Goal: Task Accomplishment & Management: Manage account settings

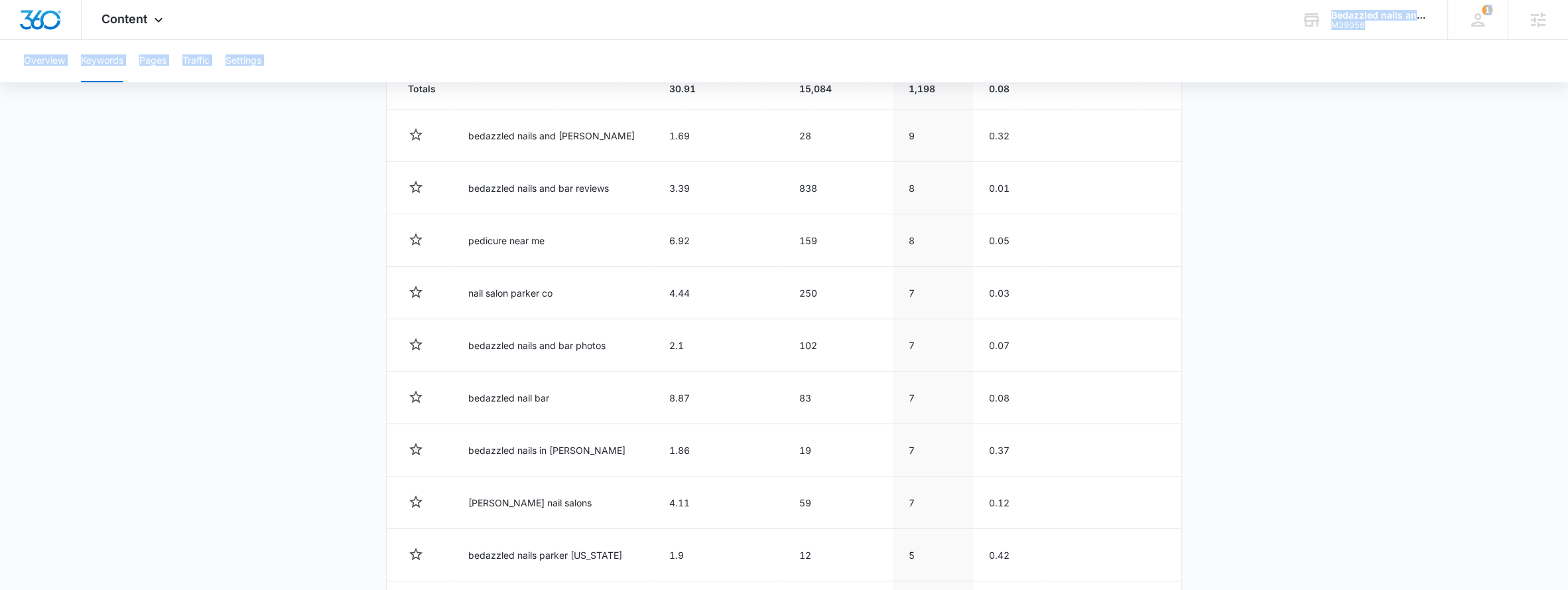
click at [261, 29] on div "Content Apps Reputation Websites Forms CRM Email Social Payments Content Ads In…" at bounding box center [784, 92] width 1568 height 1228
click at [155, 12] on div "Content Apps Reputation Websites Forms CRM Email Social Payments Content Ads In…" at bounding box center [134, 19] width 105 height 39
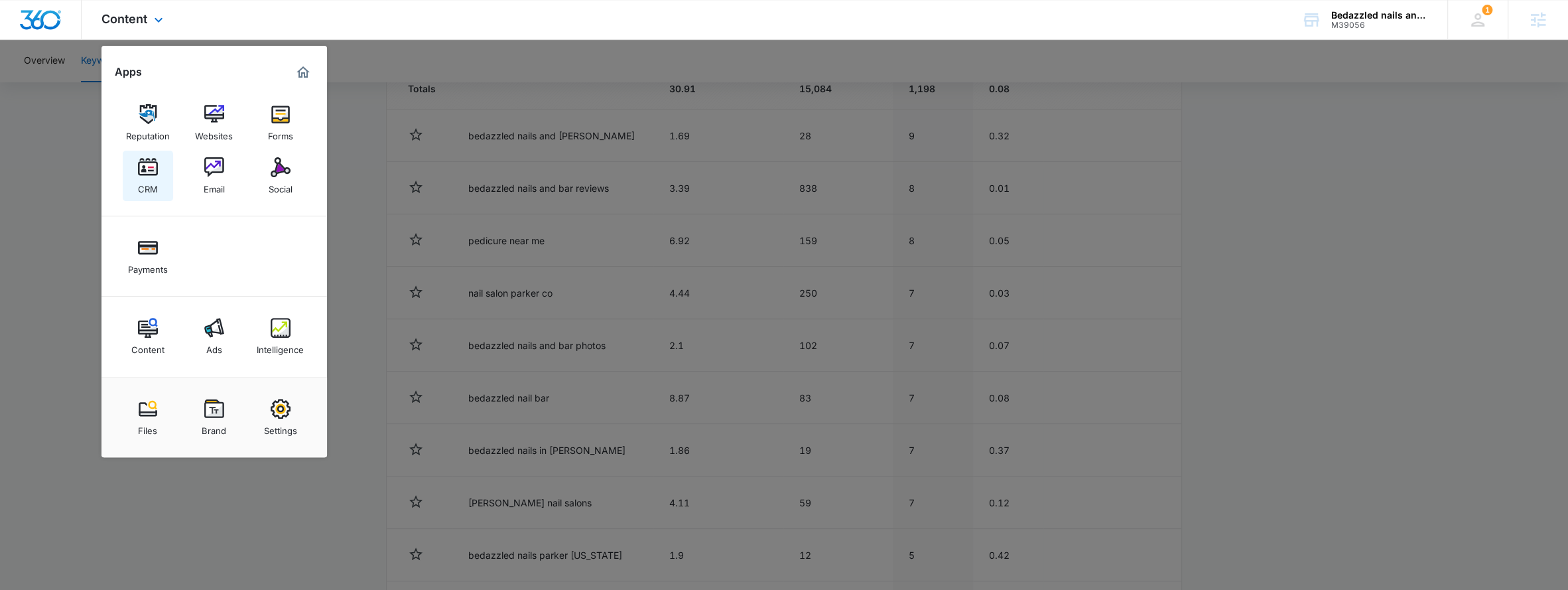
click at [138, 188] on div "CRM" at bounding box center [148, 186] width 20 height 18
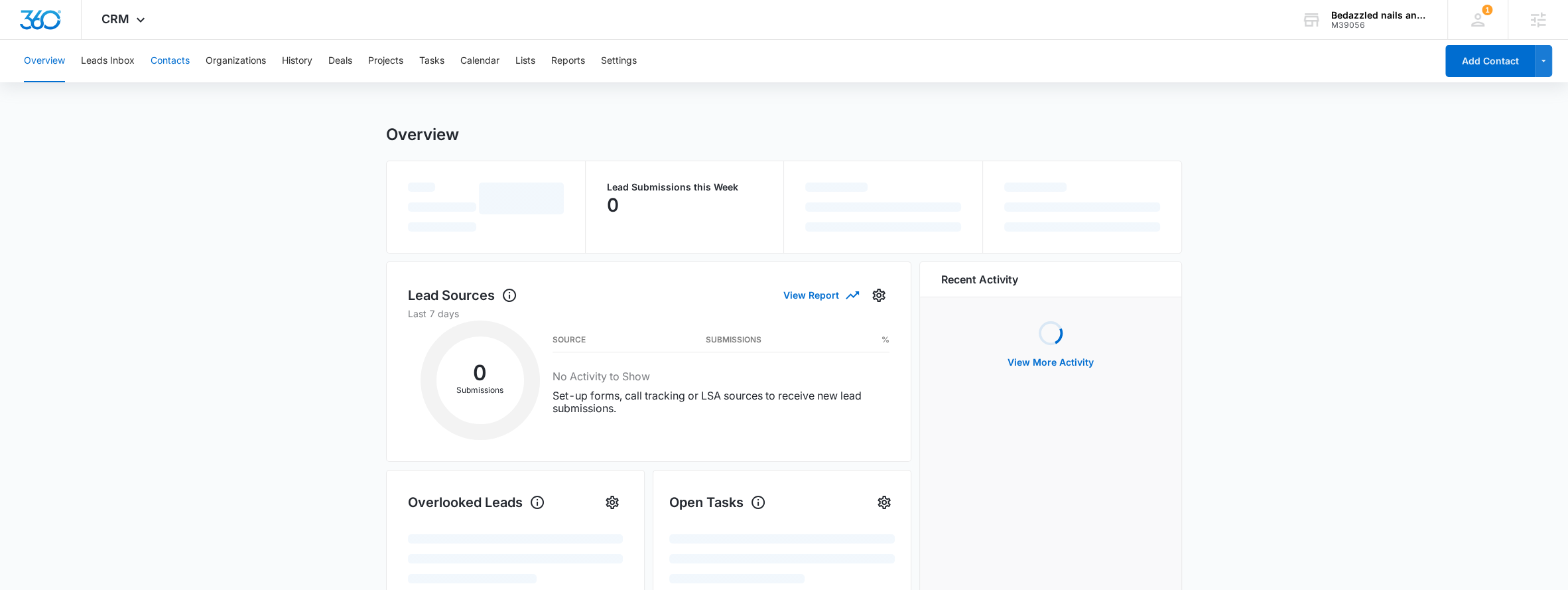
click at [170, 59] on button "Contacts" at bounding box center [170, 61] width 39 height 42
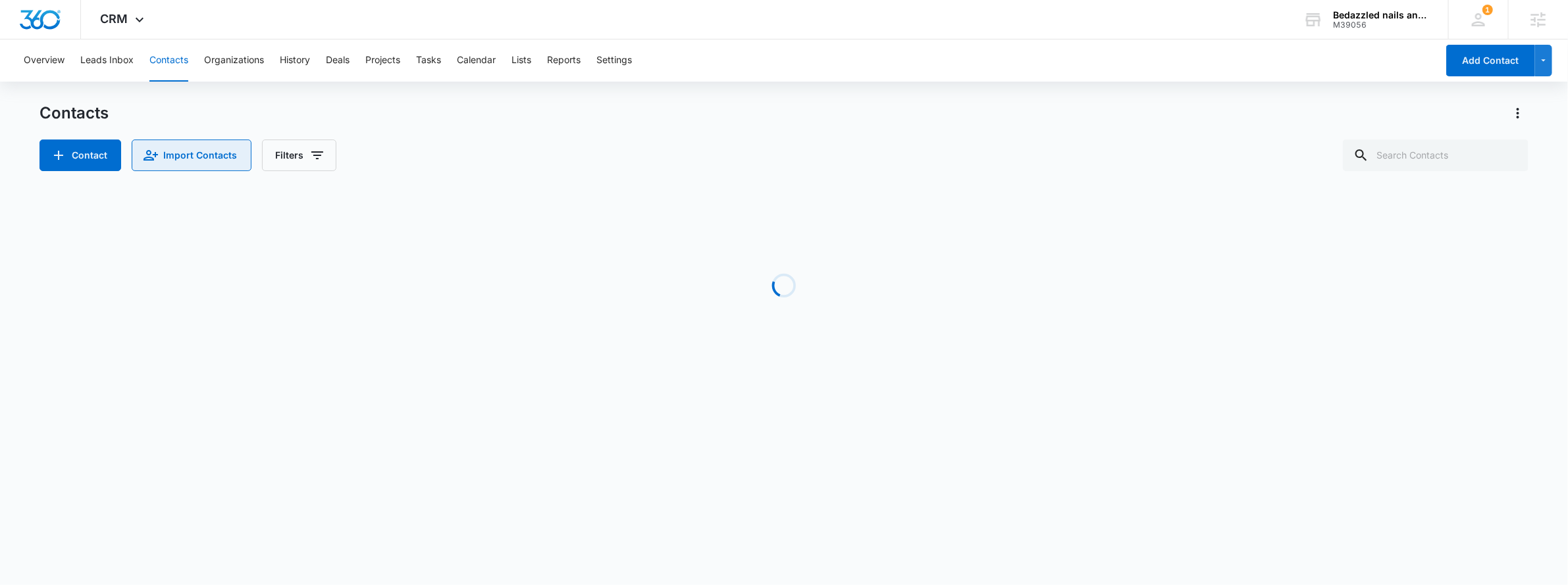
click at [177, 162] on button "Import Contacts" at bounding box center [191, 155] width 120 height 31
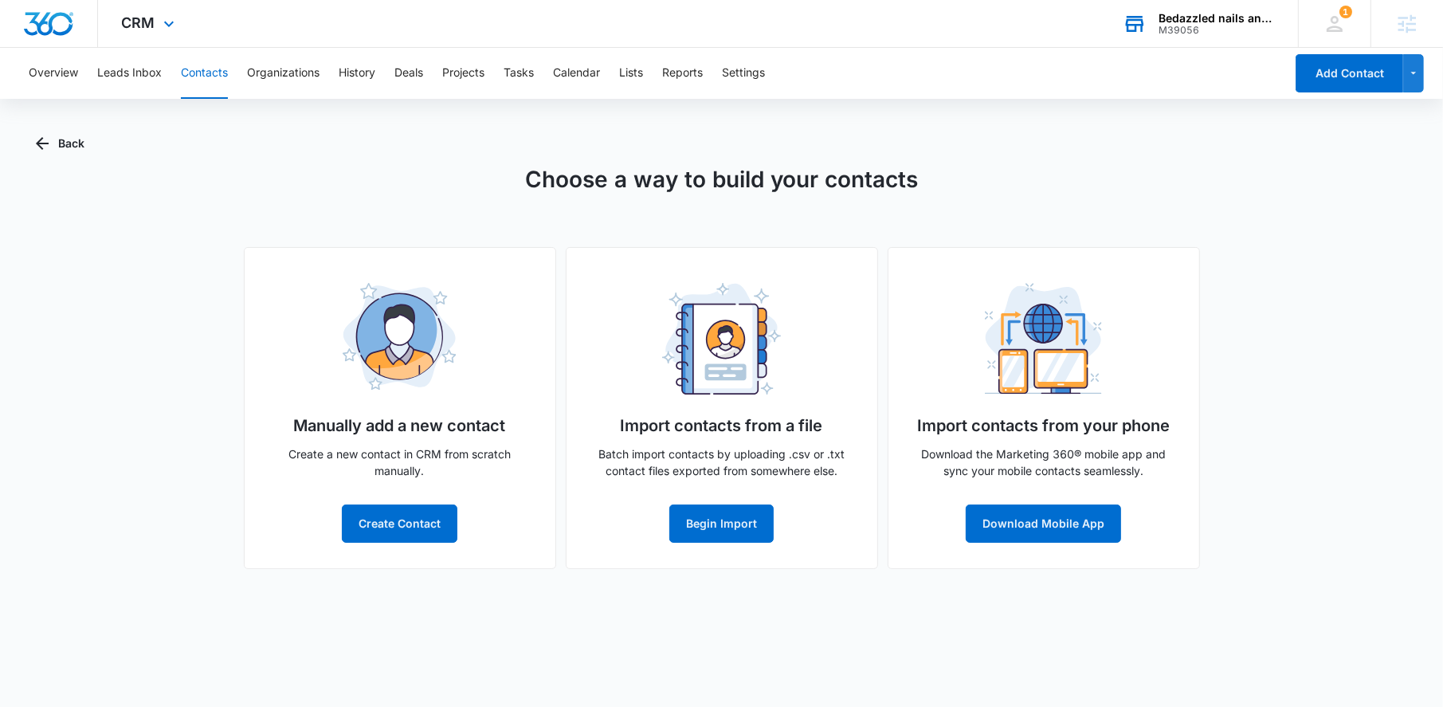
click at [1197, 36] on div "Bedazzled nails and bar M39056 Your Accounts View All" at bounding box center [1198, 23] width 199 height 47
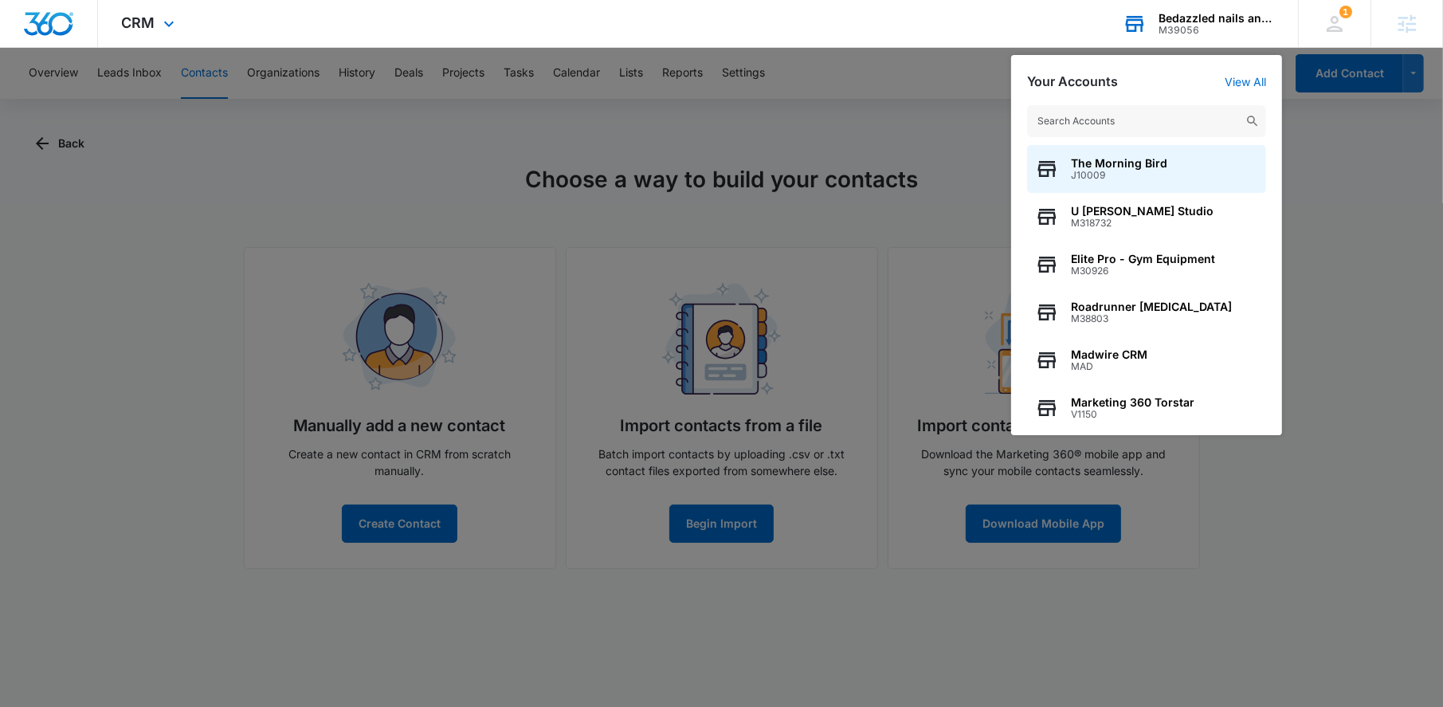
click at [1123, 108] on input "text" at bounding box center [1146, 121] width 239 height 32
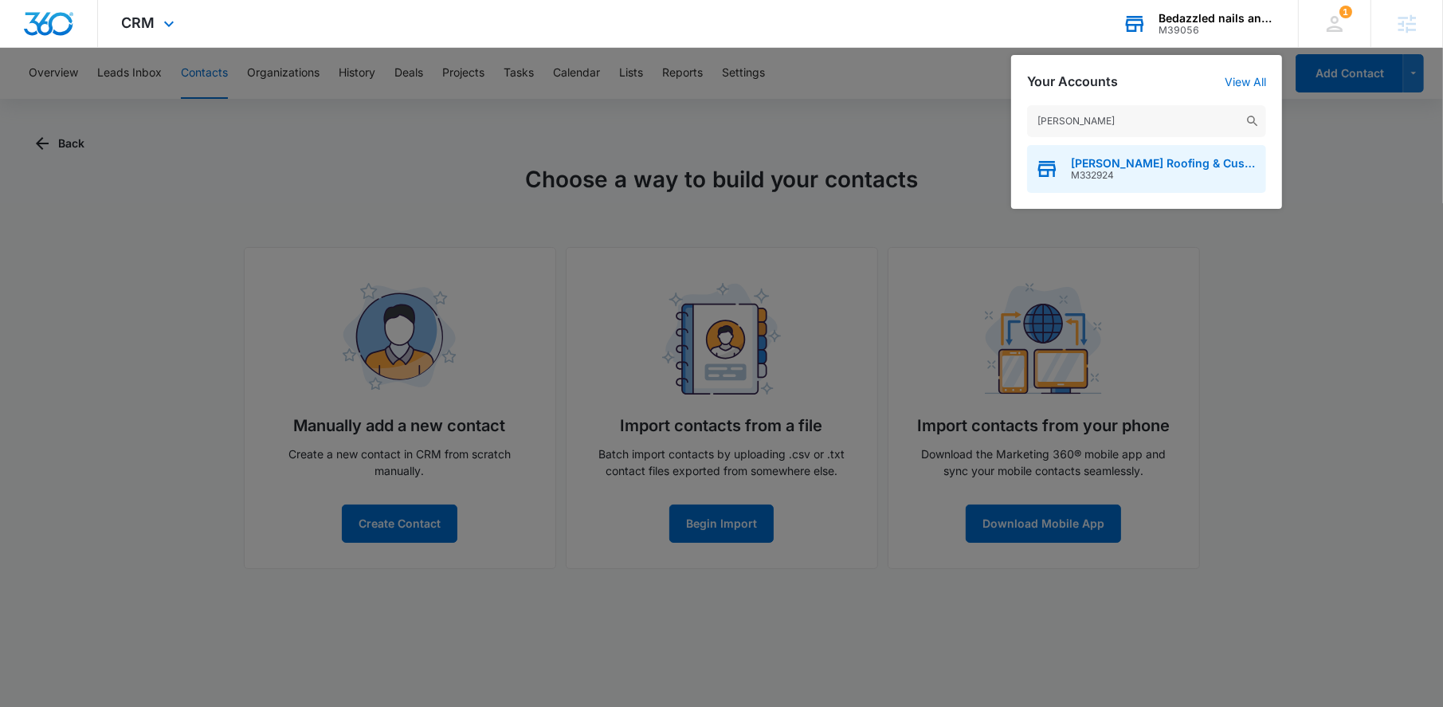
type input "[PERSON_NAME]"
click at [1154, 172] on span "M332924" at bounding box center [1164, 175] width 187 height 11
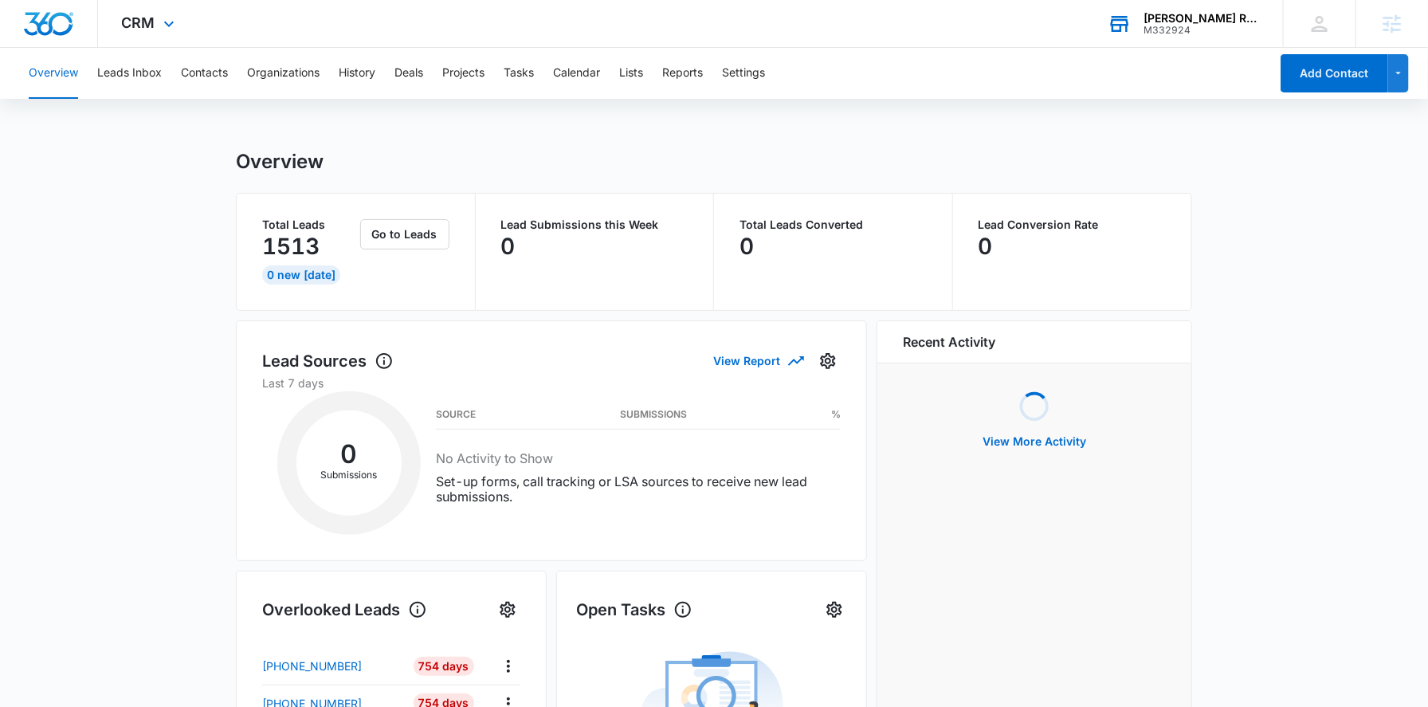
click at [139, 4] on div "CRM Apps Reputation Websites Forms CRM Email Social Payments POS Content Ads In…" at bounding box center [150, 23] width 104 height 47
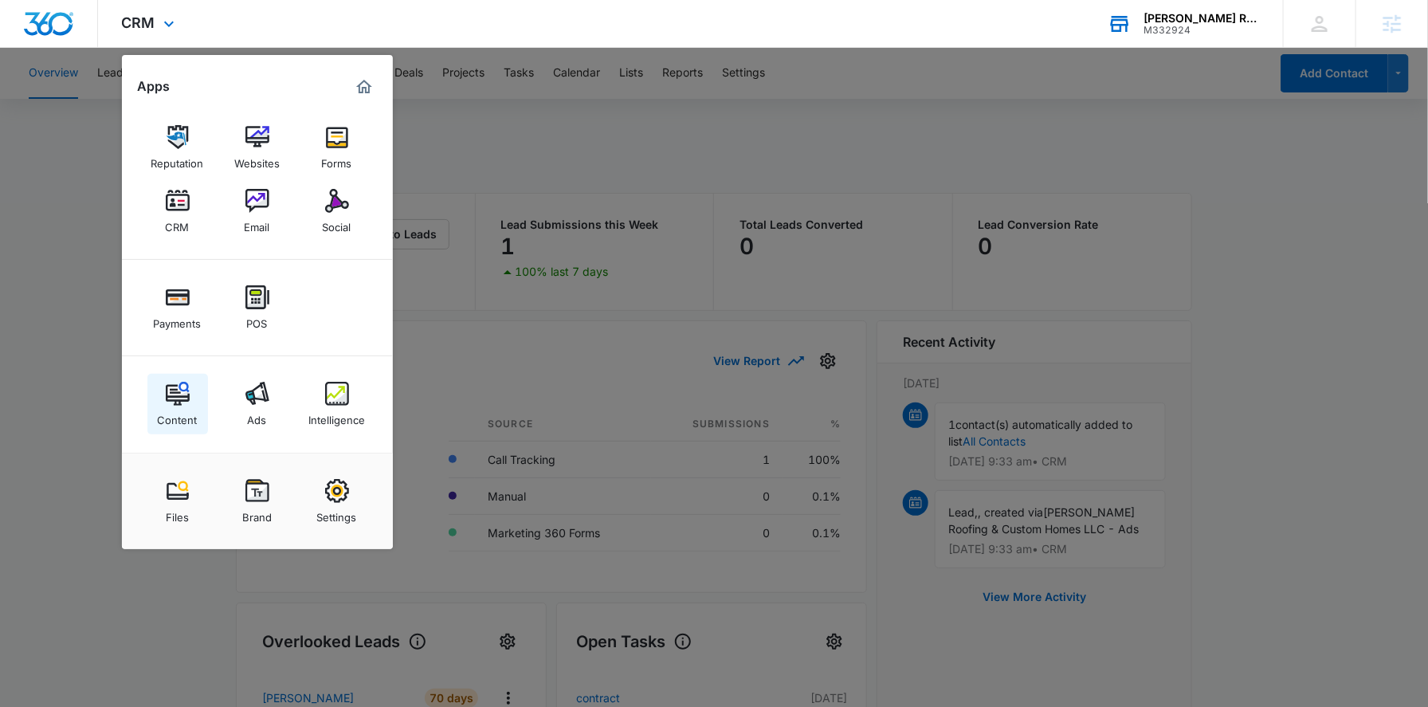
click at [187, 398] on img at bounding box center [178, 394] width 24 height 24
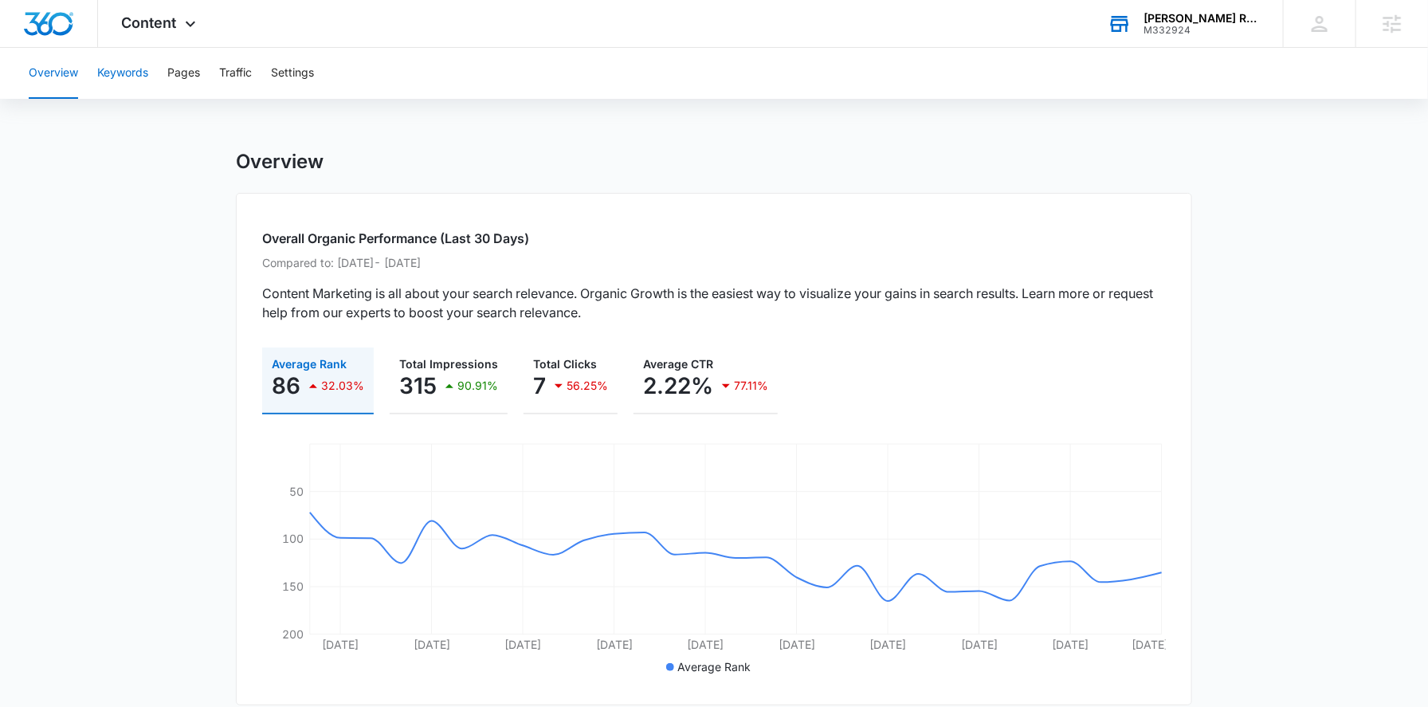
click at [109, 74] on button "Keywords" at bounding box center [122, 73] width 51 height 51
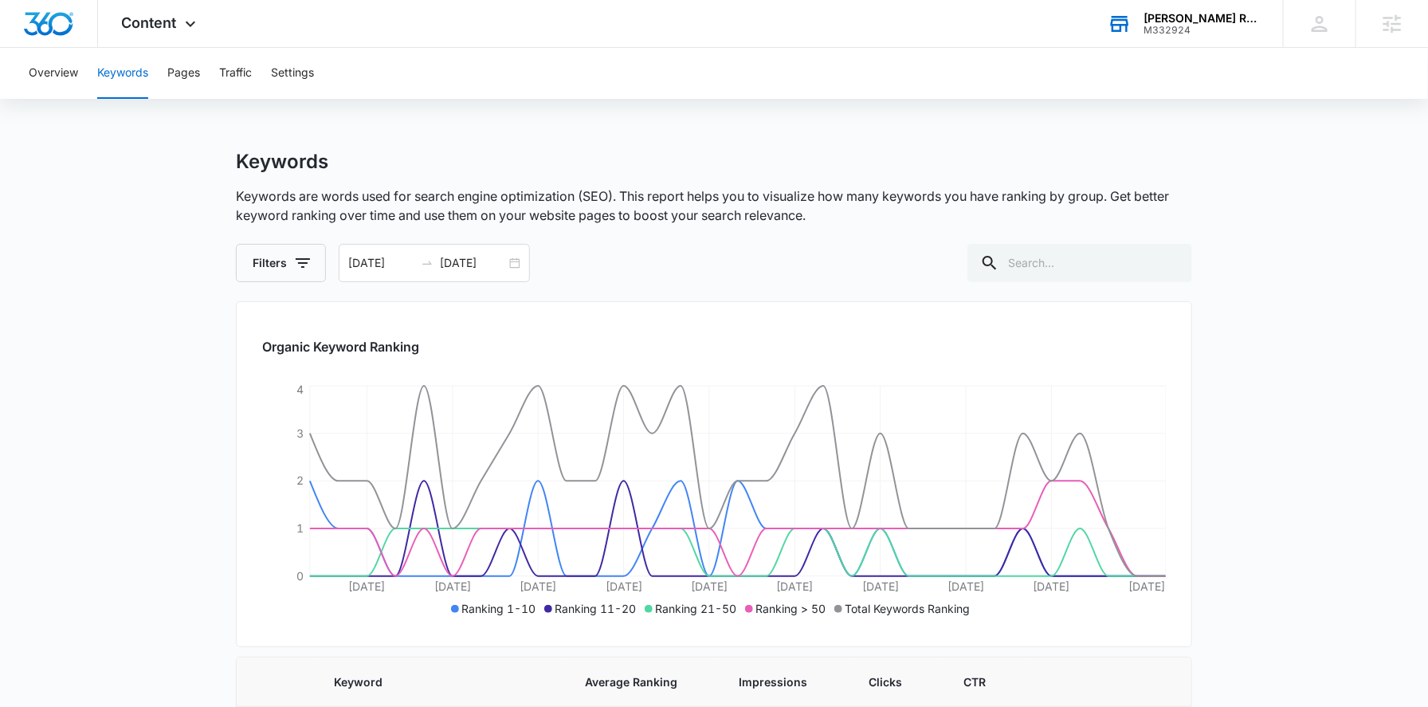
click at [1222, 17] on div "[PERSON_NAME] Roofing & Custom Homes LLC" at bounding box center [1201, 18] width 116 height 13
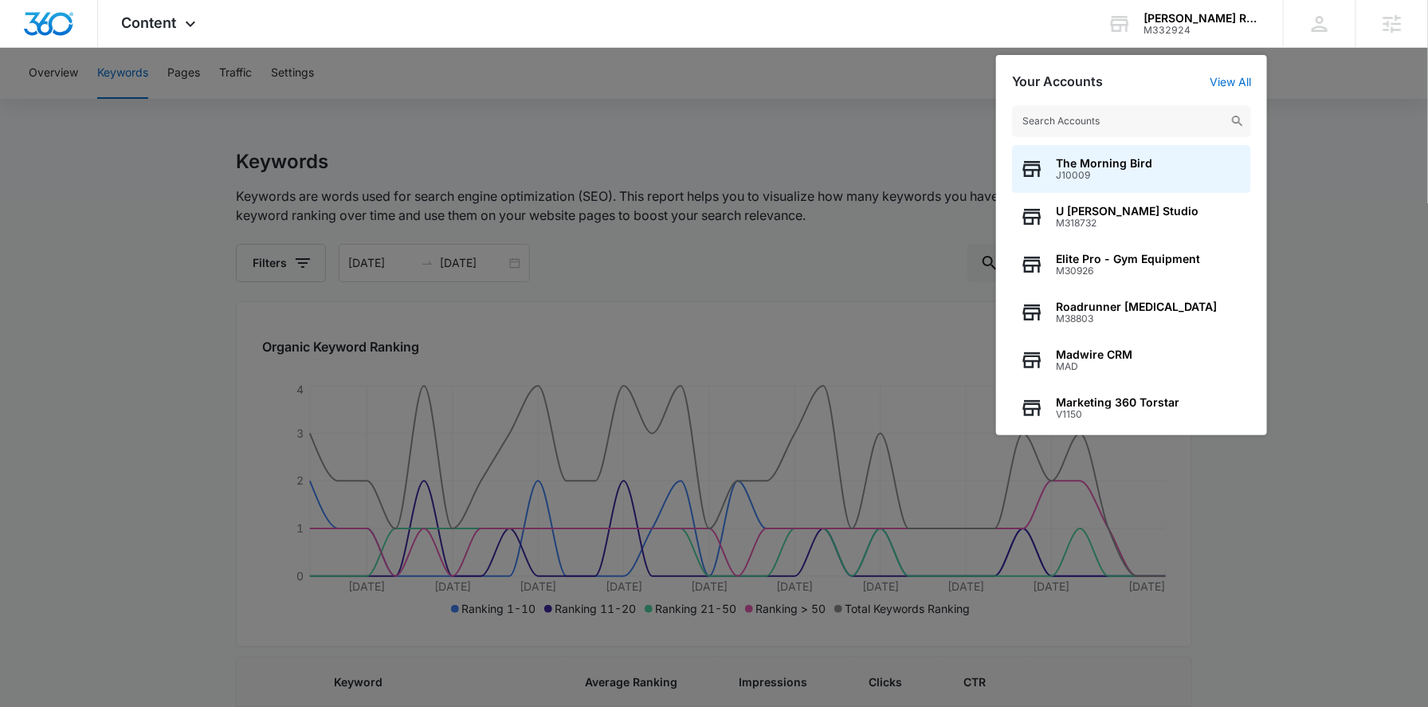
click at [1100, 121] on input "text" at bounding box center [1131, 121] width 239 height 32
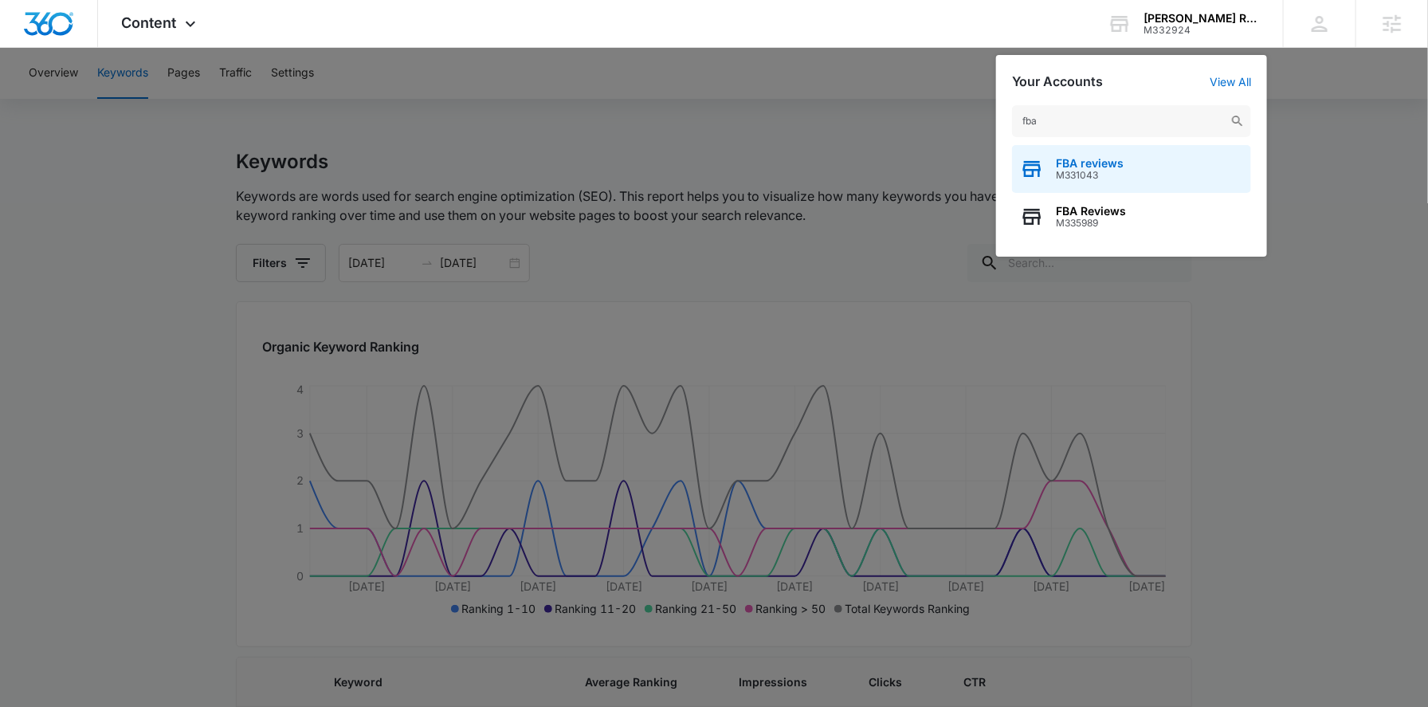
type input "fba"
click at [1124, 178] on div "FBA reviews M331043" at bounding box center [1131, 169] width 239 height 48
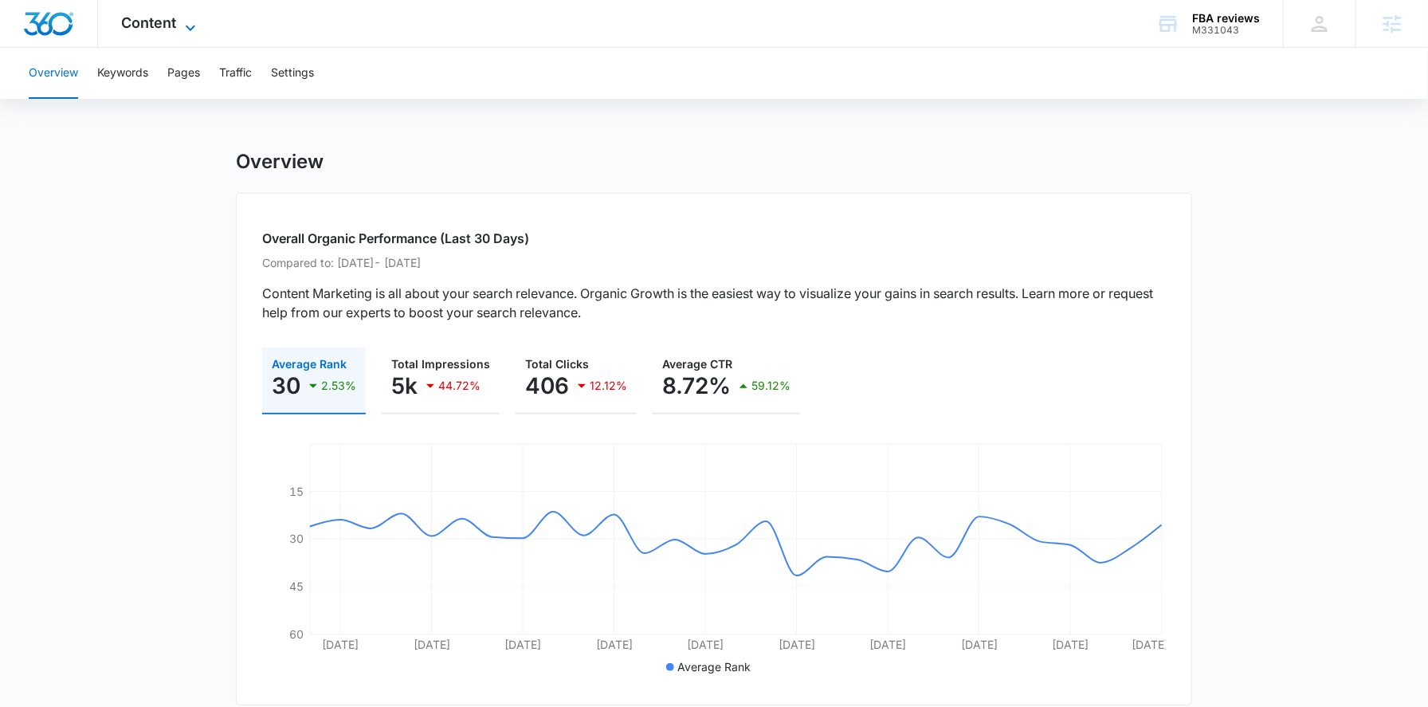
click at [194, 22] on icon at bounding box center [190, 27] width 19 height 19
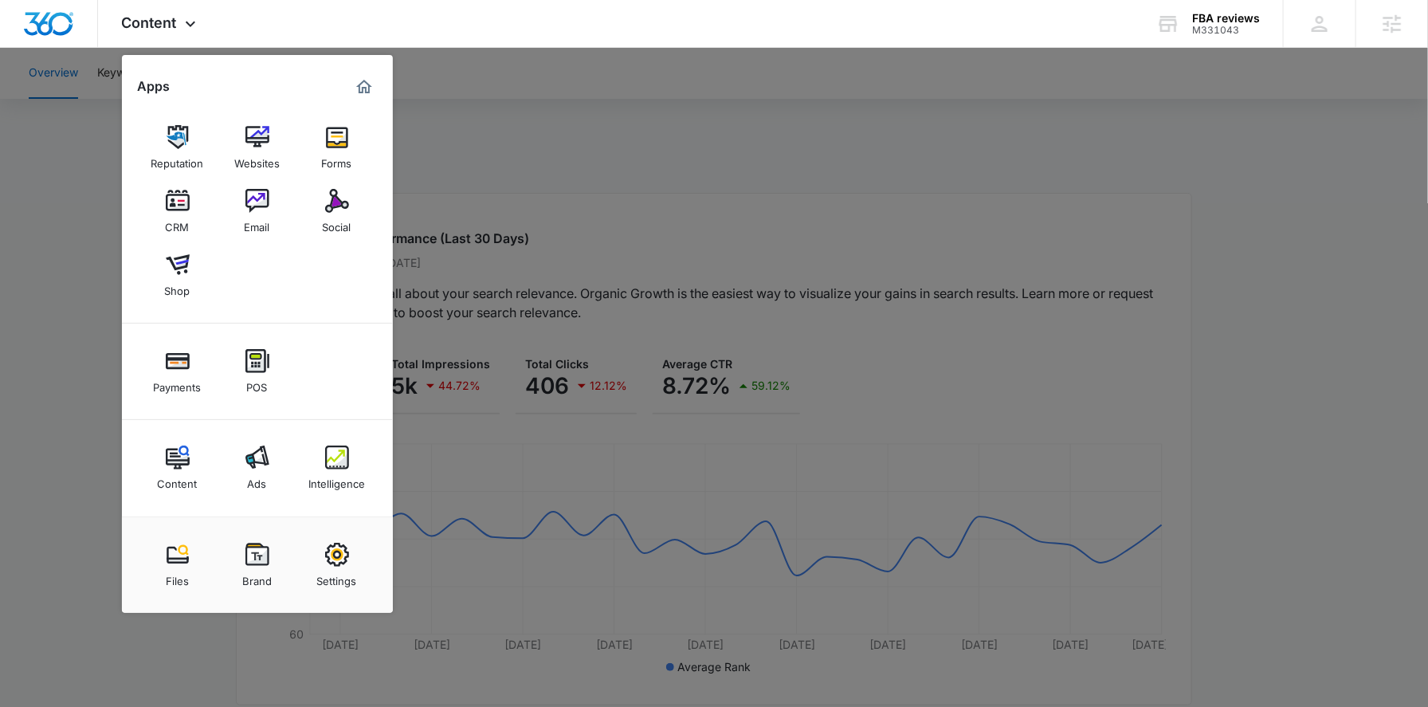
click at [336, 556] on img at bounding box center [337, 555] width 24 height 24
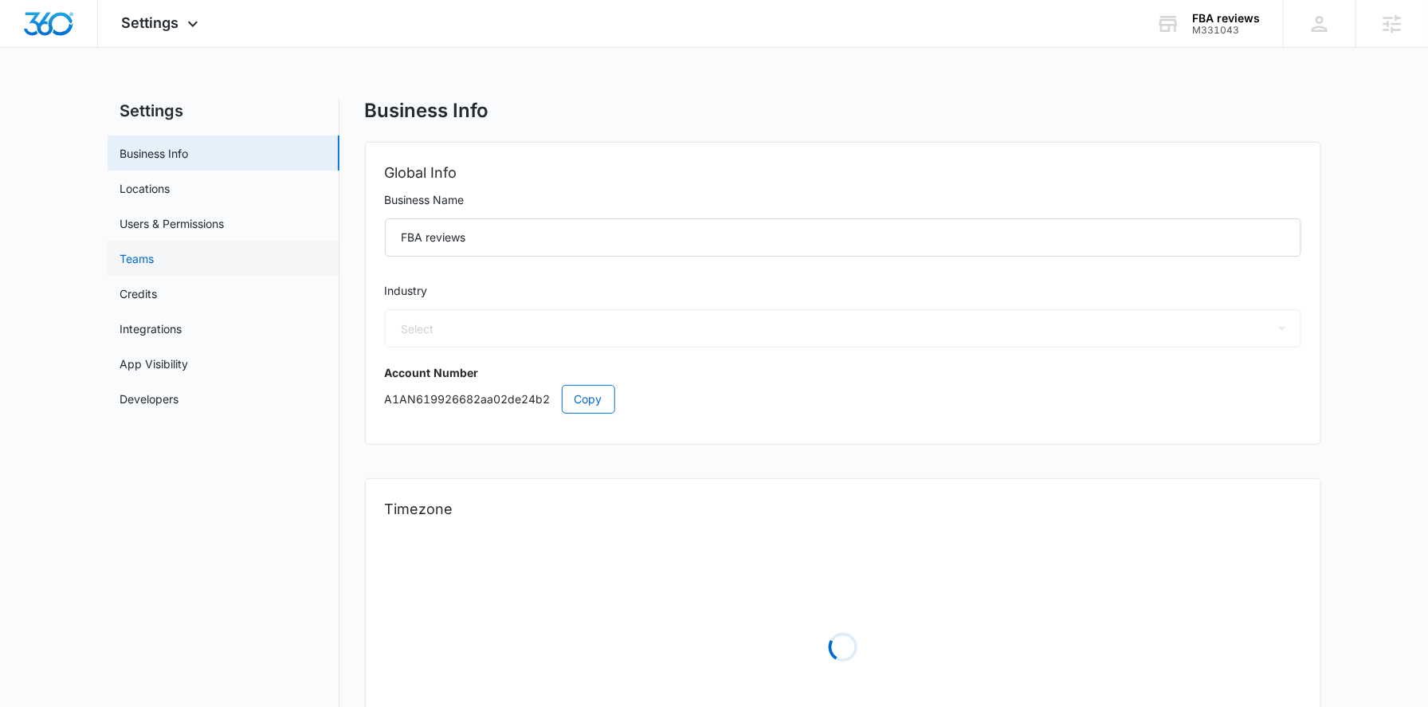
select select "32"
select select "US"
select select "America/[GEOGRAPHIC_DATA]"
click at [167, 225] on link "Users & Permissions" at bounding box center [172, 223] width 104 height 17
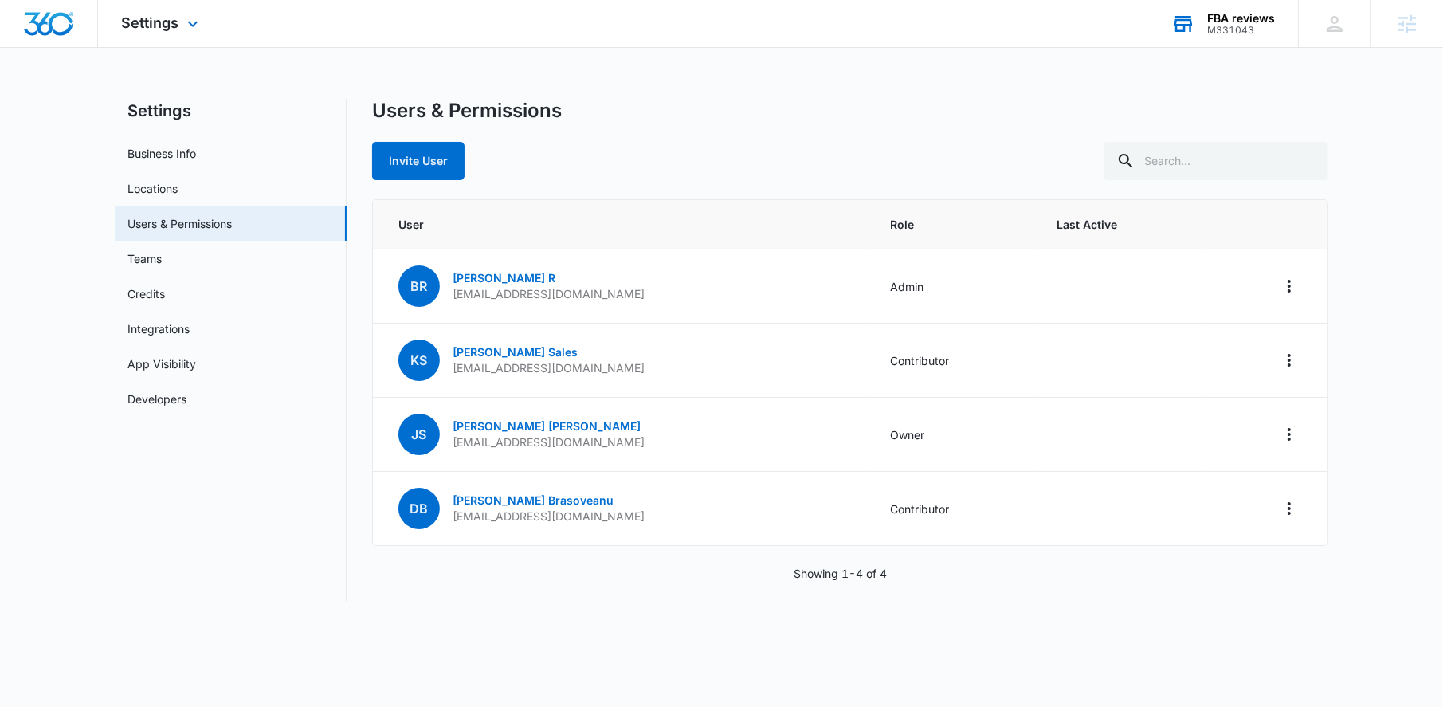
click at [1215, 33] on div "M331043" at bounding box center [1241, 30] width 68 height 11
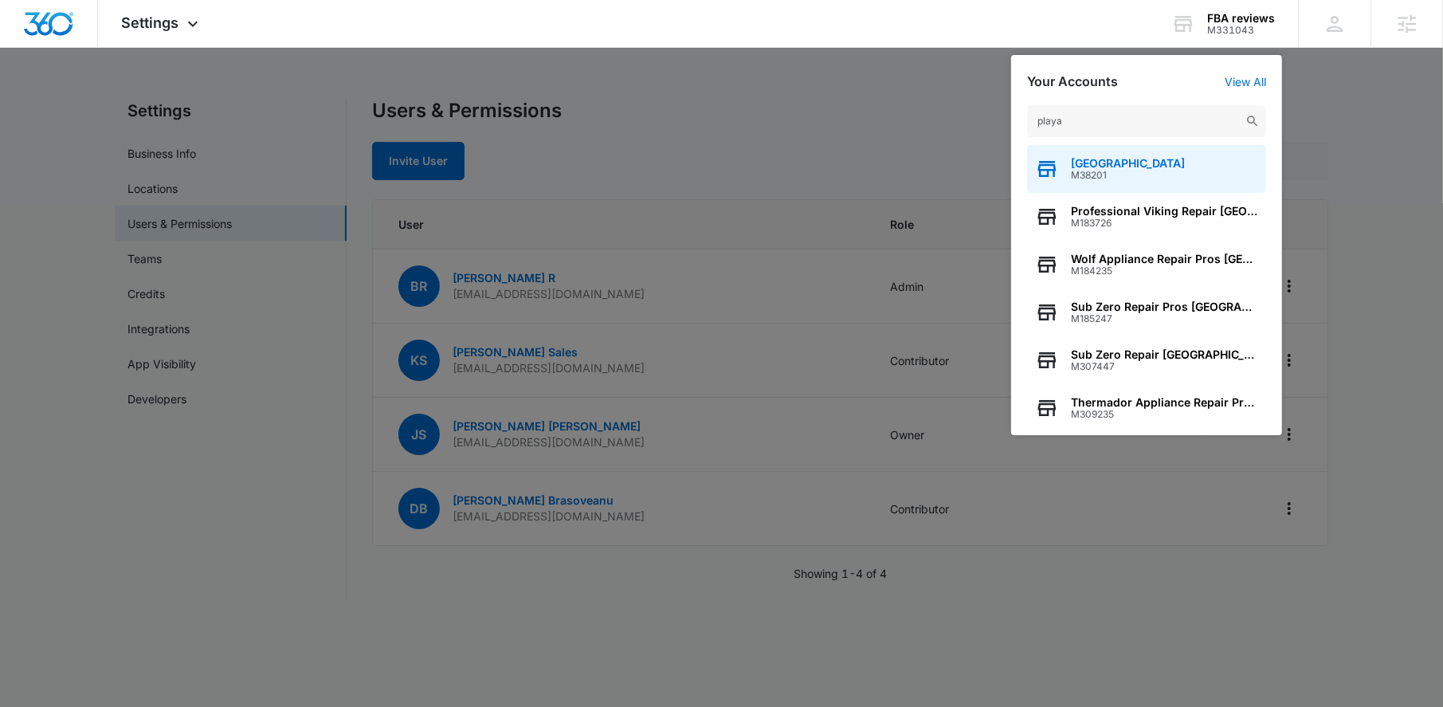
type input "playa"
click at [1159, 151] on div "[GEOGRAPHIC_DATA]" at bounding box center [1146, 169] width 239 height 48
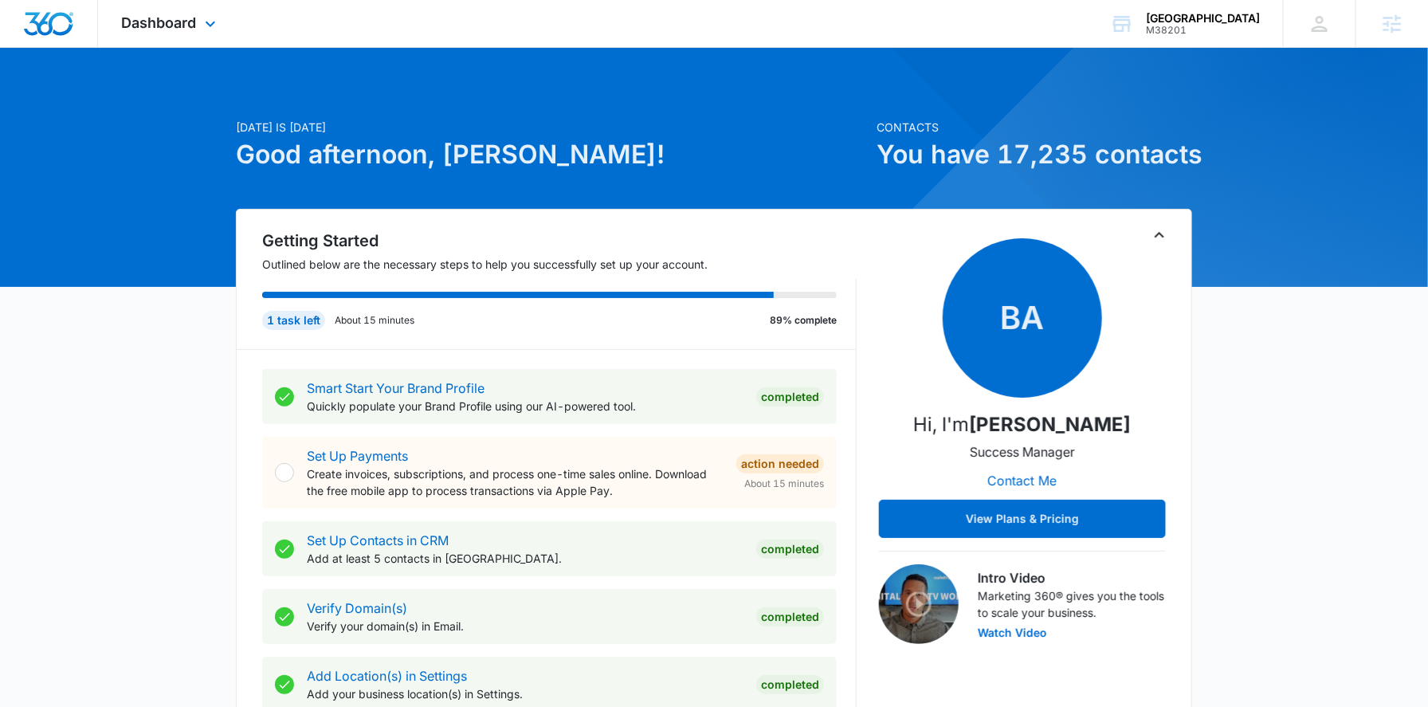
click at [214, 37] on div "Dashboard Apps Reputation Websites Forms CRM Email Social POS Content Ads Intel…" at bounding box center [171, 23] width 146 height 47
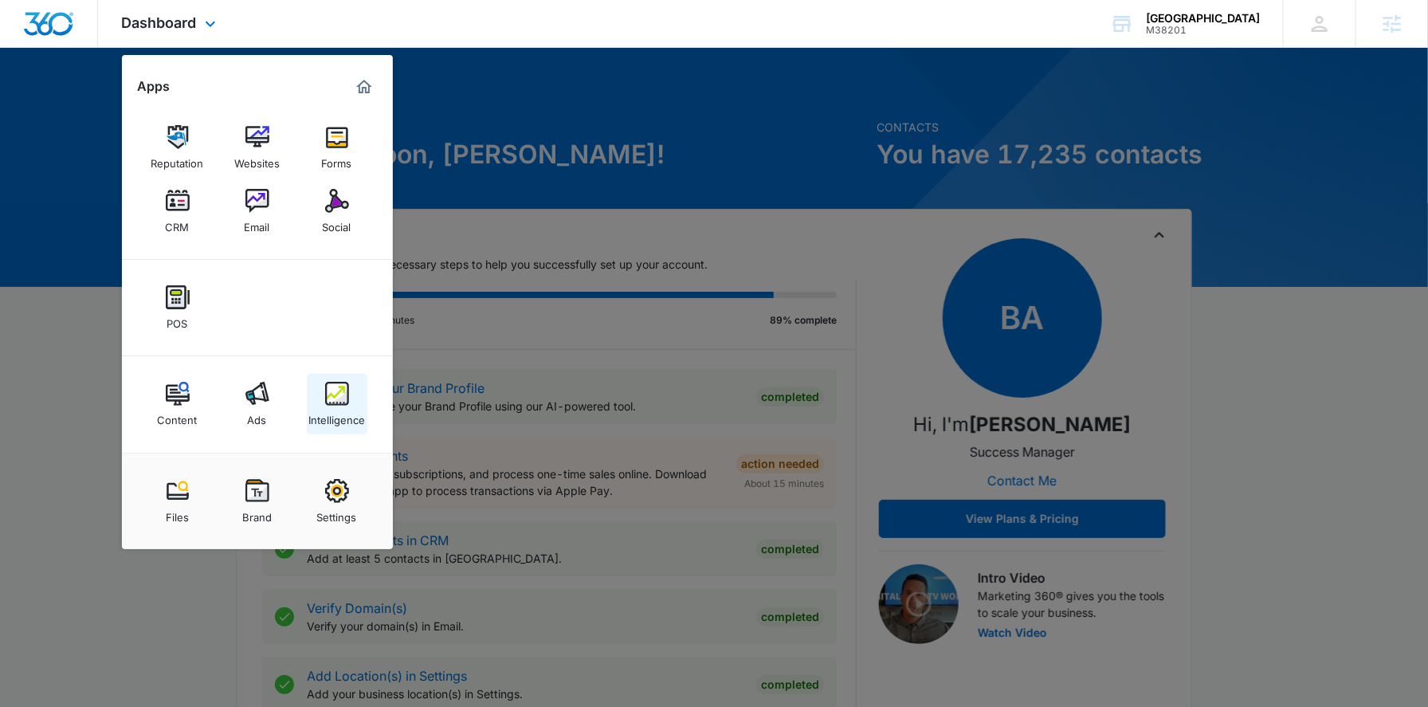
click at [340, 412] on div "Intelligence" at bounding box center [336, 416] width 57 height 21
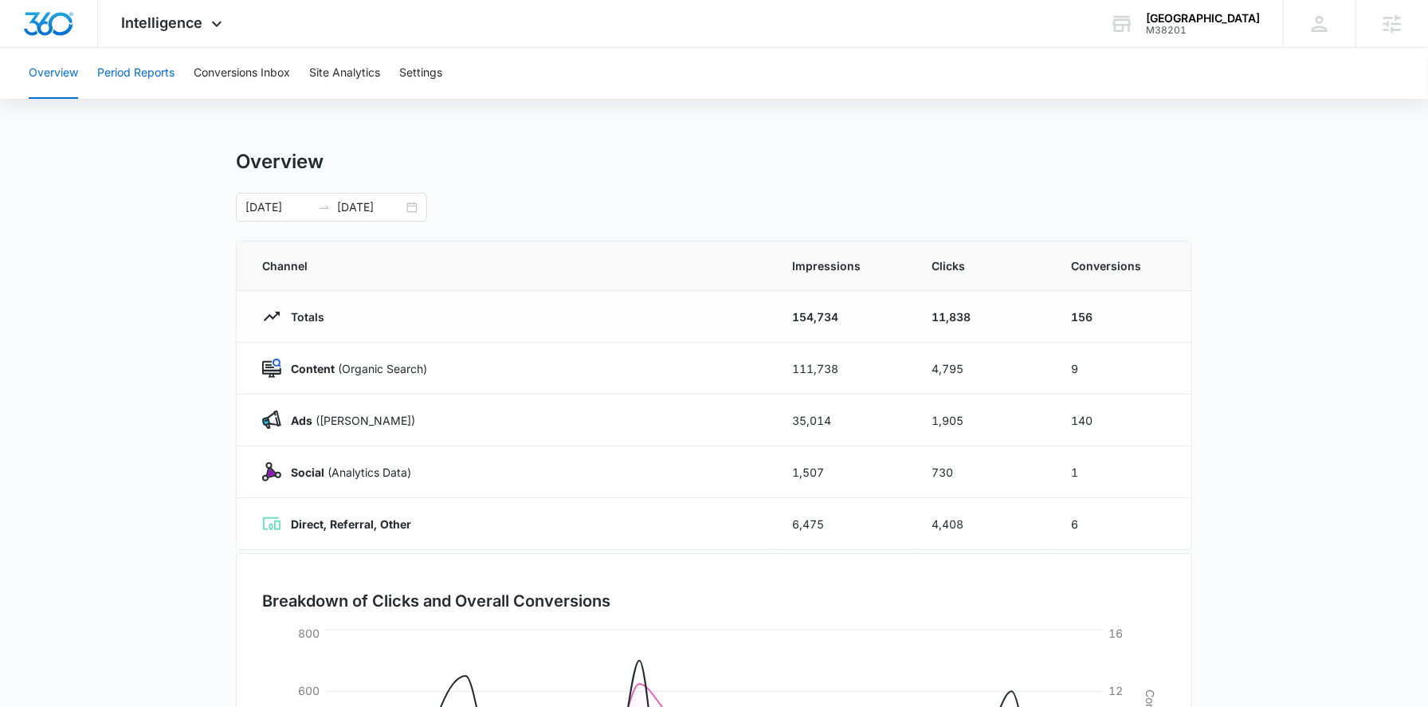
click at [165, 78] on button "Period Reports" at bounding box center [135, 73] width 77 height 51
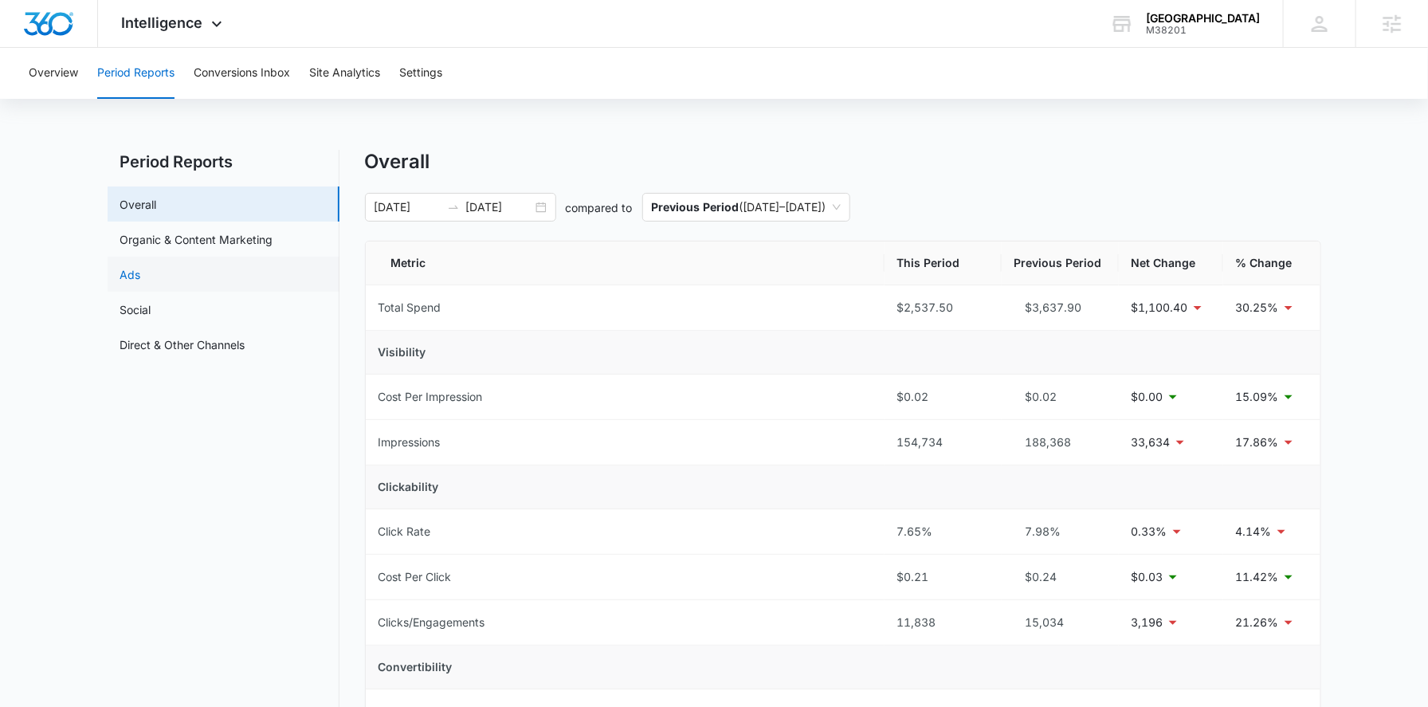
click at [141, 266] on link "Ads" at bounding box center [130, 274] width 21 height 17
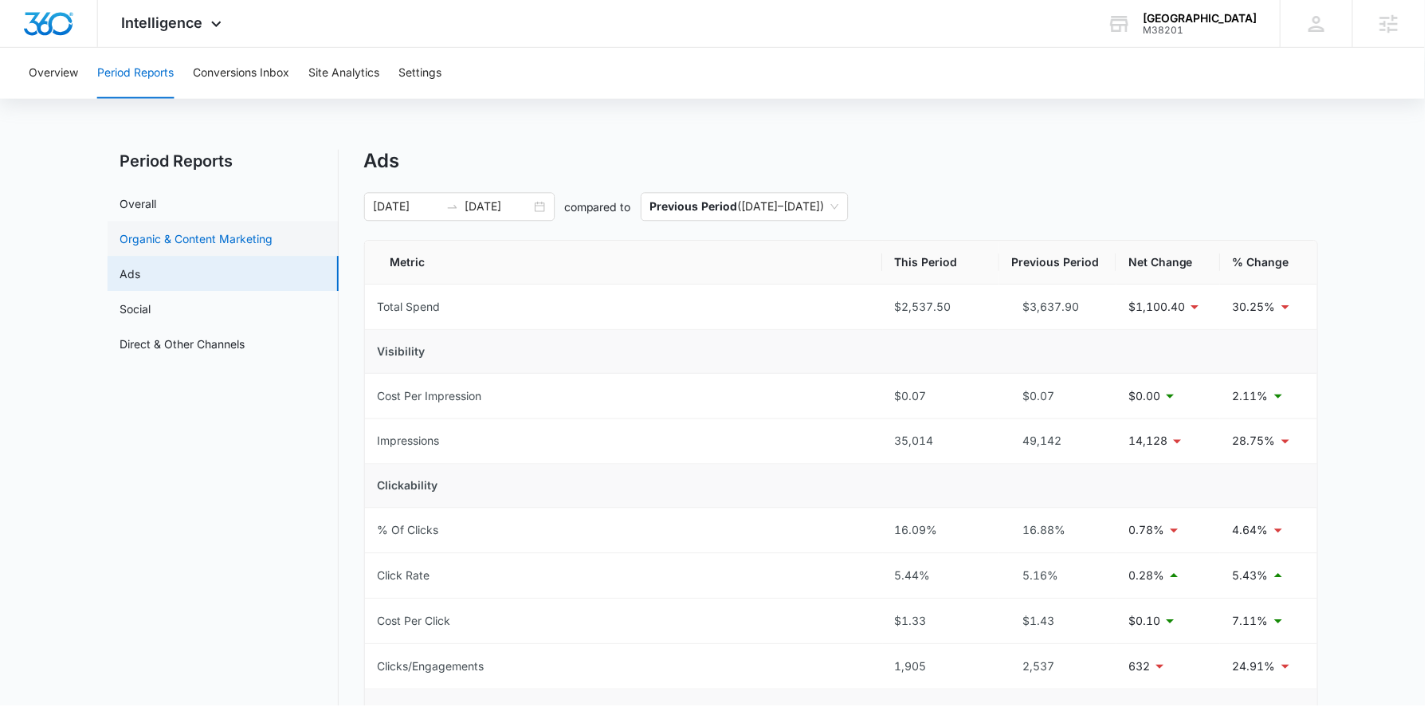
click at [245, 243] on link "Organic & Content Marketing" at bounding box center [196, 239] width 153 height 17
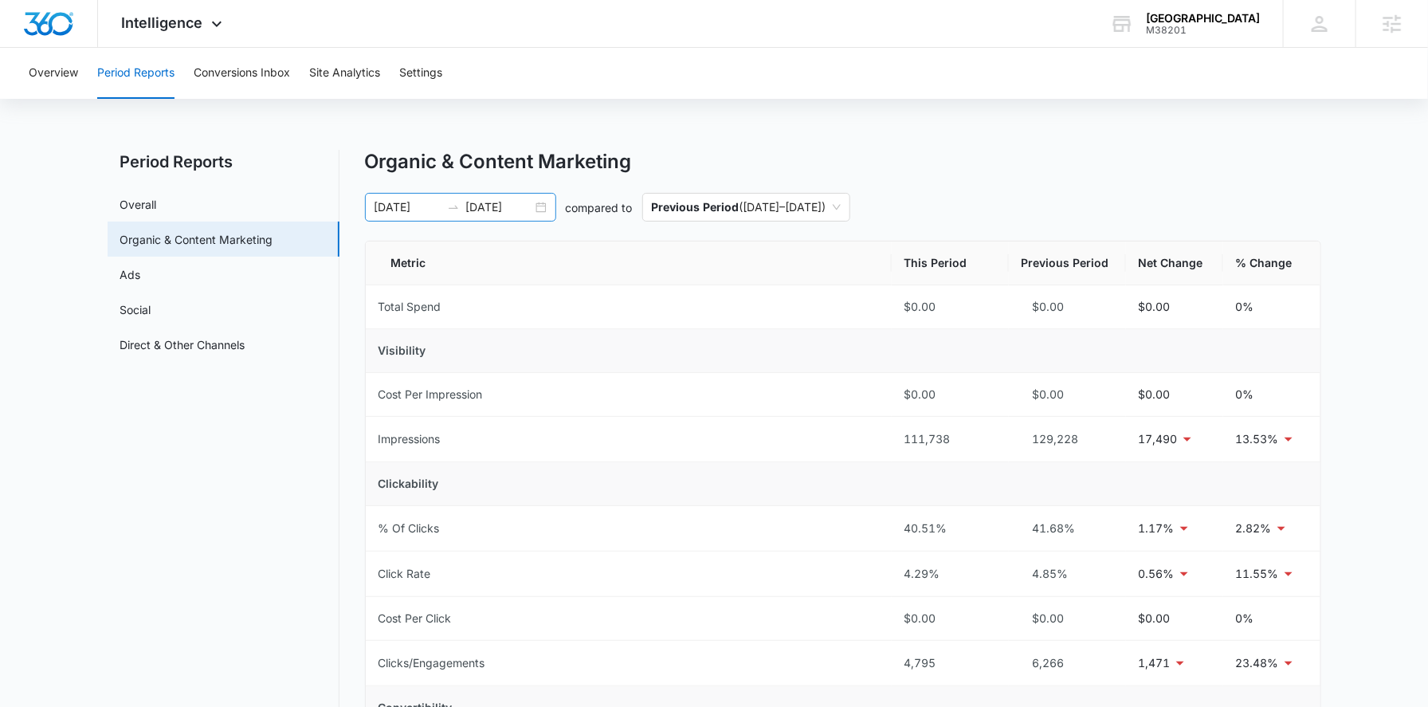
click at [542, 209] on div "[DATE] [DATE]" at bounding box center [460, 207] width 191 height 29
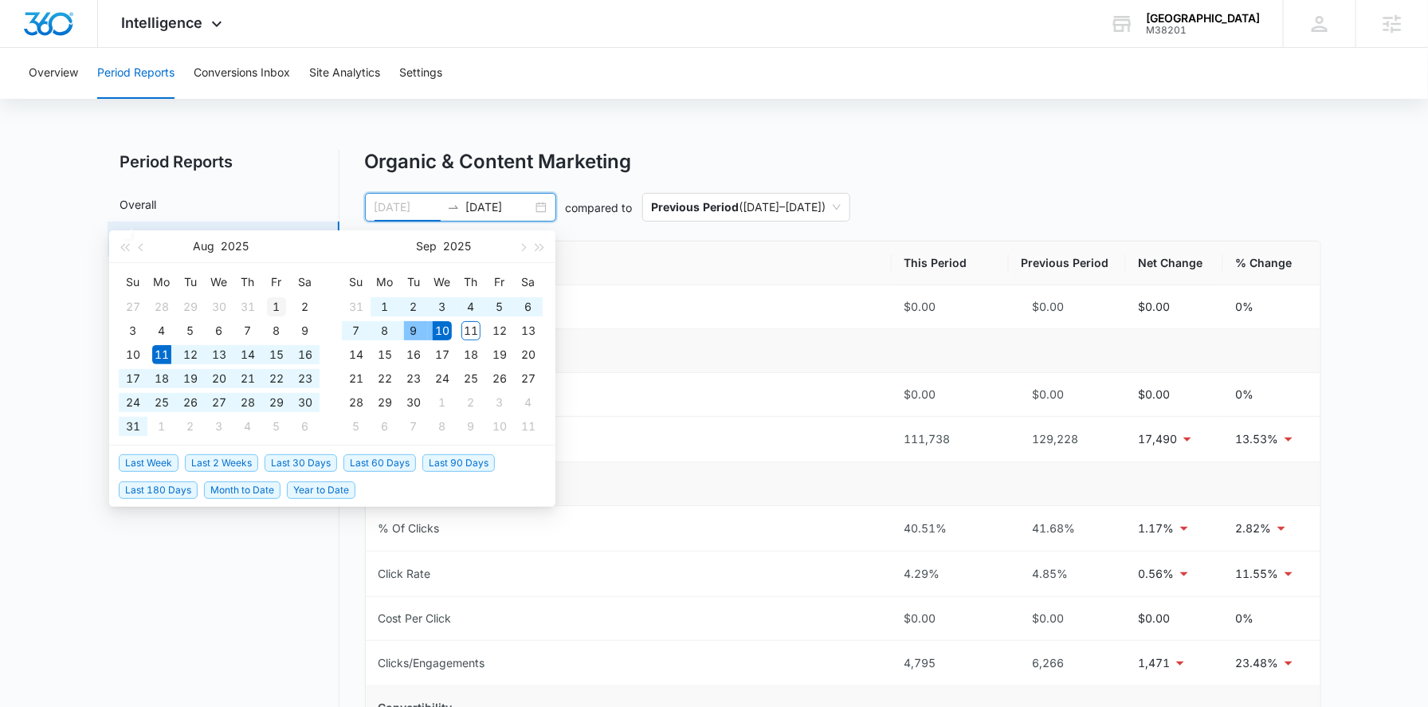
type input "[DATE]"
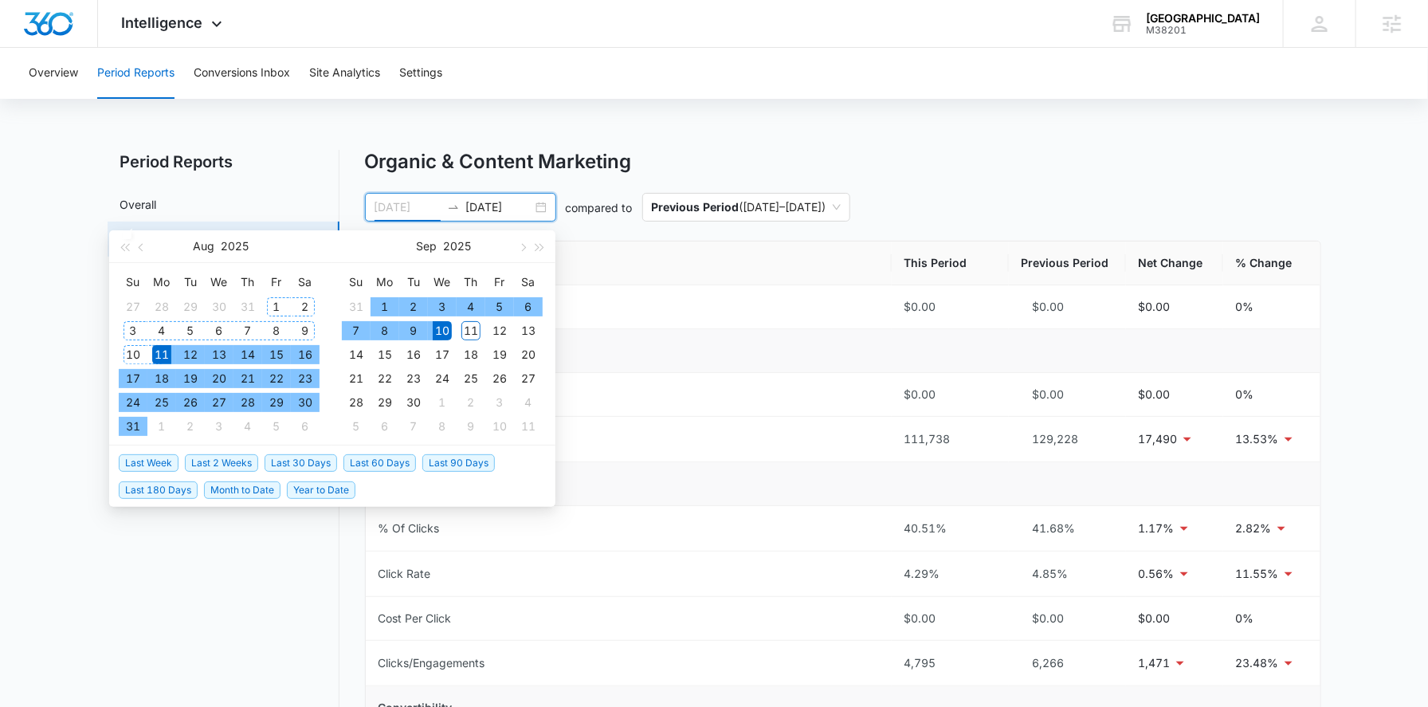
click at [281, 300] on div "1" at bounding box center [276, 306] width 19 height 19
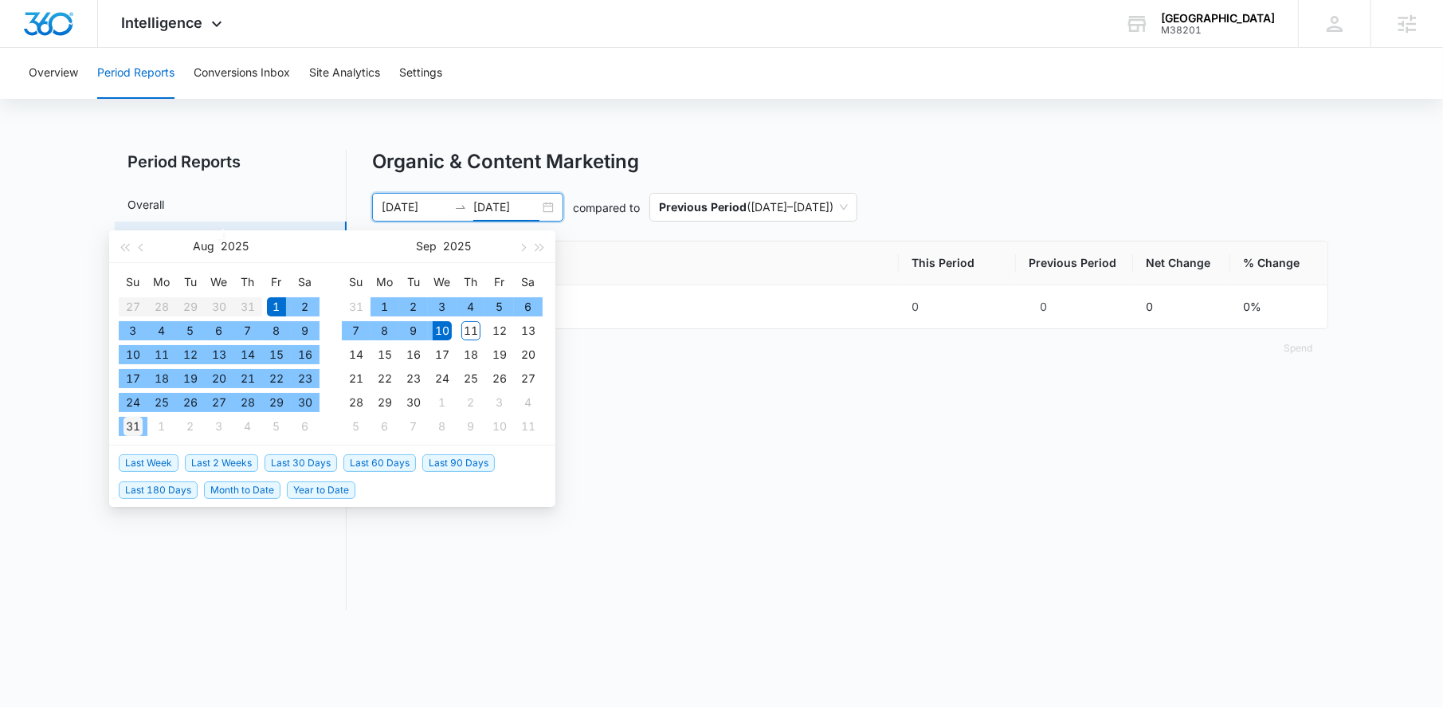
type input "[DATE]"
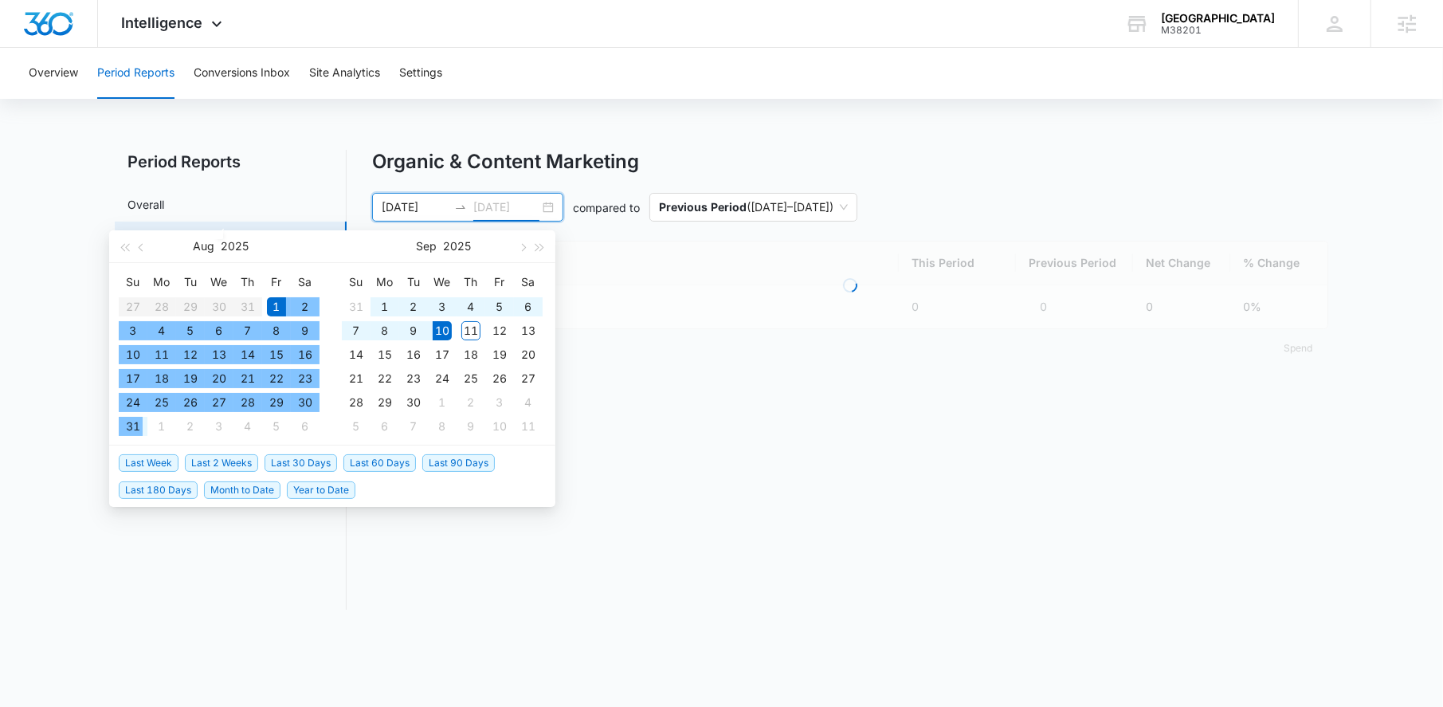
click at [135, 427] on div "31" at bounding box center [132, 426] width 19 height 19
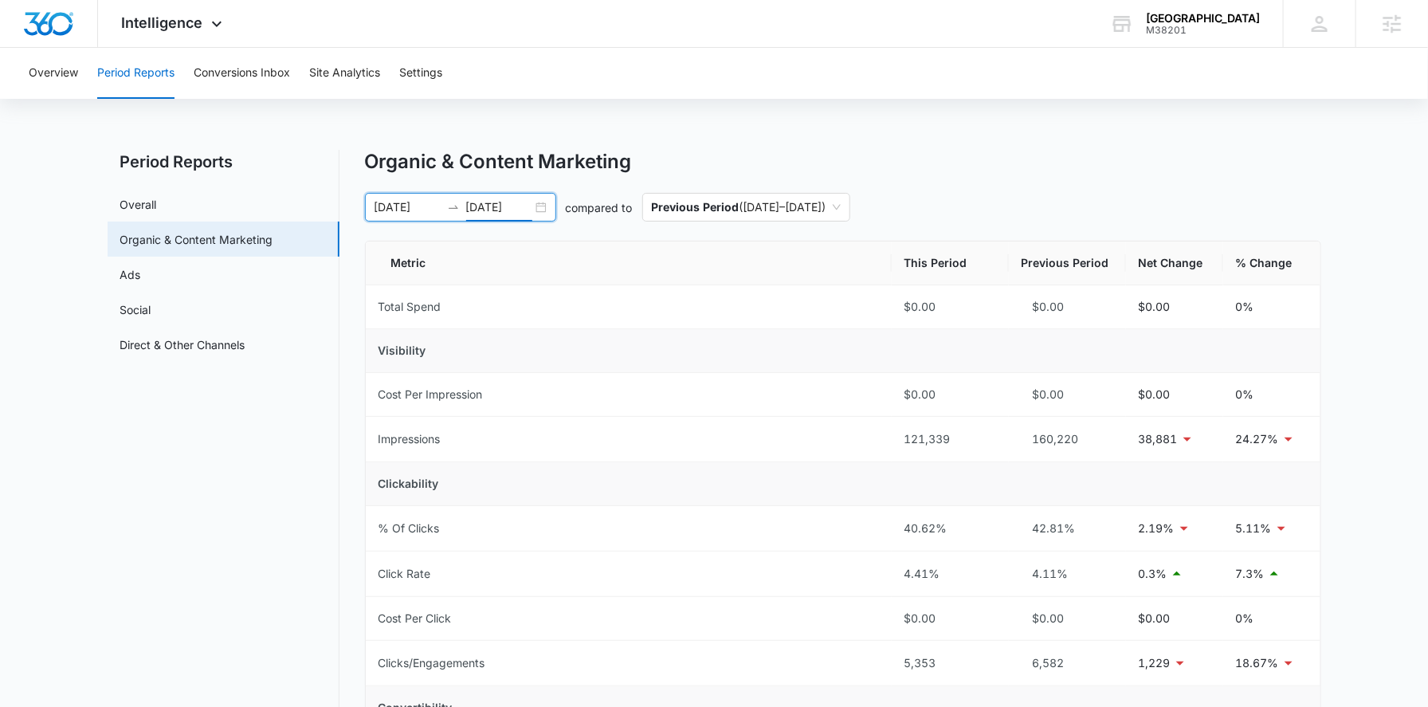
click at [540, 206] on div "[DATE] [DATE]" at bounding box center [460, 207] width 191 height 29
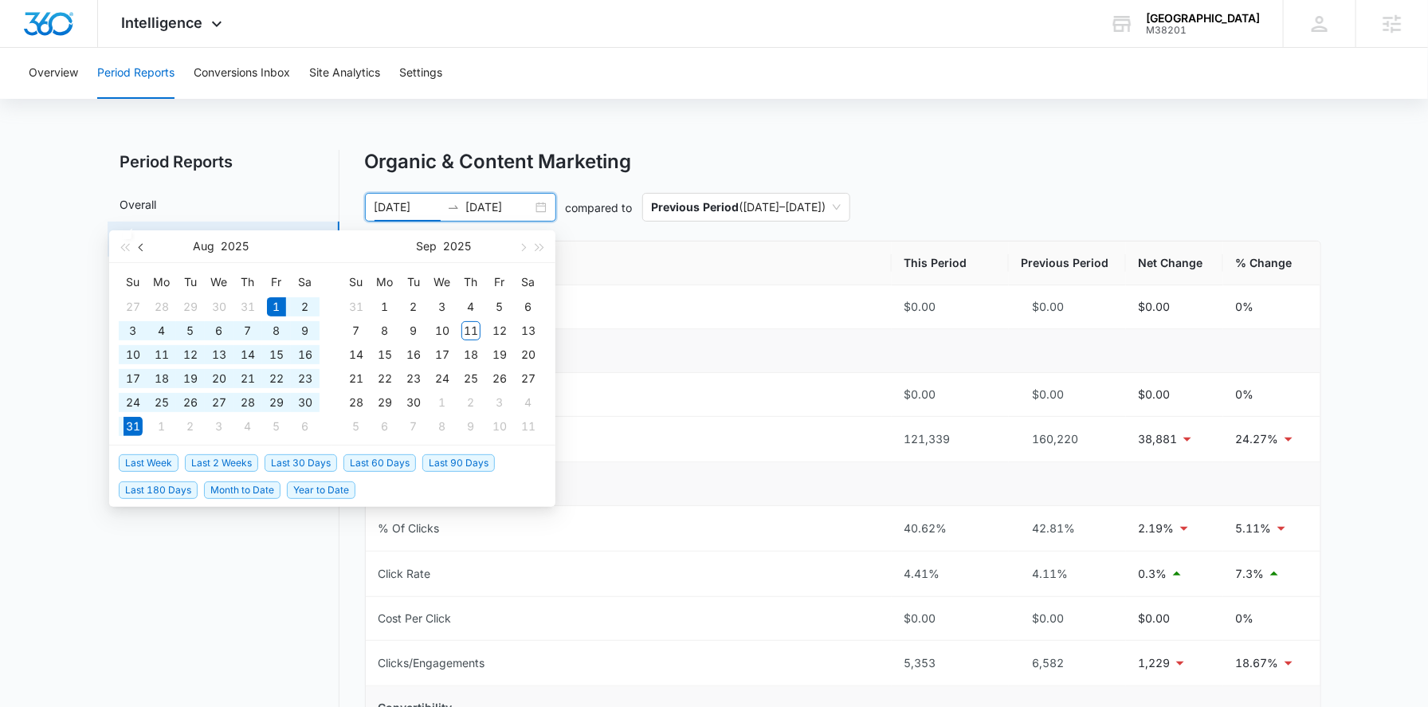
click at [142, 237] on button "button" at bounding box center [142, 246] width 18 height 32
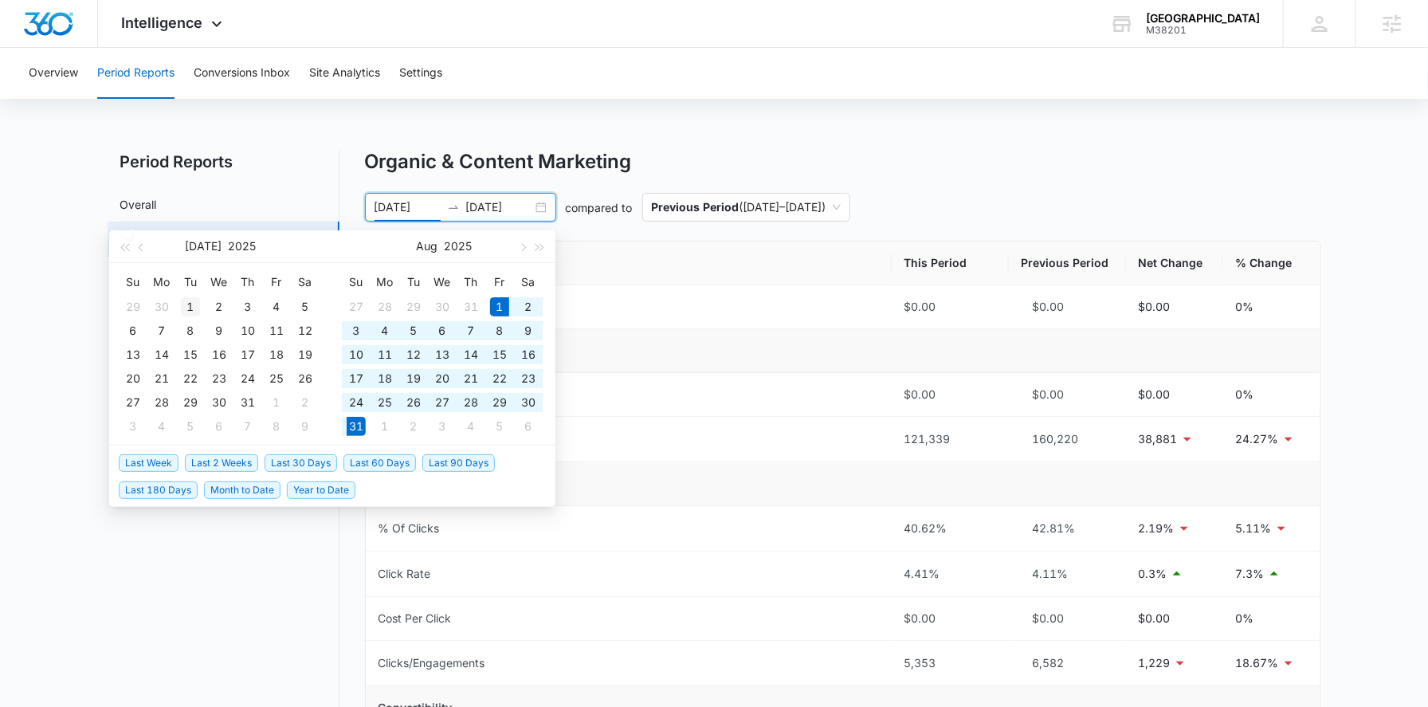
type input "[DATE]"
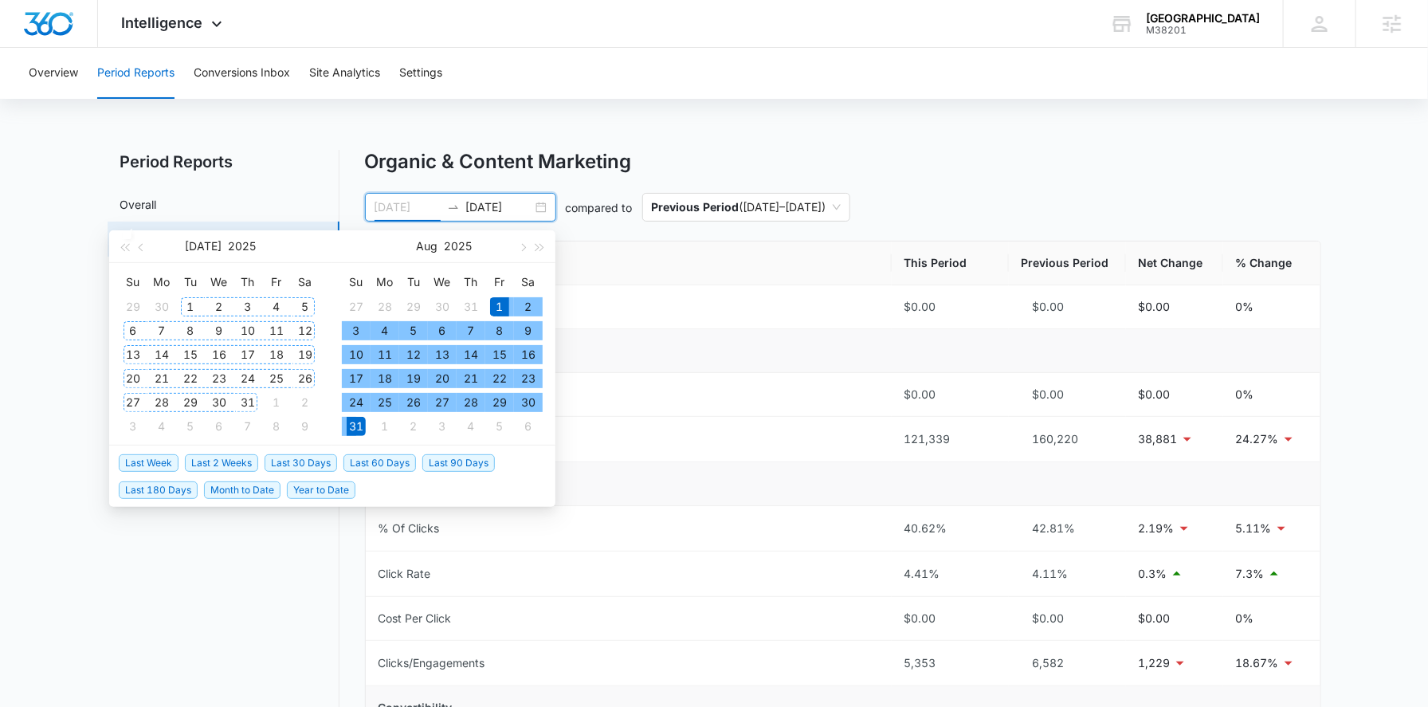
click at [183, 302] on div "1" at bounding box center [190, 306] width 19 height 19
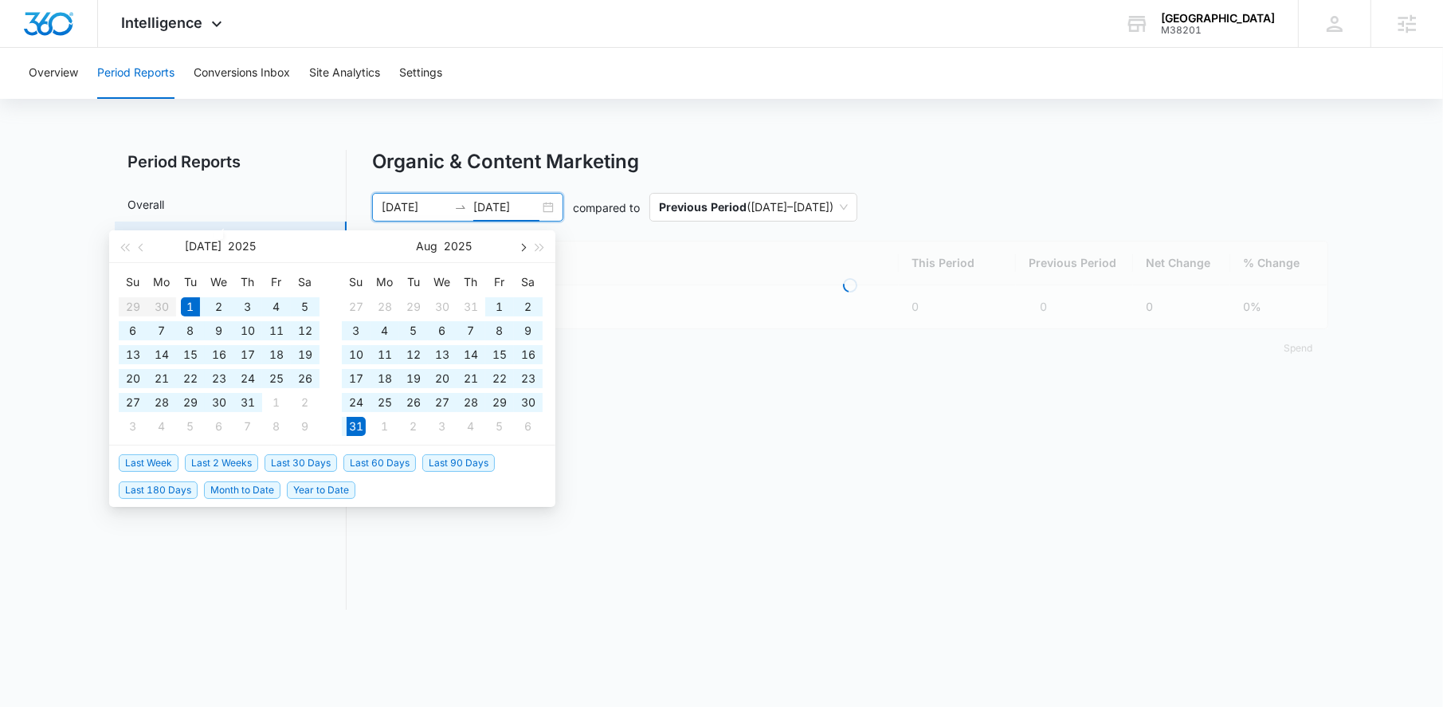
click at [525, 256] on button "button" at bounding box center [522, 246] width 18 height 32
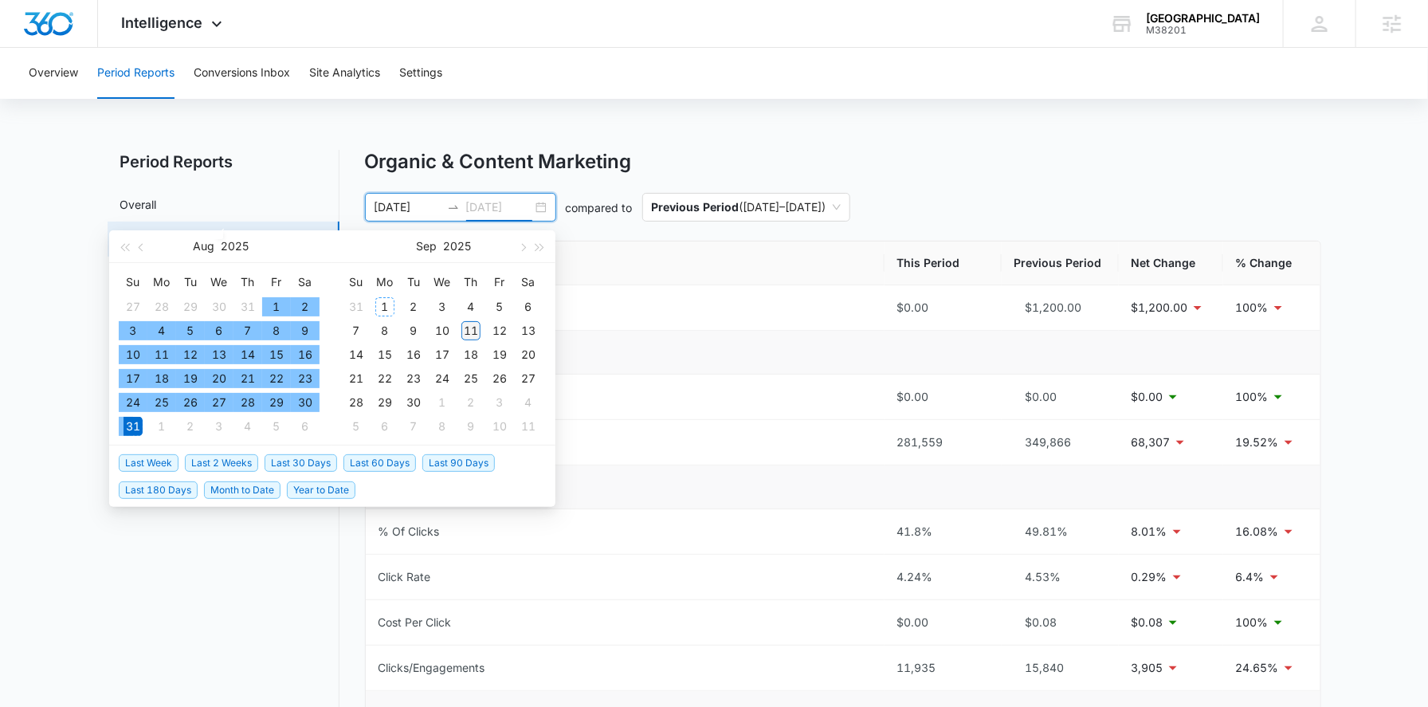
type input "[DATE]"
click at [474, 329] on div "11" at bounding box center [470, 330] width 19 height 19
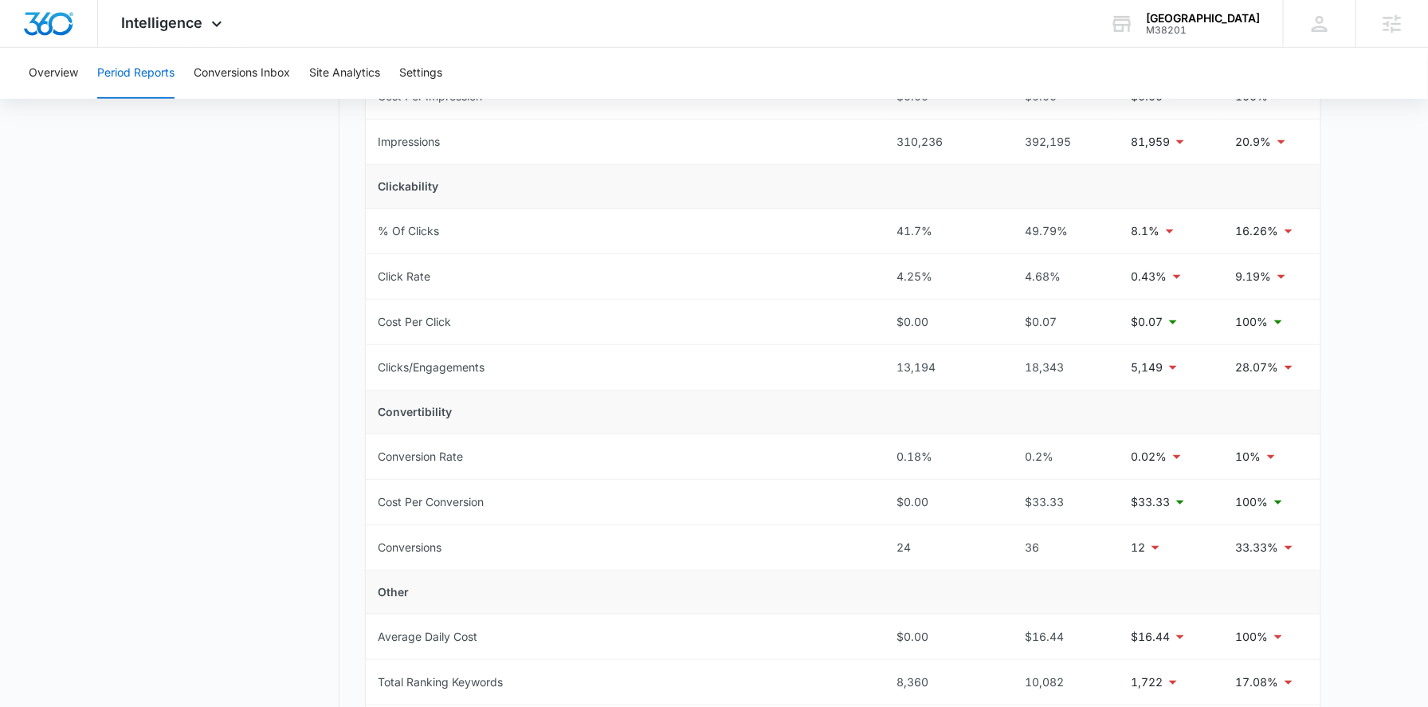
scroll to position [124, 0]
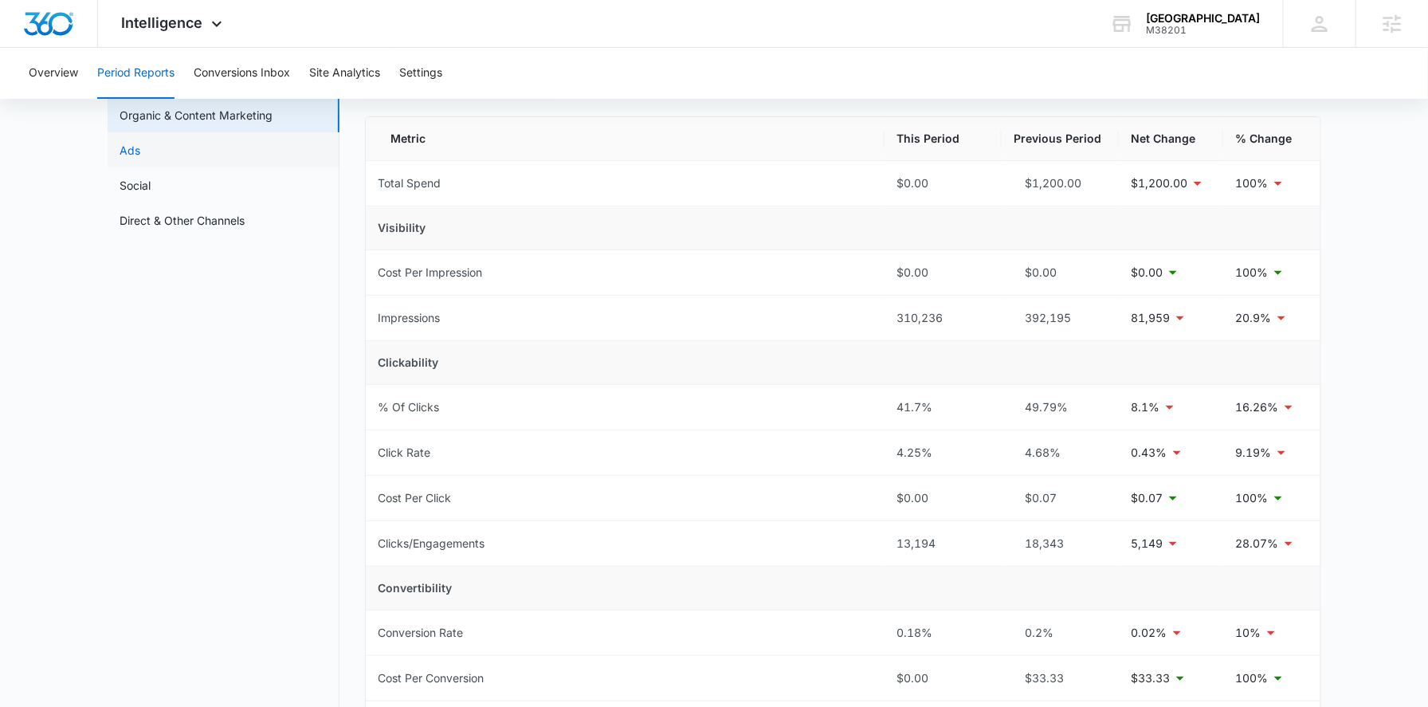
click at [141, 147] on link "Ads" at bounding box center [130, 150] width 21 height 17
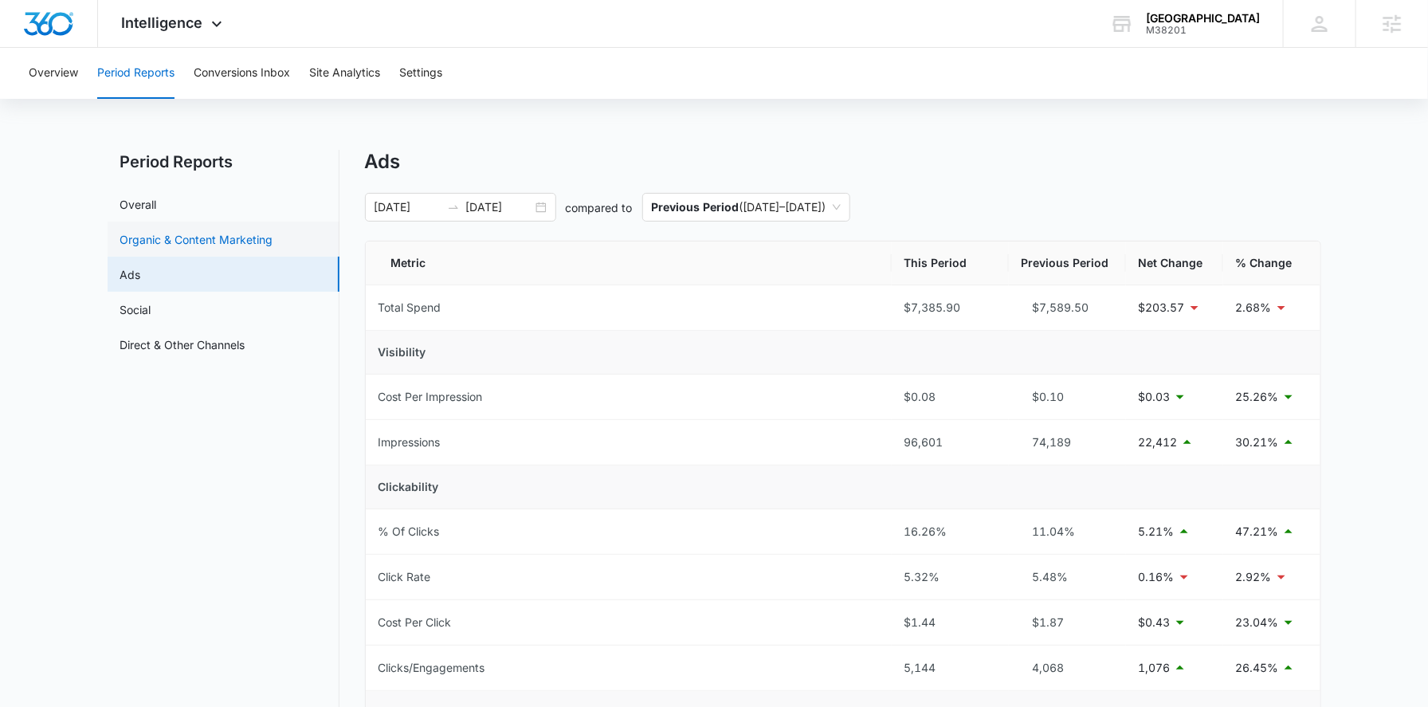
click at [234, 233] on link "Organic & Content Marketing" at bounding box center [196, 239] width 153 height 17
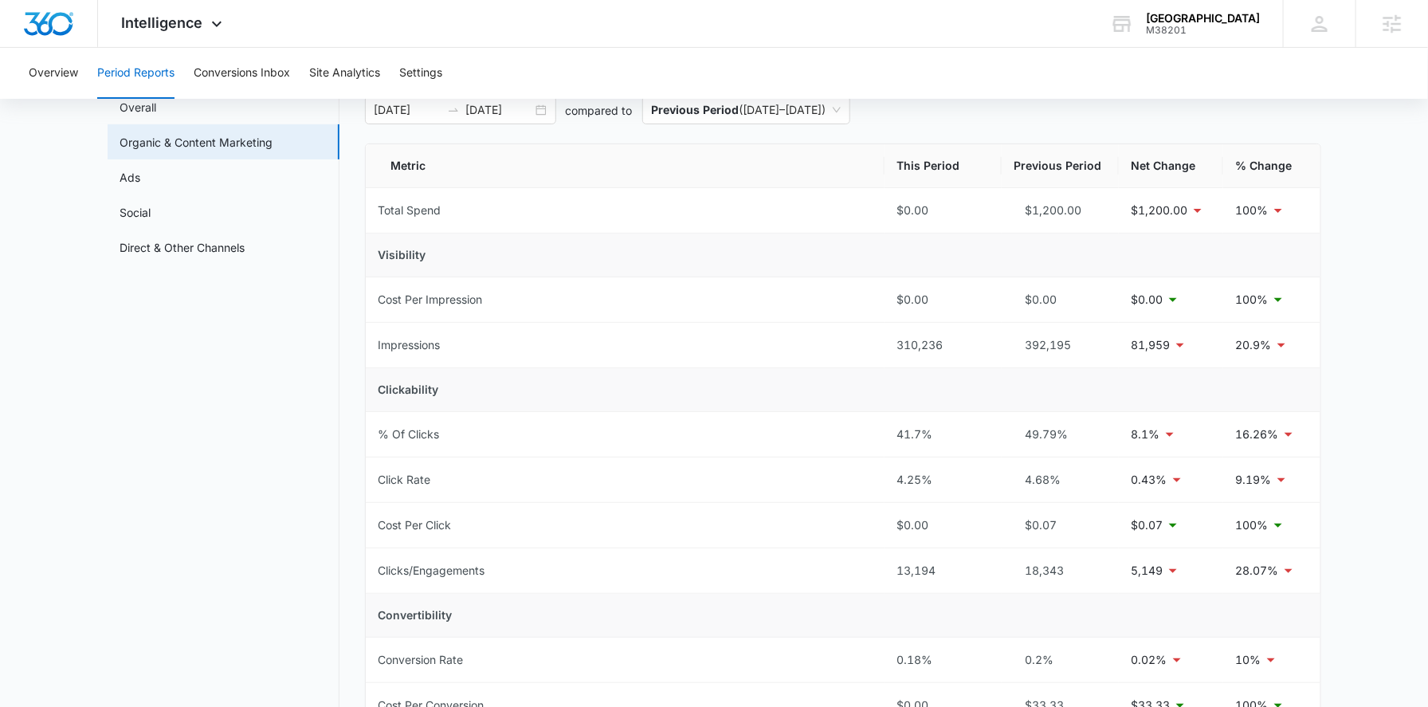
scroll to position [104, 0]
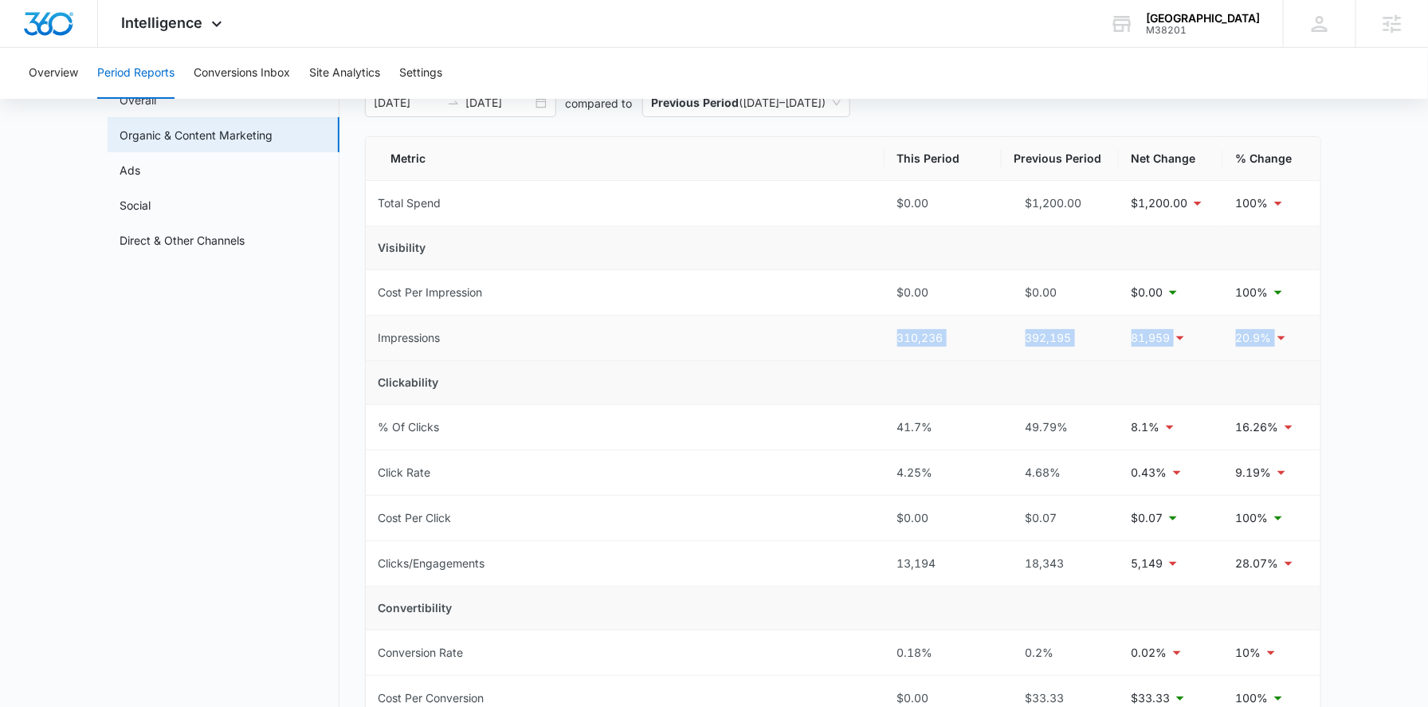
drag, startPoint x: 856, startPoint y: 339, endPoint x: 1273, endPoint y: 343, distance: 416.7
click at [1273, 343] on tr "Impressions 310,236 392,195 81,959 20.9%" at bounding box center [843, 337] width 954 height 45
copy tr "310,236 392,195 81,959 20.9%"
click at [791, 557] on td "Clicks/Engagements" at bounding box center [625, 563] width 519 height 45
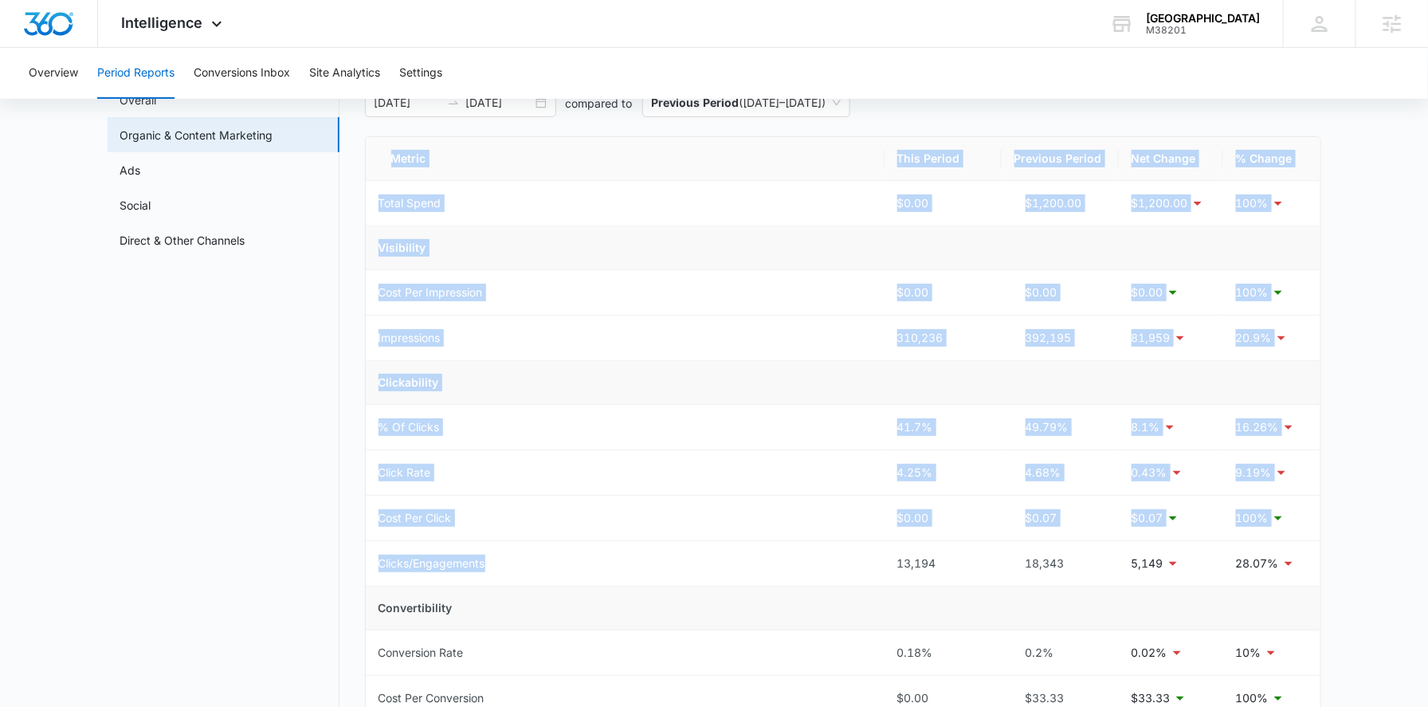
drag, startPoint x: 864, startPoint y: 557, endPoint x: 1320, endPoint y: 574, distance: 456.0
click at [1320, 574] on div "Metric This Period Previous Period Net Change % Change Total Spend $0.00 $1,200…" at bounding box center [843, 608] width 956 height 945
click at [1295, 573] on td "28.07%" at bounding box center [1271, 563] width 97 height 45
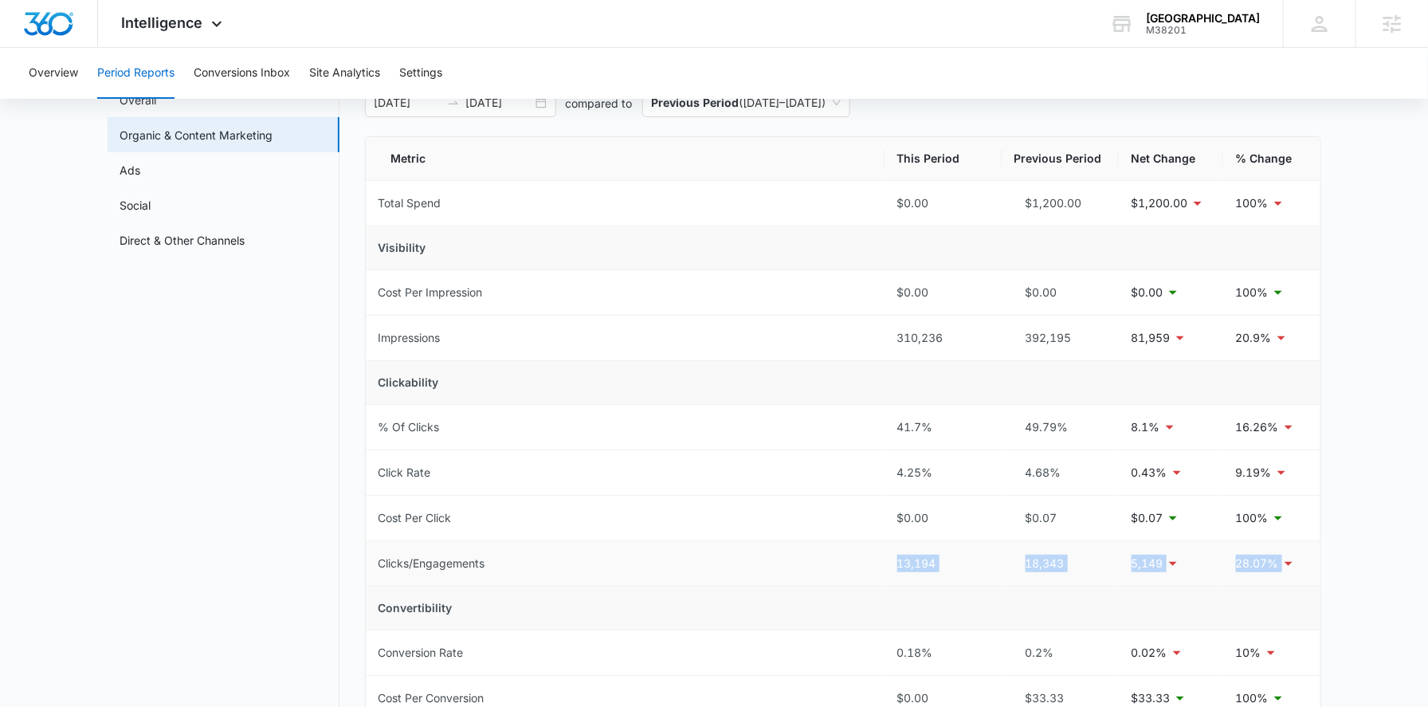
drag, startPoint x: 861, startPoint y: 558, endPoint x: 1295, endPoint y: 556, distance: 434.2
click at [1295, 556] on tr "Clicks/Engagements 13,194 18,343 5,149 28.07%" at bounding box center [843, 563] width 954 height 45
copy tr "13,194 18,343 5,149 28.07%"
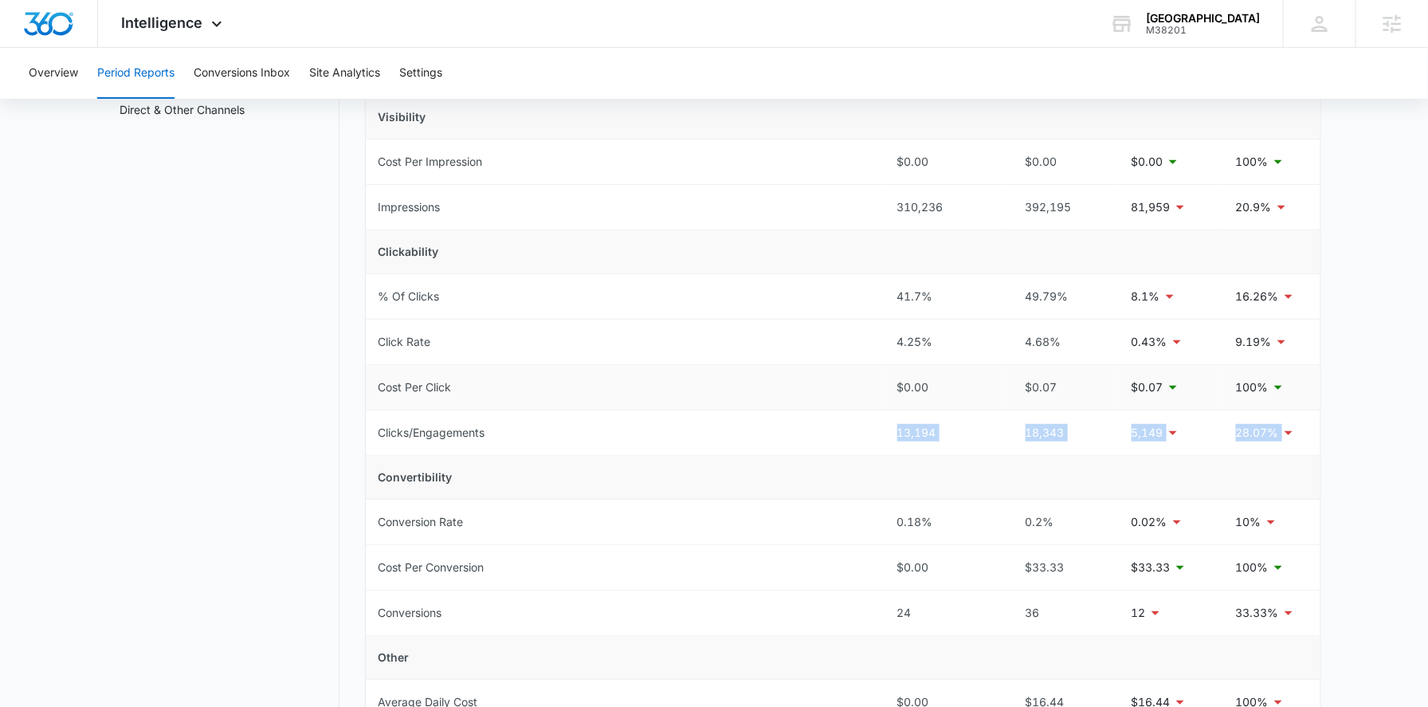
scroll to position [428, 0]
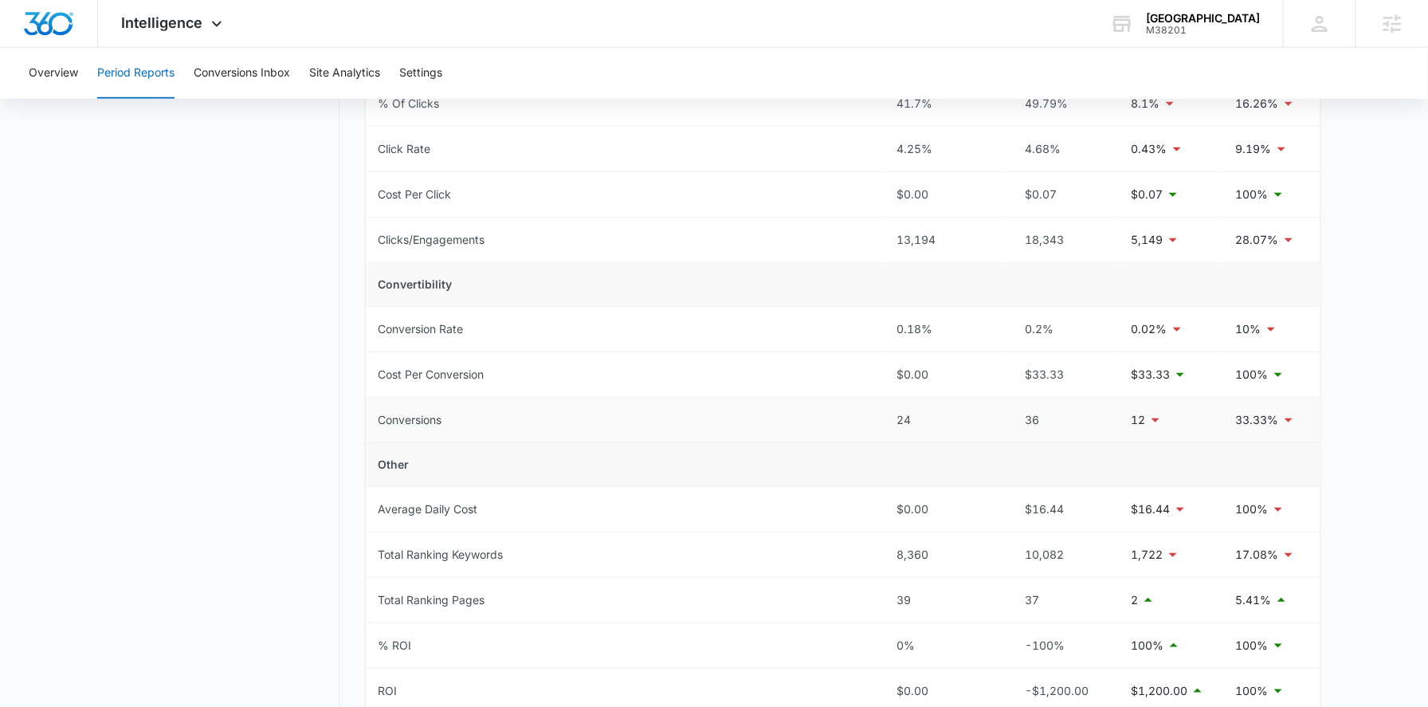
click at [865, 400] on td "Conversions" at bounding box center [625, 420] width 519 height 45
drag, startPoint x: 870, startPoint y: 413, endPoint x: 1319, endPoint y: 430, distance: 449.7
click at [1319, 430] on tr "Conversions 24 36 12 33.33%" at bounding box center [843, 420] width 954 height 45
copy tr "24 36 12 33.33%"
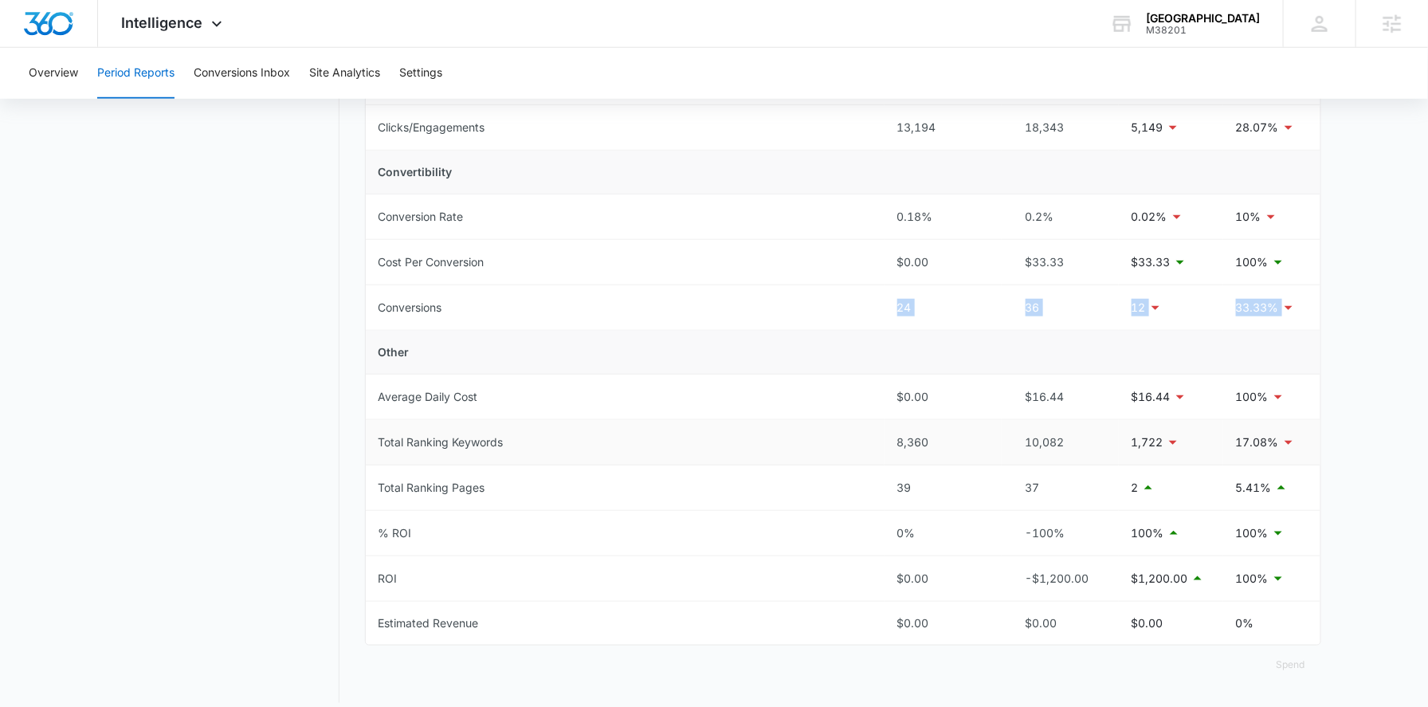
scroll to position [548, 0]
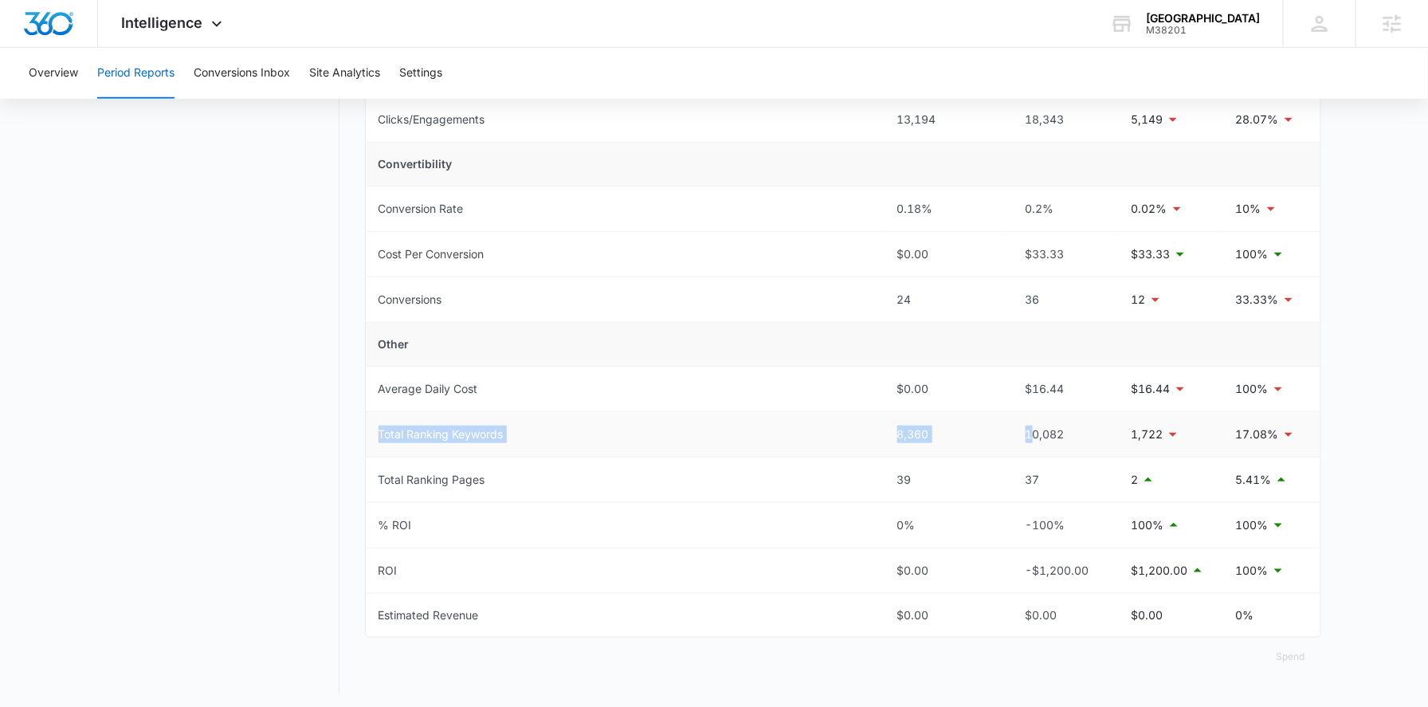
drag, startPoint x: 825, startPoint y: 416, endPoint x: 1033, endPoint y: 429, distance: 207.5
click at [1033, 429] on tr "Total Ranking Keywords 8,360 10,082 1,722 17.08%" at bounding box center [843, 434] width 954 height 45
click at [818, 431] on td "Total Ranking Keywords" at bounding box center [625, 434] width 519 height 45
drag, startPoint x: 860, startPoint y: 430, endPoint x: 1288, endPoint y: 436, distance: 428.7
click at [1288, 436] on tr "Total Ranking Keywords 8,360 10,082 1,722 17.08%" at bounding box center [843, 434] width 954 height 45
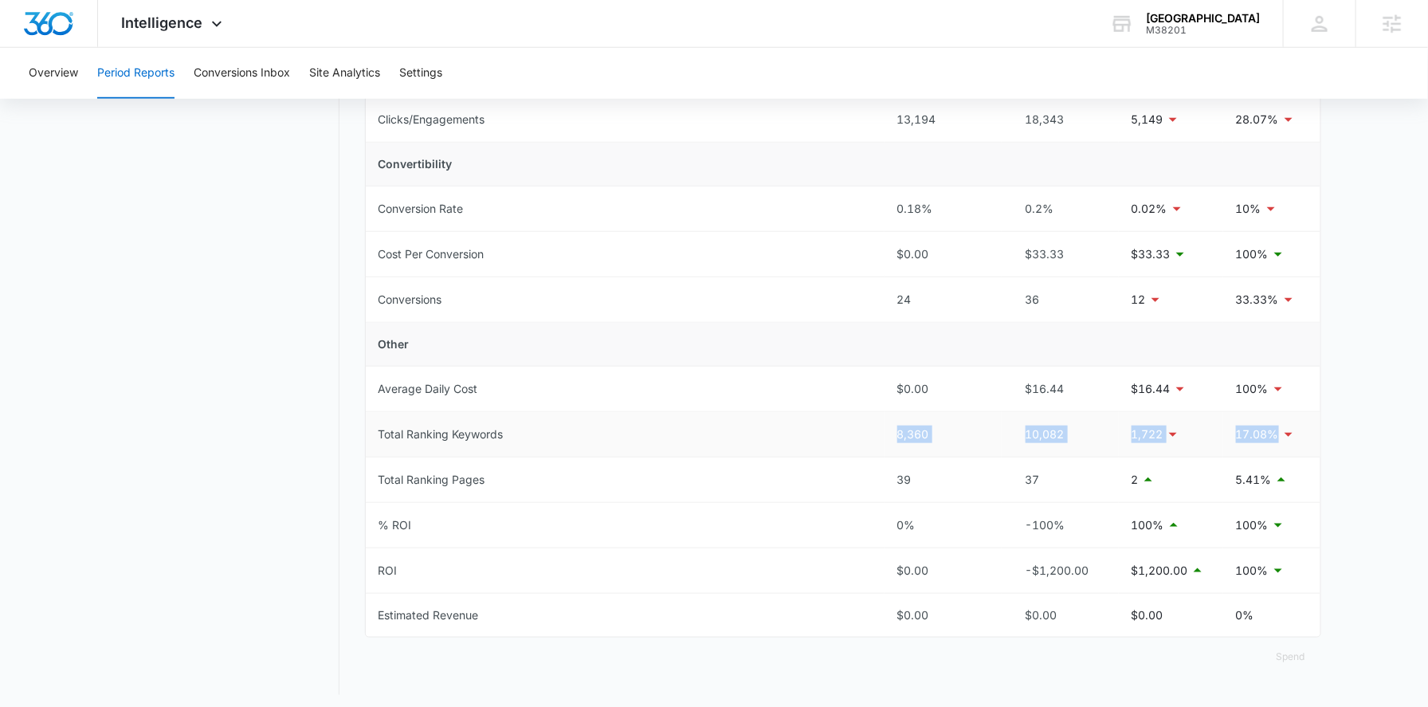
copy tr "8,360 10,082 1,722 17.08%"
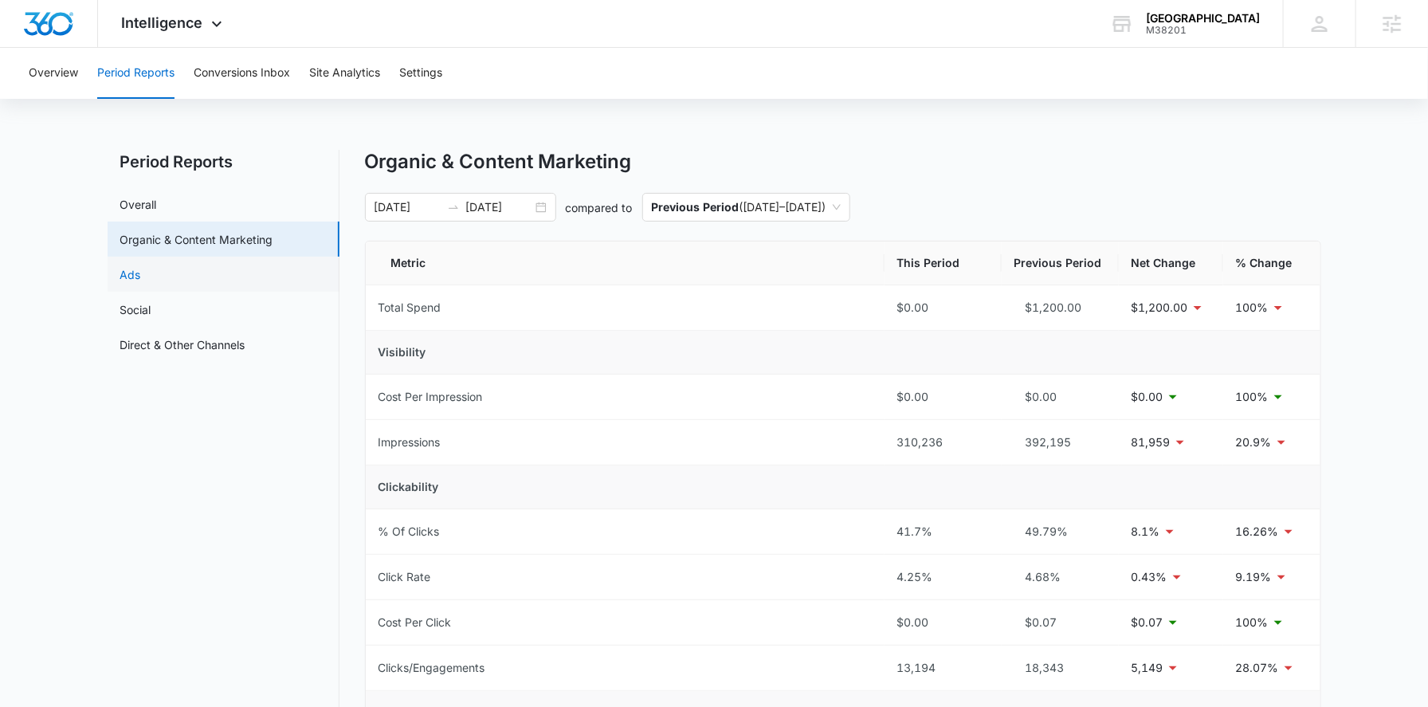
click at [141, 270] on link "Ads" at bounding box center [130, 274] width 21 height 17
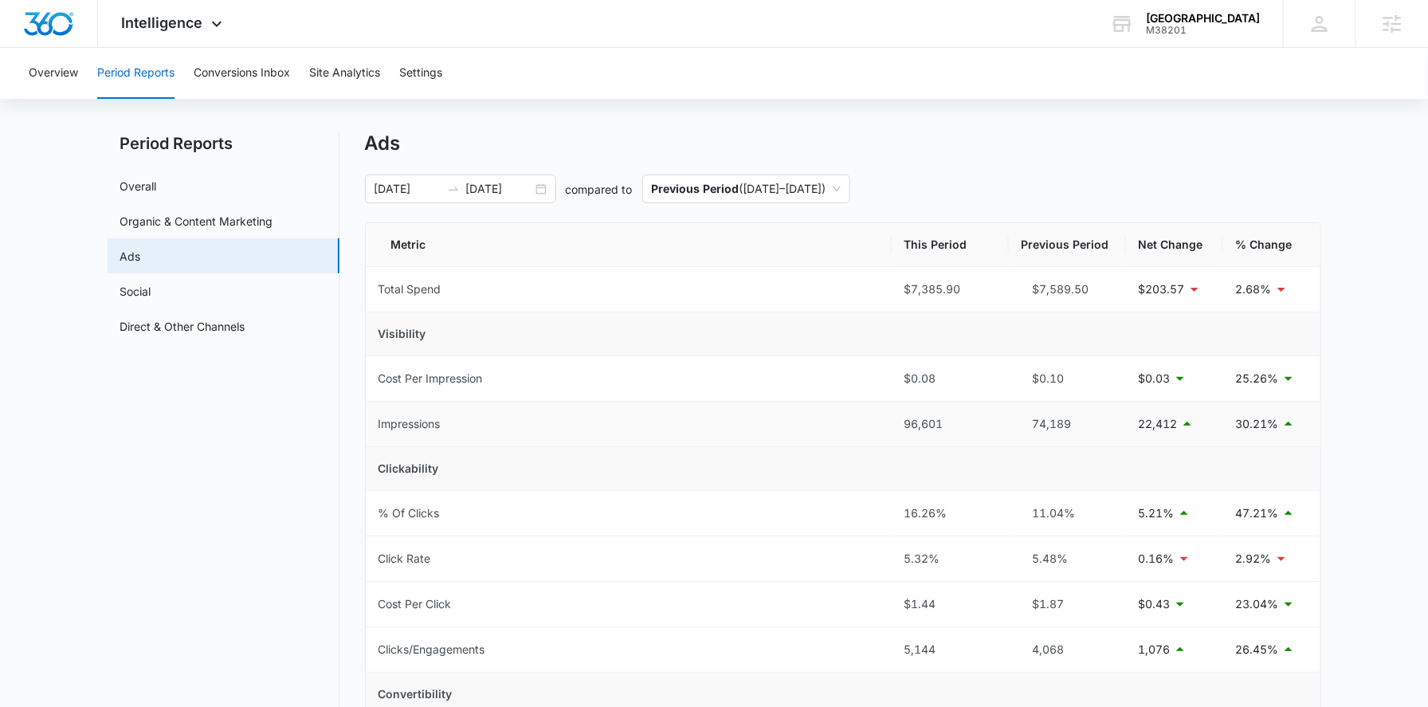
scroll to position [19, 0]
drag, startPoint x: 884, startPoint y: 427, endPoint x: 1265, endPoint y: 435, distance: 380.9
click at [1265, 435] on tr "Impressions 96,601 74,189 22,412 30.21%" at bounding box center [843, 423] width 954 height 45
copy tr "96,601 74,189 22,412 30.21%"
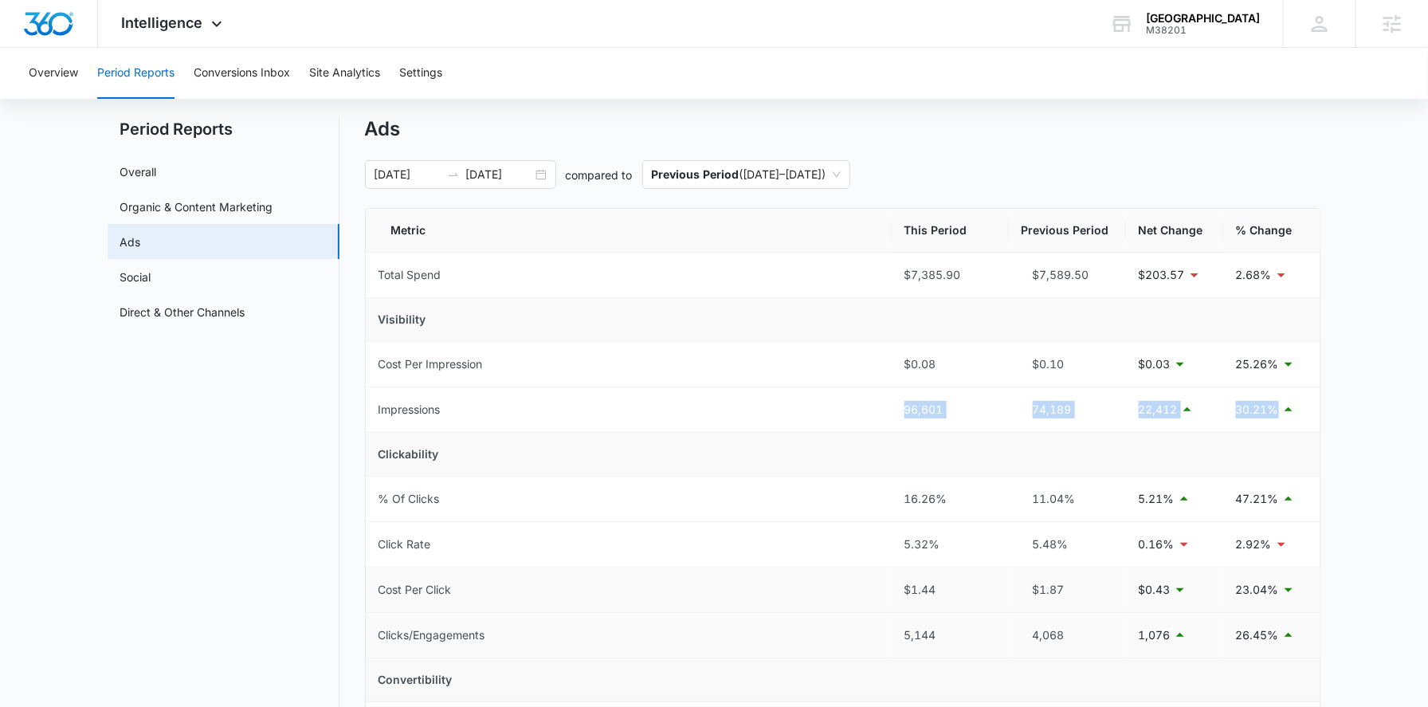
scroll to position [53, 0]
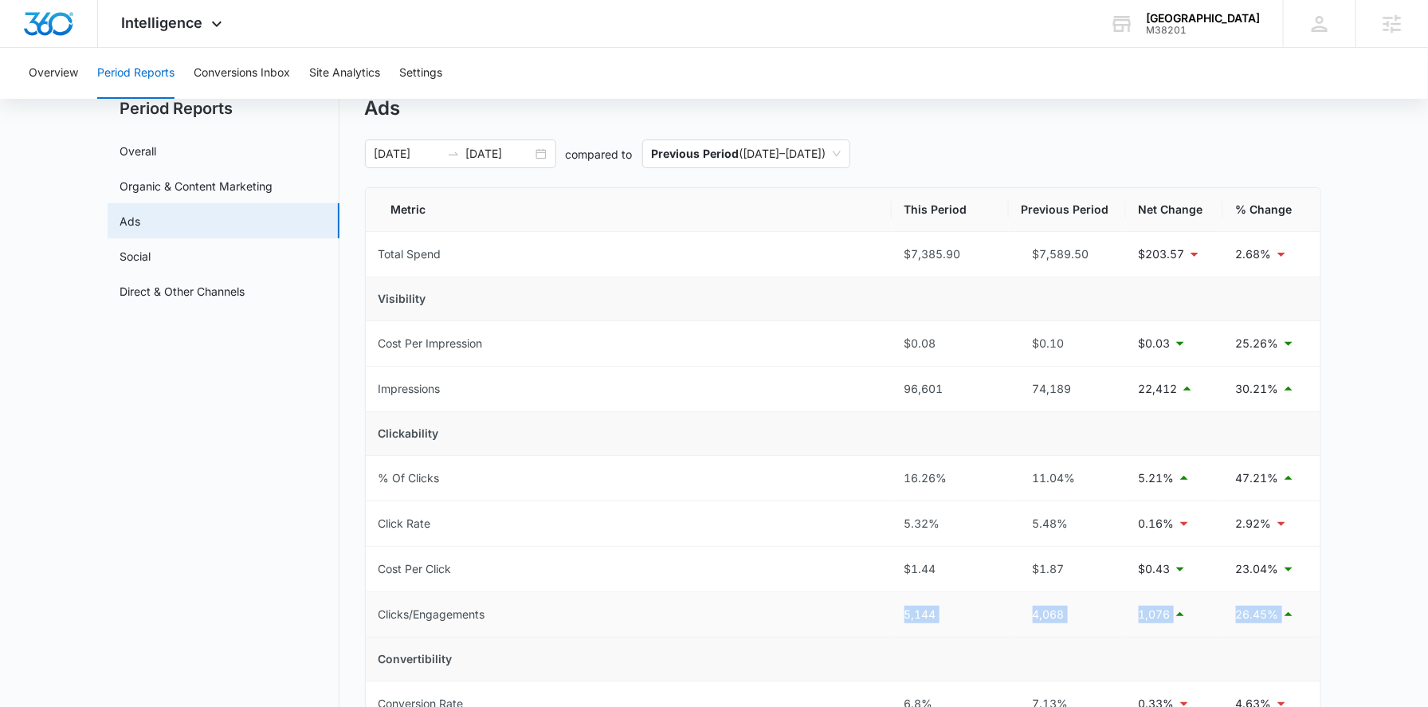
drag, startPoint x: 888, startPoint y: 614, endPoint x: 1299, endPoint y: 613, distance: 411.1
click at [1299, 613] on tr "Clicks/Engagements 5,144 4,068 1,076 26.45%" at bounding box center [843, 614] width 954 height 45
copy tr "5,144 4,068 1,076 26.45%"
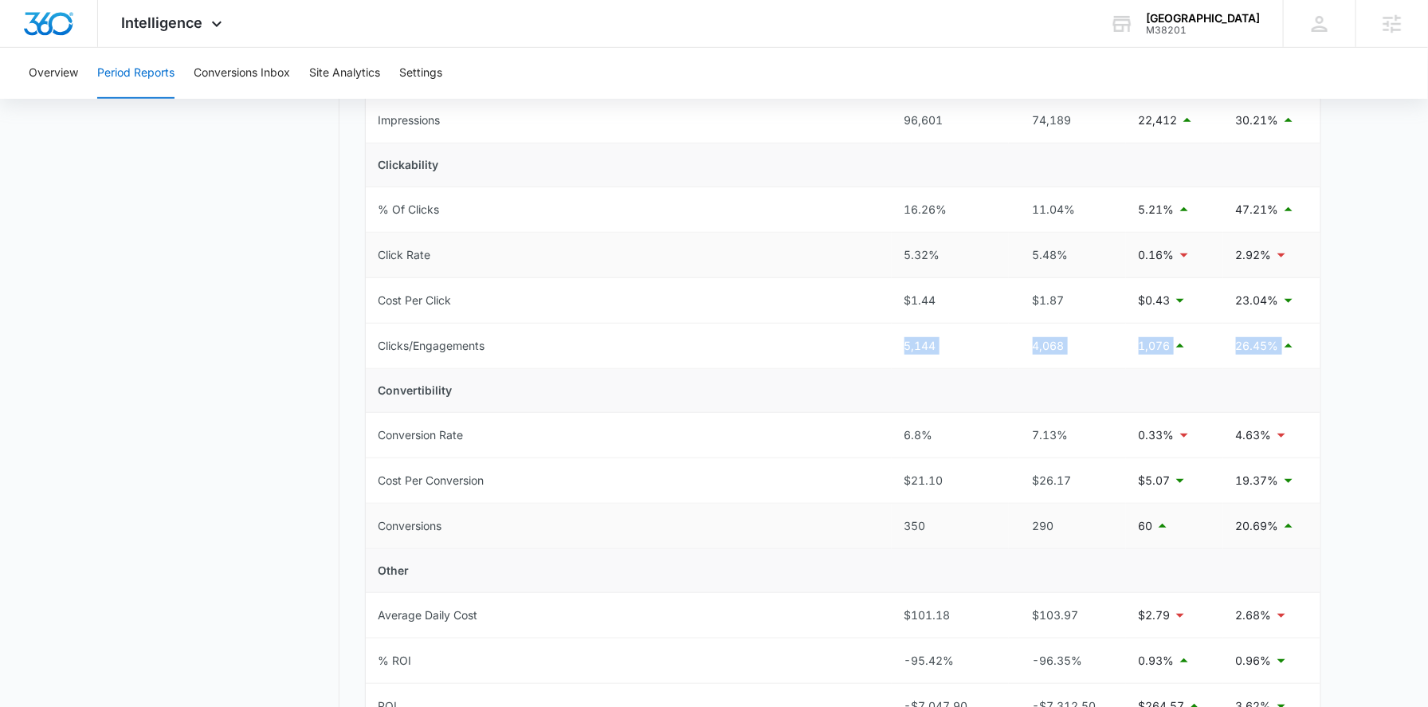
scroll to position [323, 0]
drag, startPoint x: 882, startPoint y: 522, endPoint x: 1278, endPoint y: 531, distance: 396.1
click at [1278, 531] on tr "Conversions 350 290 60 20.69%" at bounding box center [843, 525] width 954 height 45
copy tr "350 290 60 20.69%"
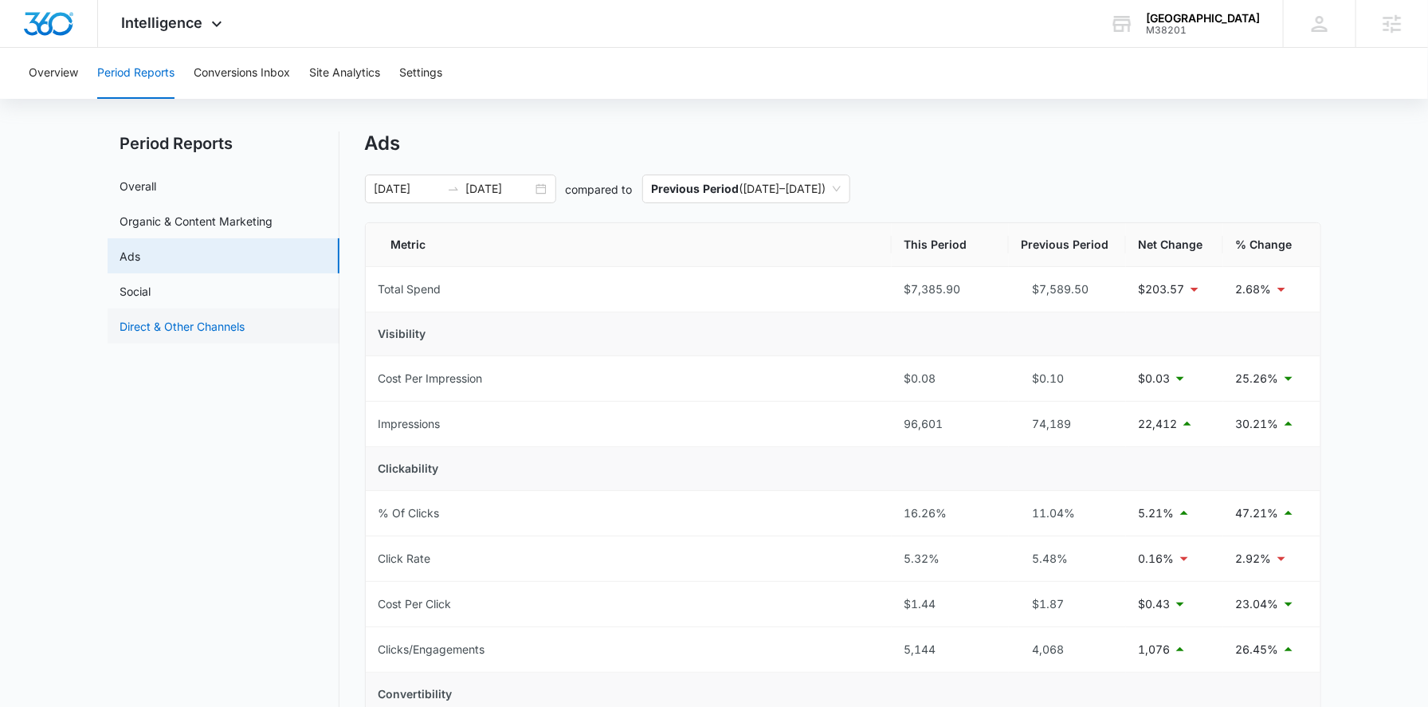
scroll to position [34, 0]
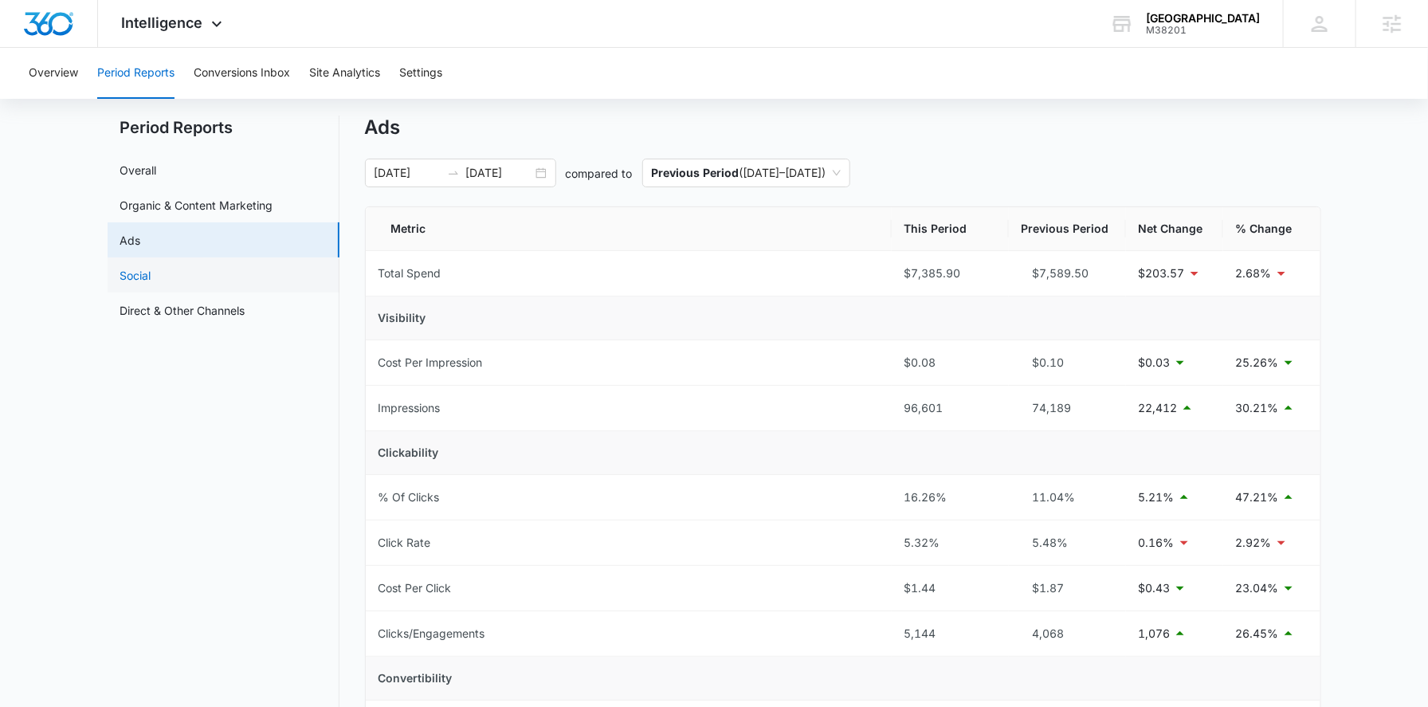
click at [149, 279] on link "Social" at bounding box center [135, 275] width 31 height 17
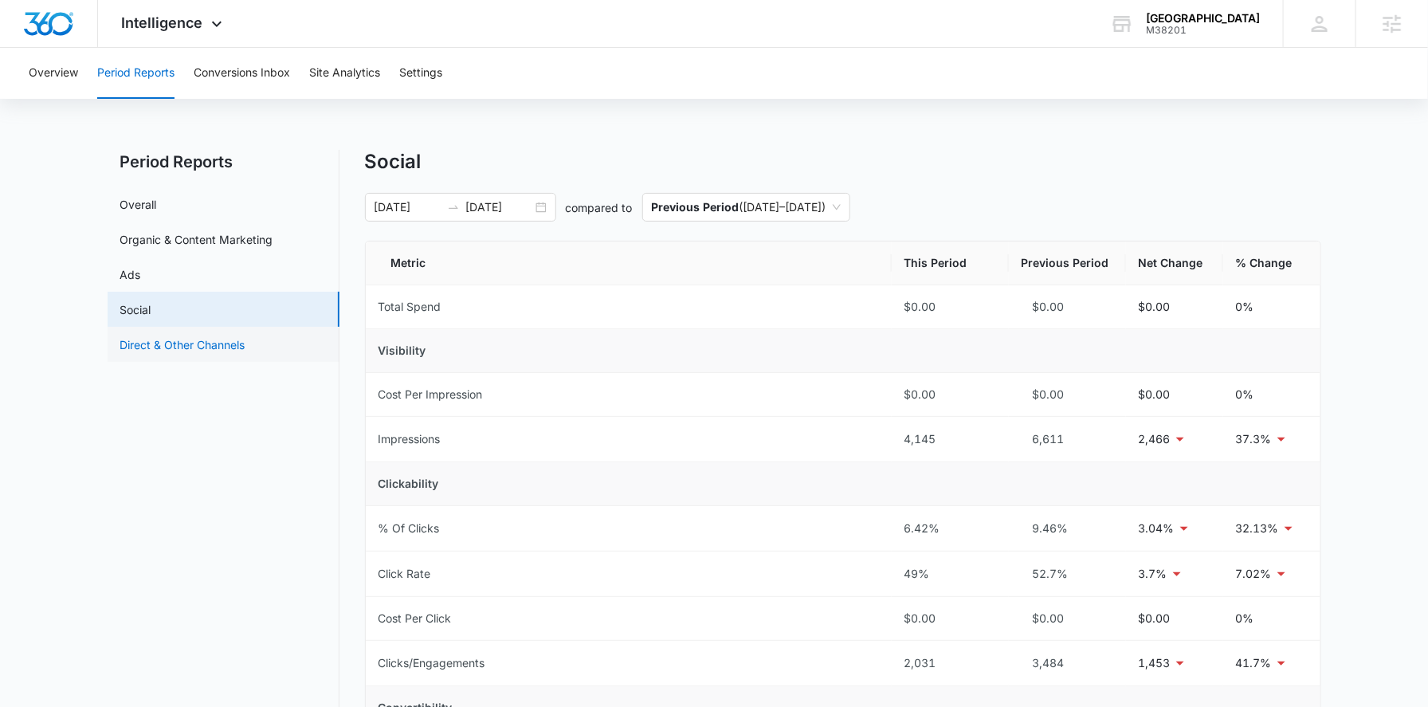
click at [188, 347] on link "Direct & Other Channels" at bounding box center [182, 344] width 125 height 17
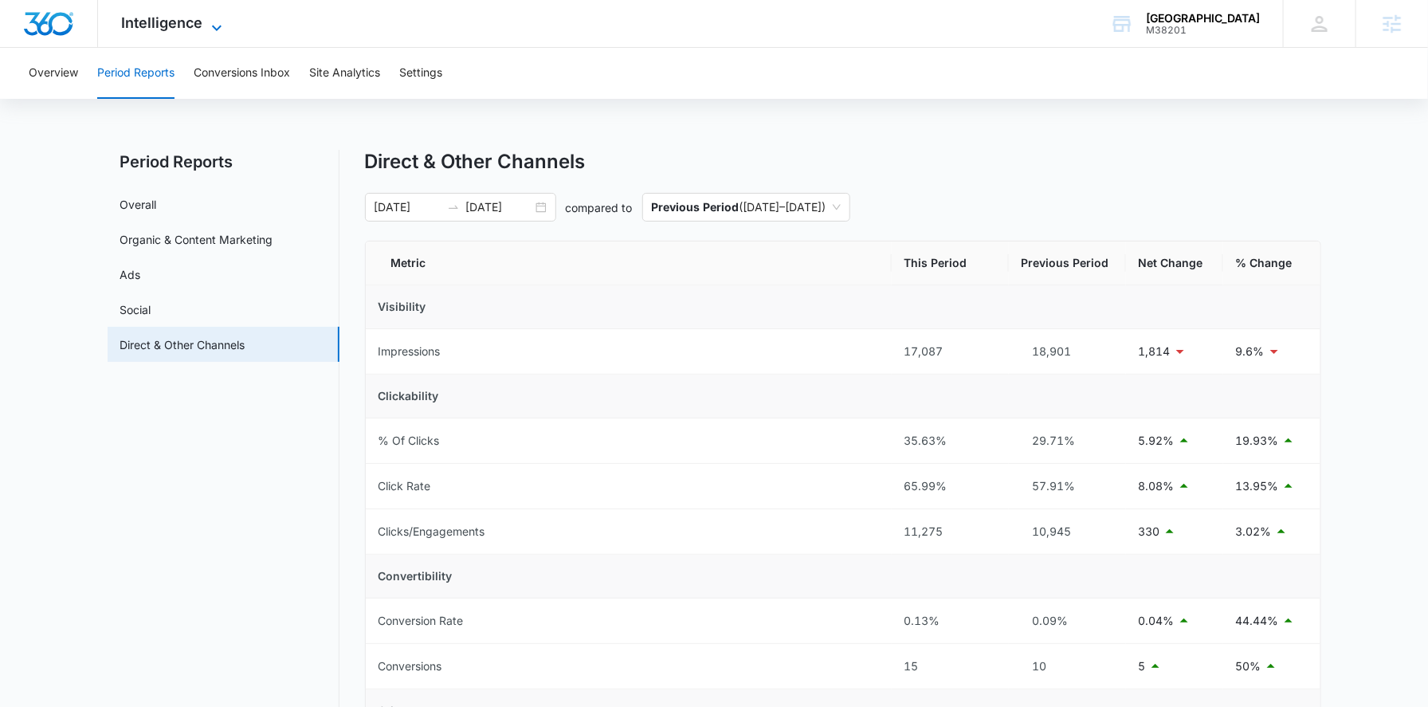
click at [184, 22] on span "Intelligence" at bounding box center [162, 22] width 81 height 17
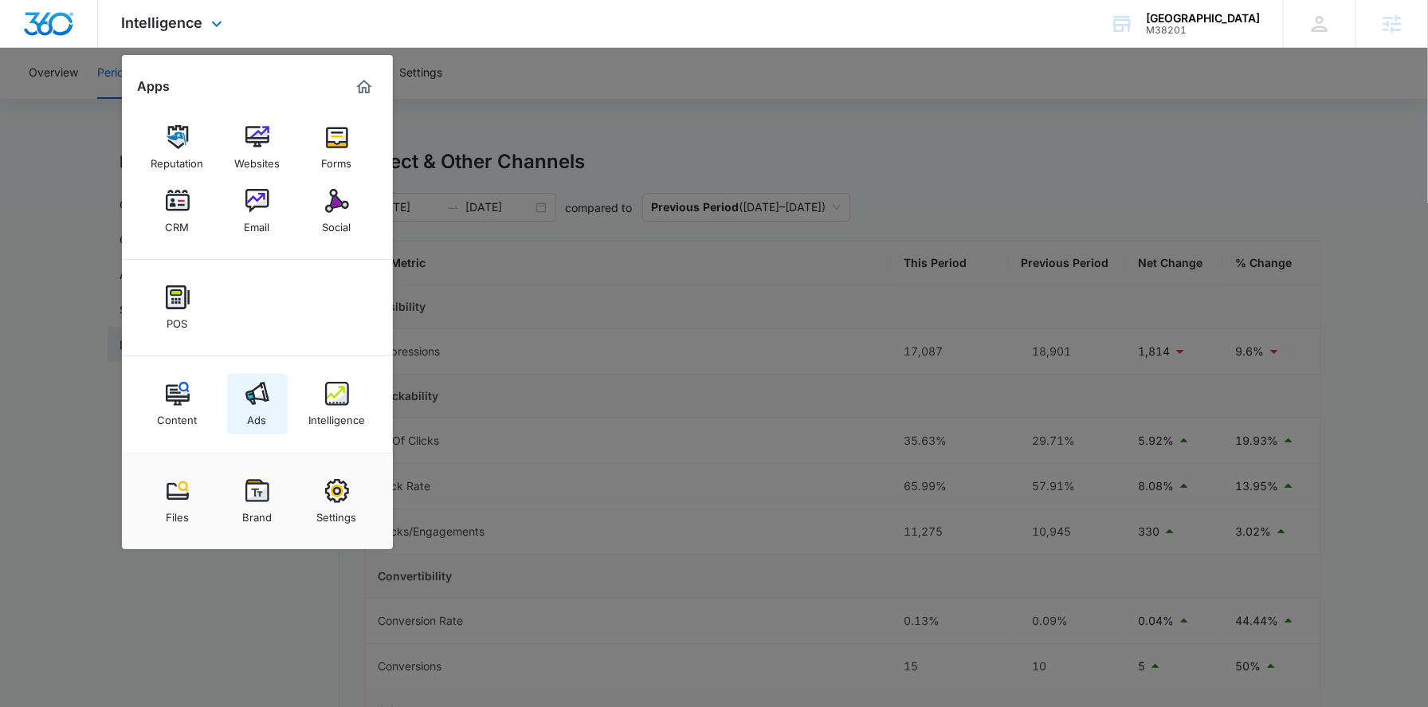
click at [283, 405] on link "Ads" at bounding box center [257, 404] width 61 height 61
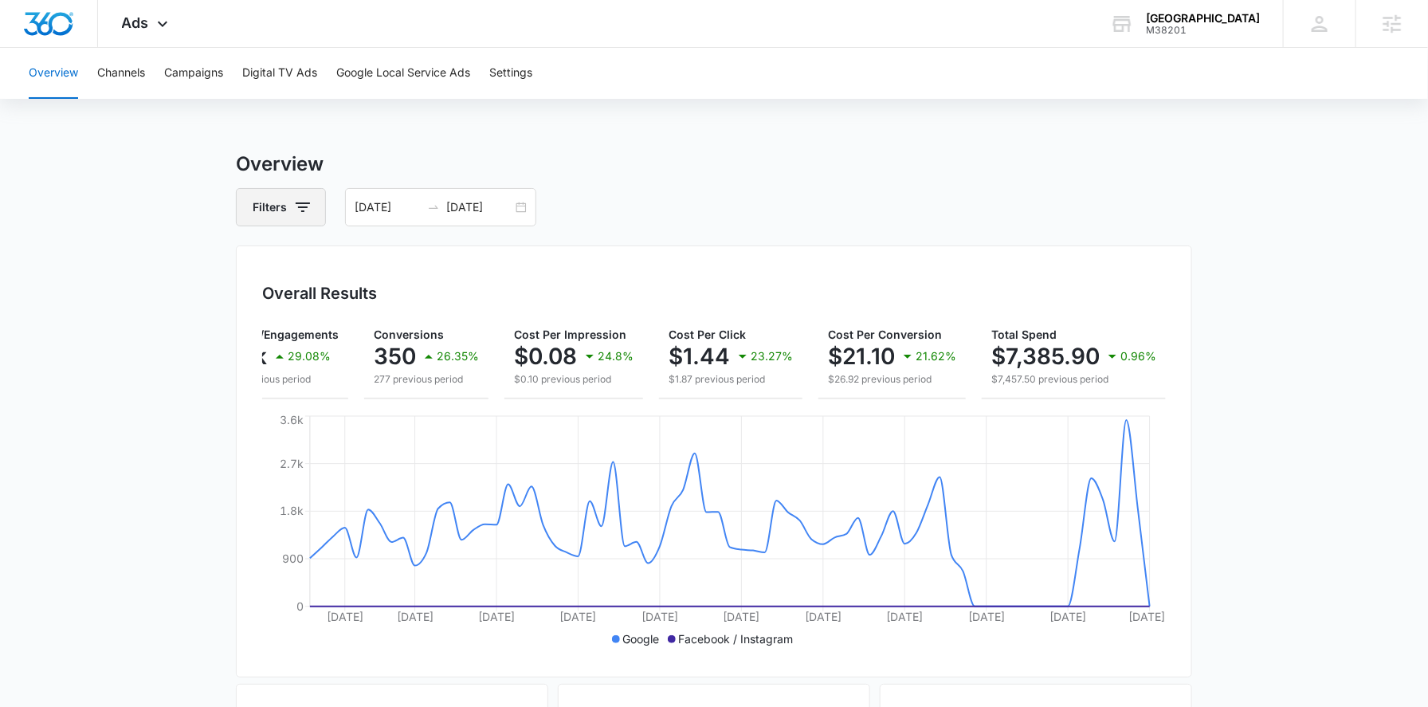
click at [268, 206] on button "Filters" at bounding box center [281, 207] width 90 height 38
click at [302, 249] on div "Channel Type" at bounding box center [347, 285] width 221 height 105
click at [311, 275] on div "Channel" at bounding box center [347, 265] width 183 height 25
click at [435, 257] on icon "Show Channel filters" at bounding box center [426, 265] width 19 height 19
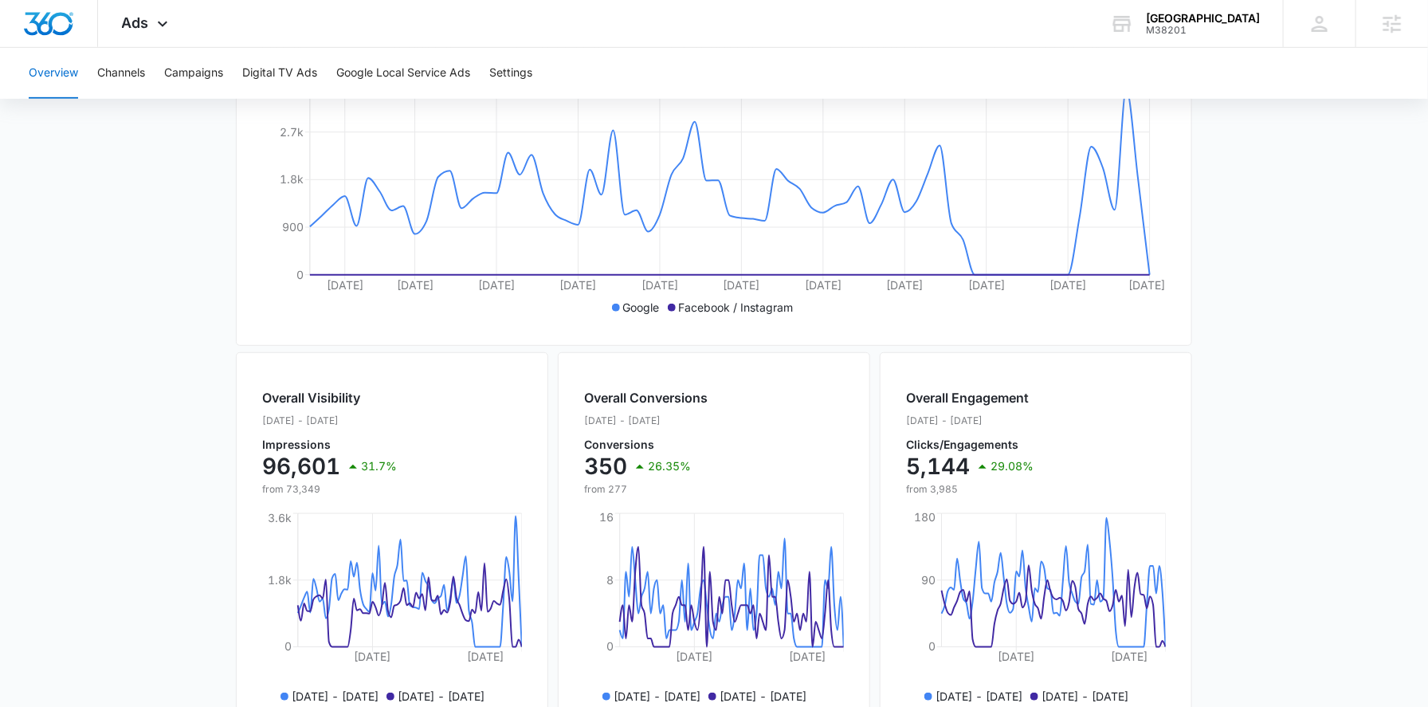
scroll to position [179, 0]
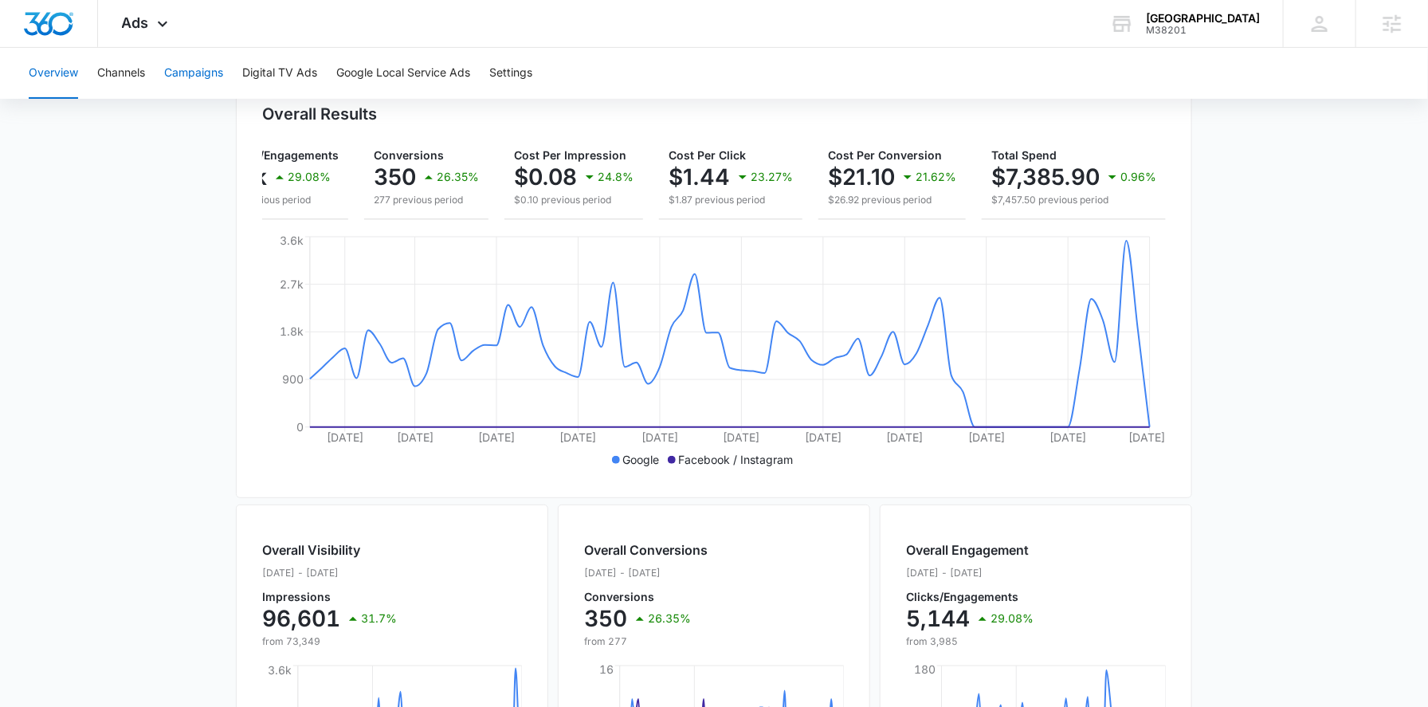
click at [187, 82] on button "Campaigns" at bounding box center [193, 73] width 59 height 51
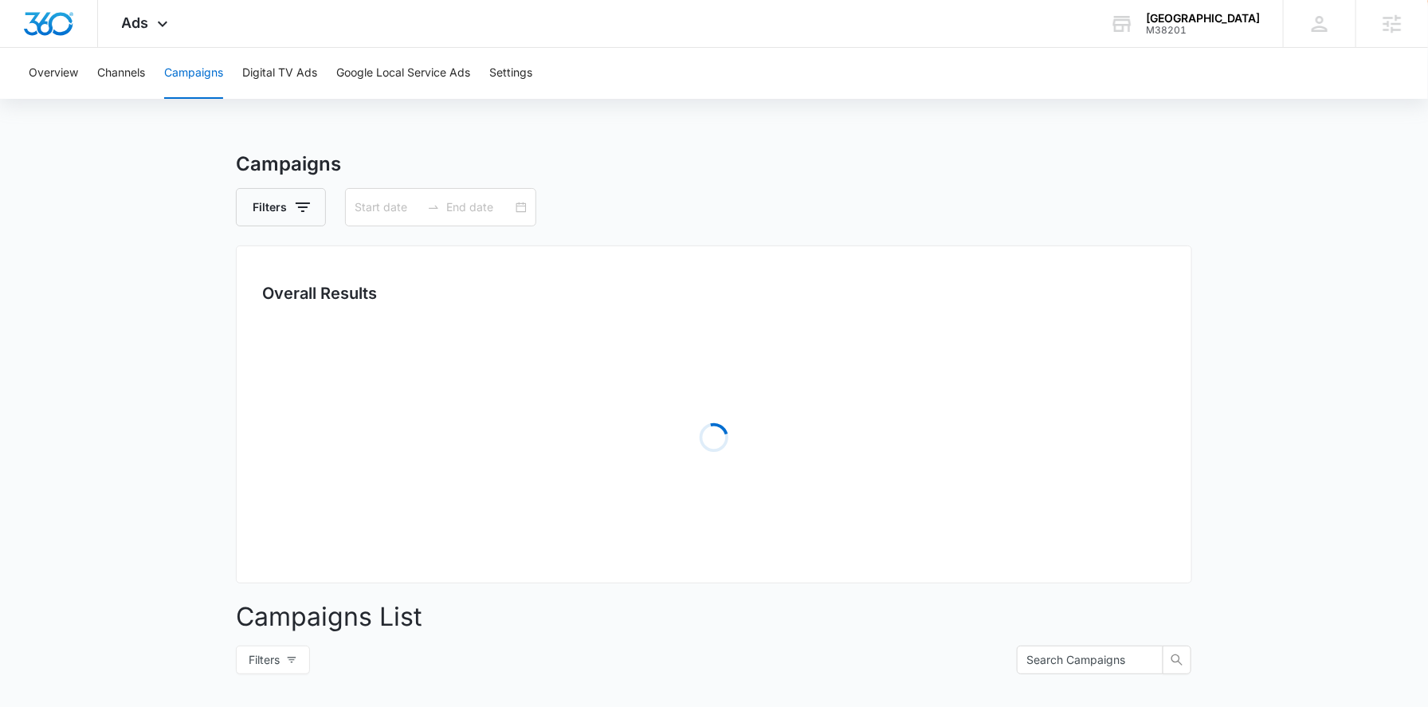
type input "[DATE]"
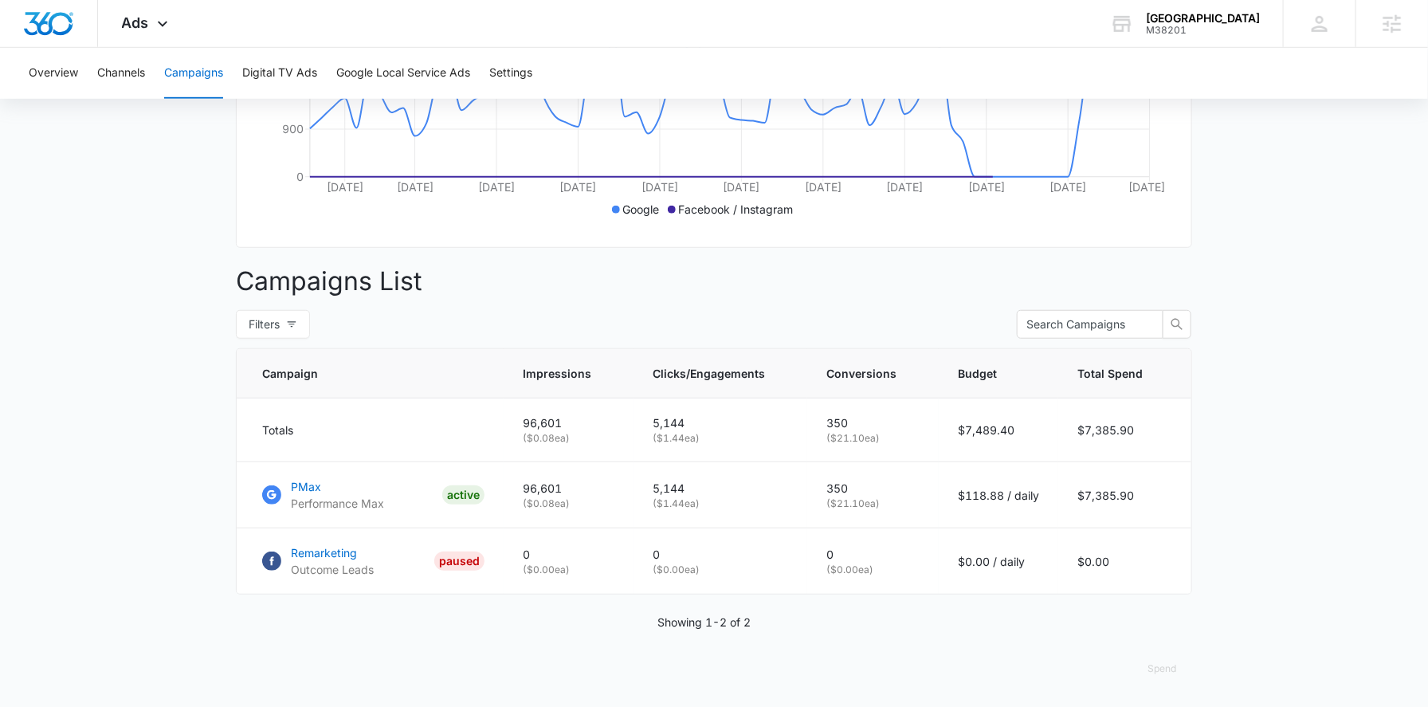
scroll to position [441, 0]
click at [304, 485] on p "PMax" at bounding box center [337, 486] width 93 height 17
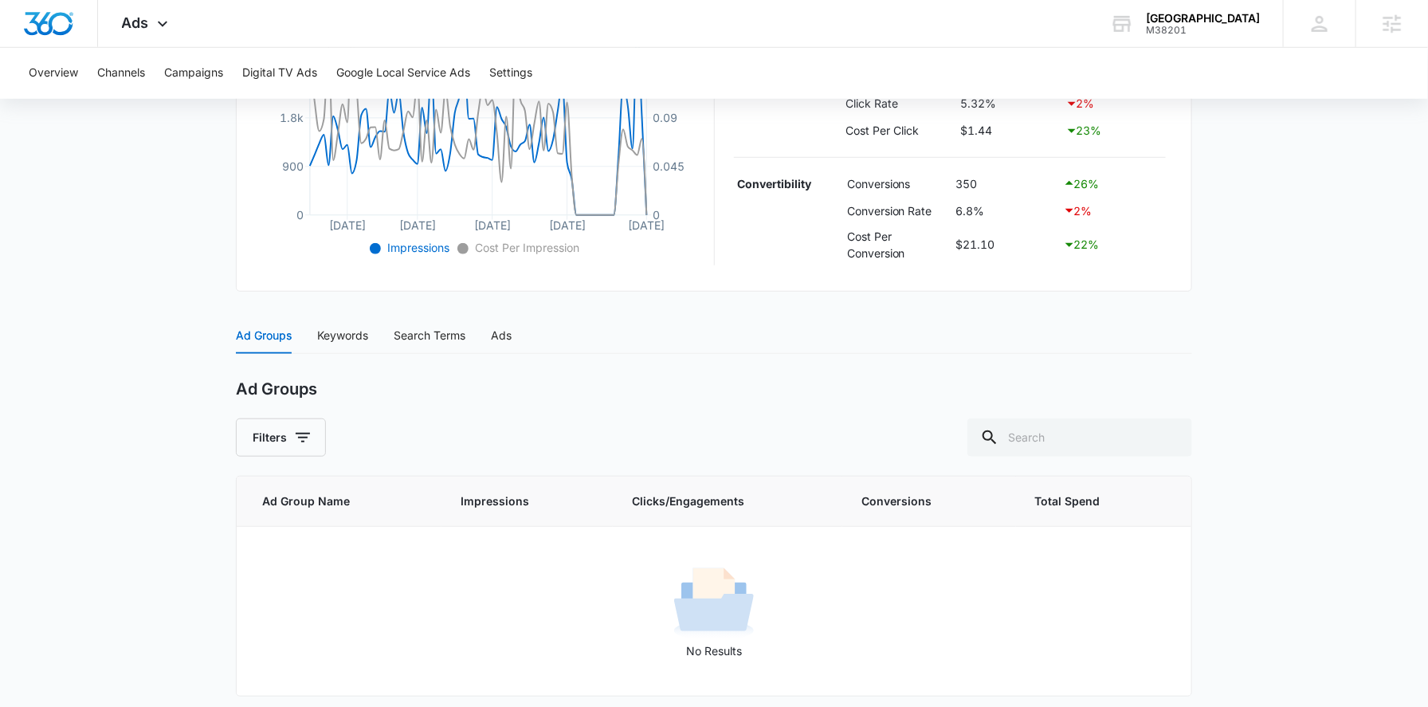
scroll to position [449, 0]
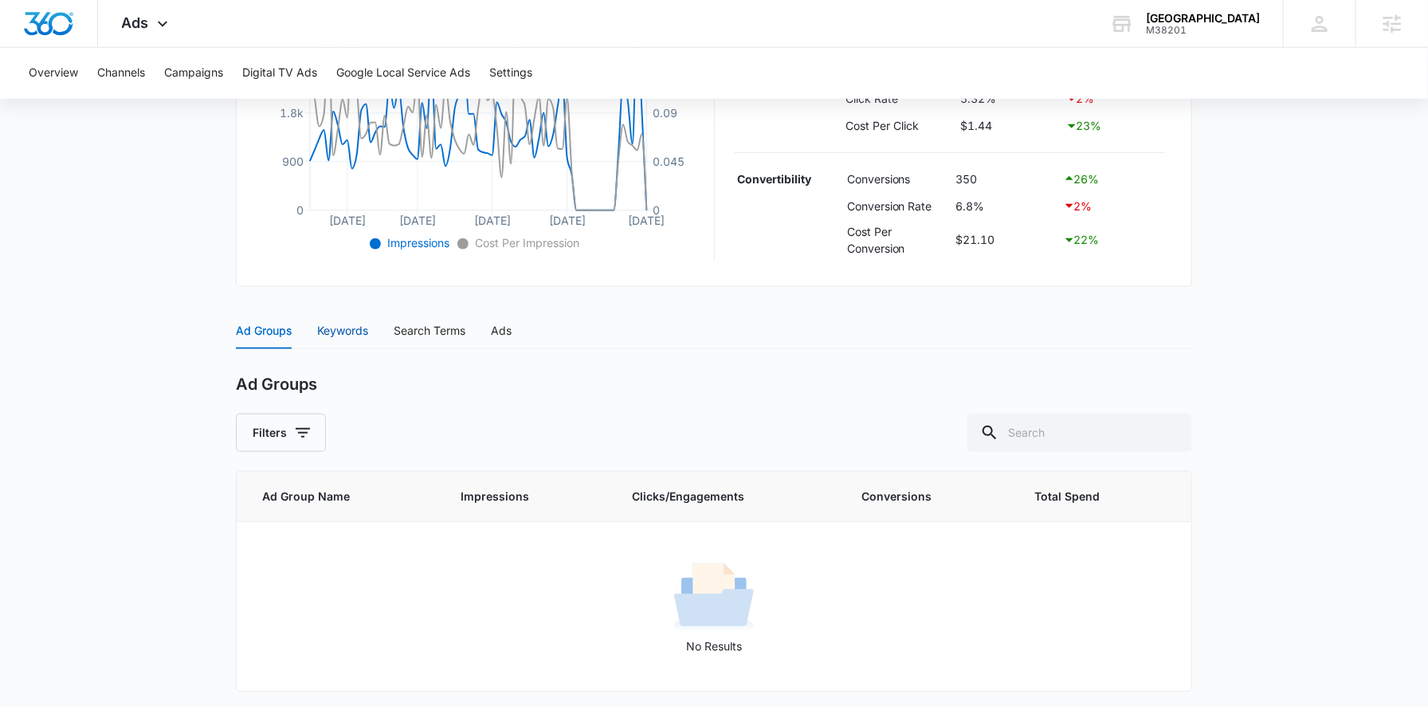
click at [365, 334] on div "Keywords" at bounding box center [342, 331] width 51 height 18
click at [457, 339] on div "Search Terms" at bounding box center [430, 330] width 72 height 37
click at [158, 24] on icon at bounding box center [162, 27] width 19 height 19
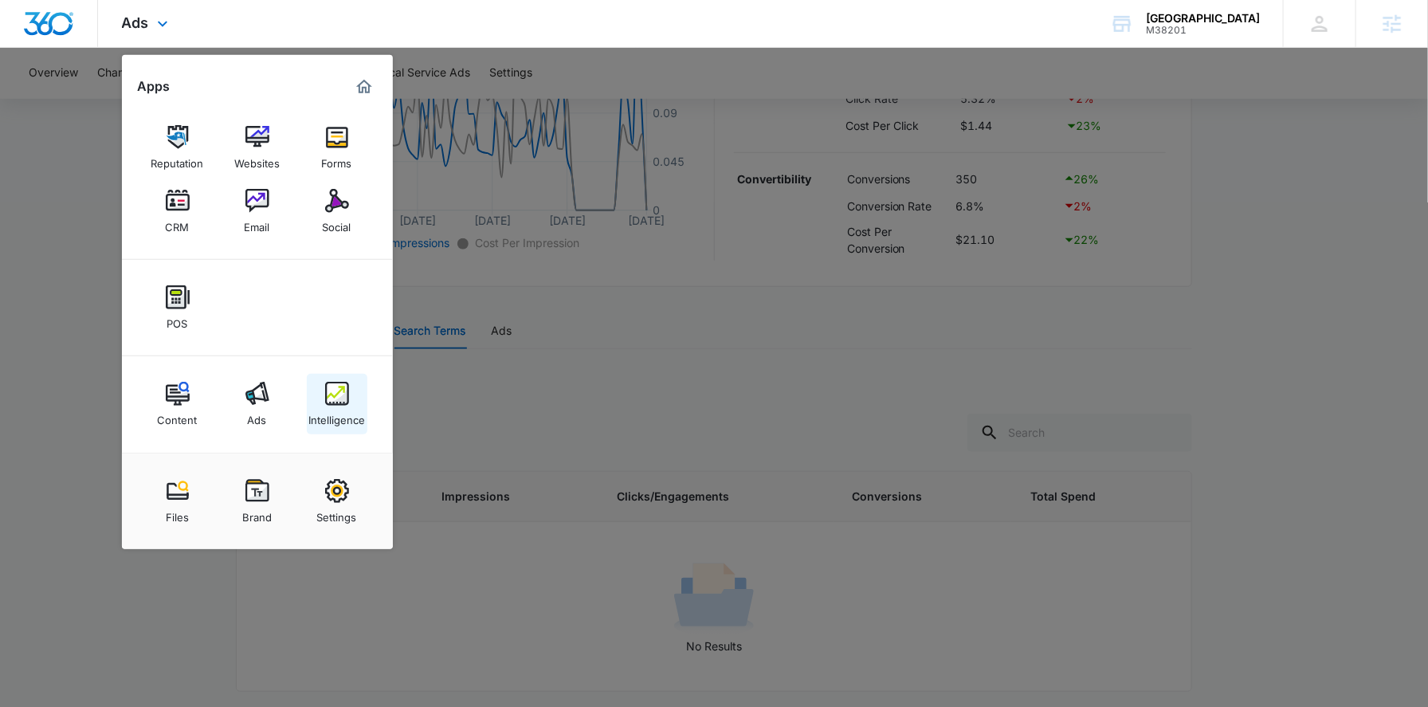
click at [353, 406] on div "Intelligence" at bounding box center [336, 416] width 57 height 21
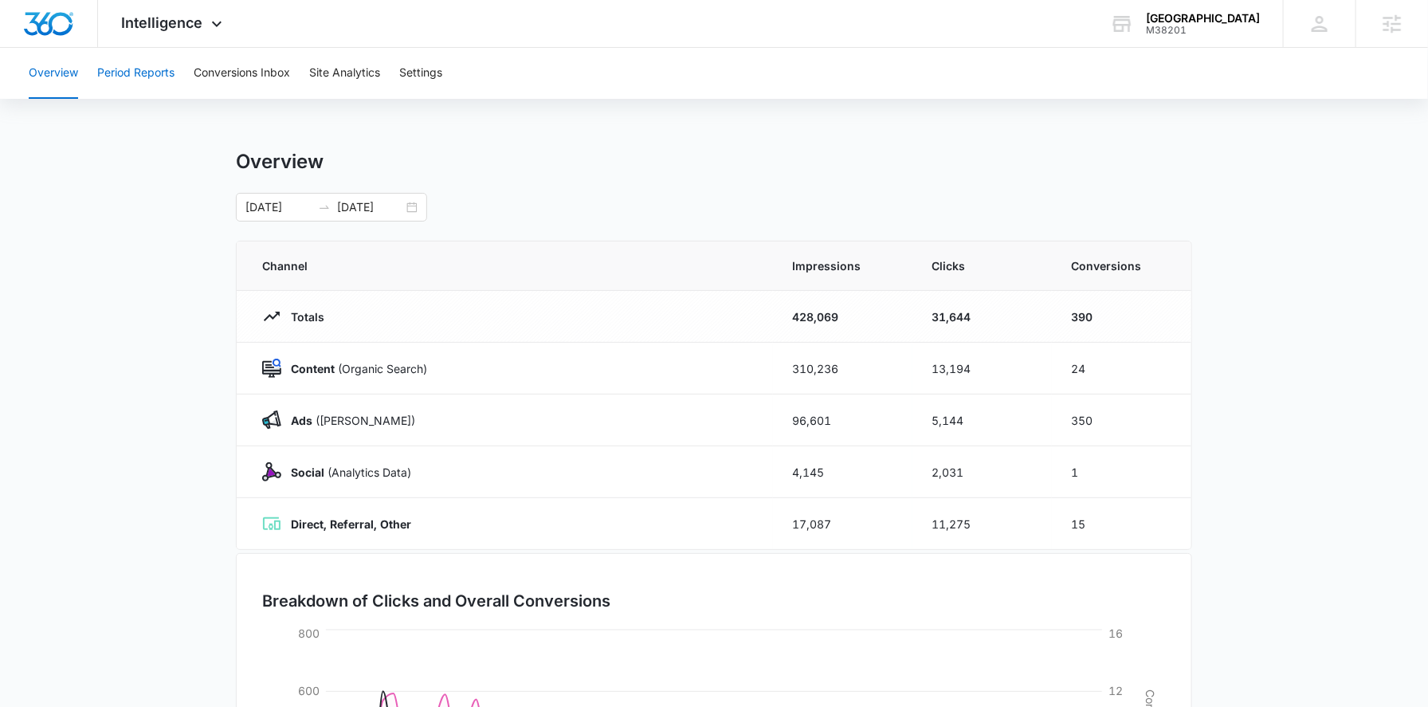
click at [148, 87] on button "Period Reports" at bounding box center [135, 73] width 77 height 51
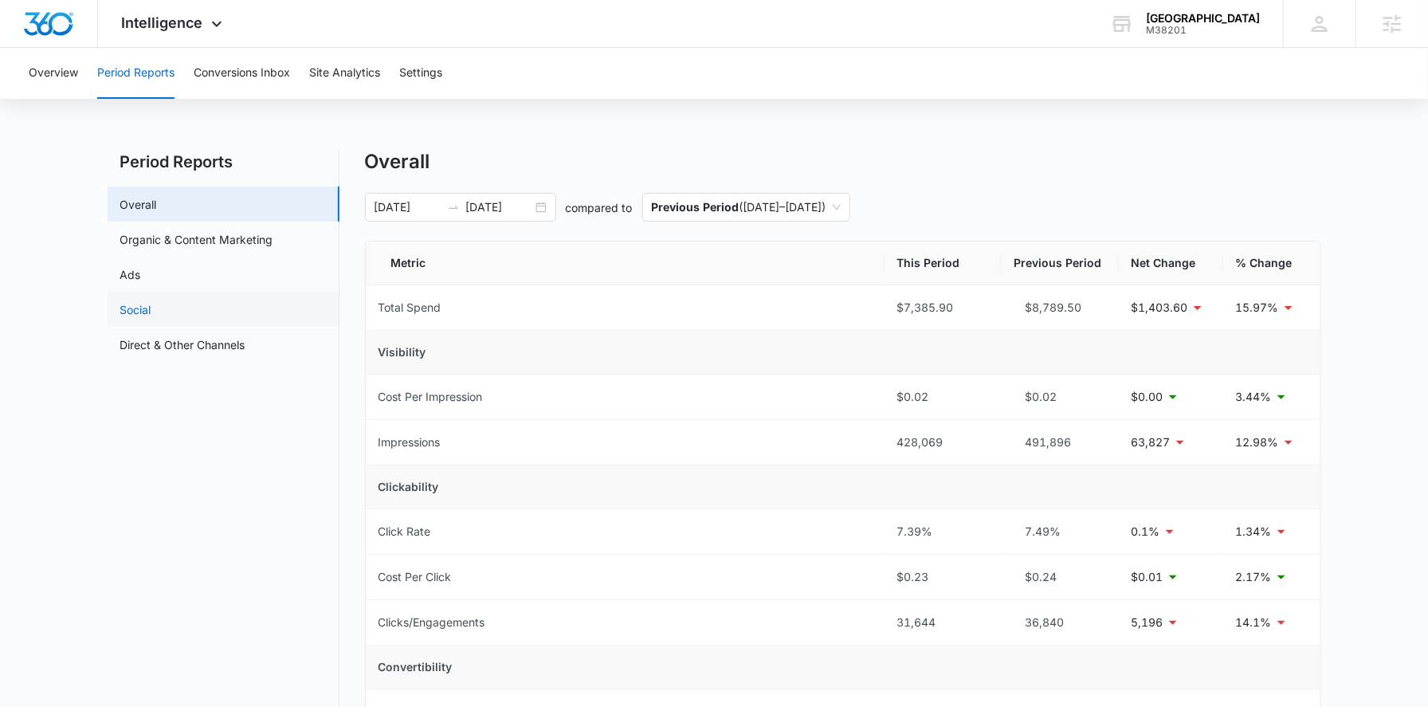
click at [151, 309] on link "Social" at bounding box center [135, 309] width 31 height 17
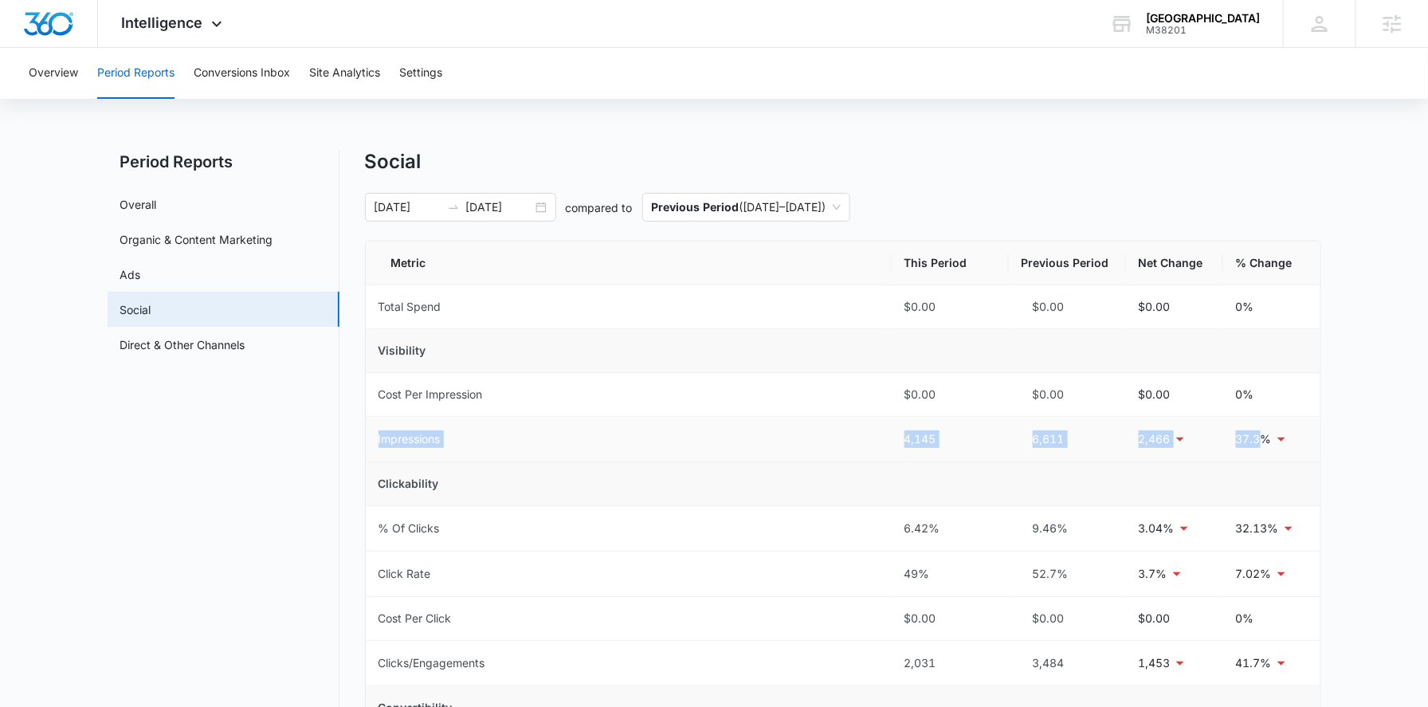
drag, startPoint x: 865, startPoint y: 427, endPoint x: 1265, endPoint y: 444, distance: 400.3
click at [1265, 444] on tr "Impressions 4,145 6,611 2,466 37.3%" at bounding box center [843, 439] width 954 height 45
click at [1119, 484] on td "Clickability" at bounding box center [843, 484] width 954 height 44
drag, startPoint x: 890, startPoint y: 442, endPoint x: 1261, endPoint y: 453, distance: 371.4
click at [1261, 453] on tr "Impressions 4,145 6,611 2,466 37.3%" at bounding box center [843, 439] width 954 height 45
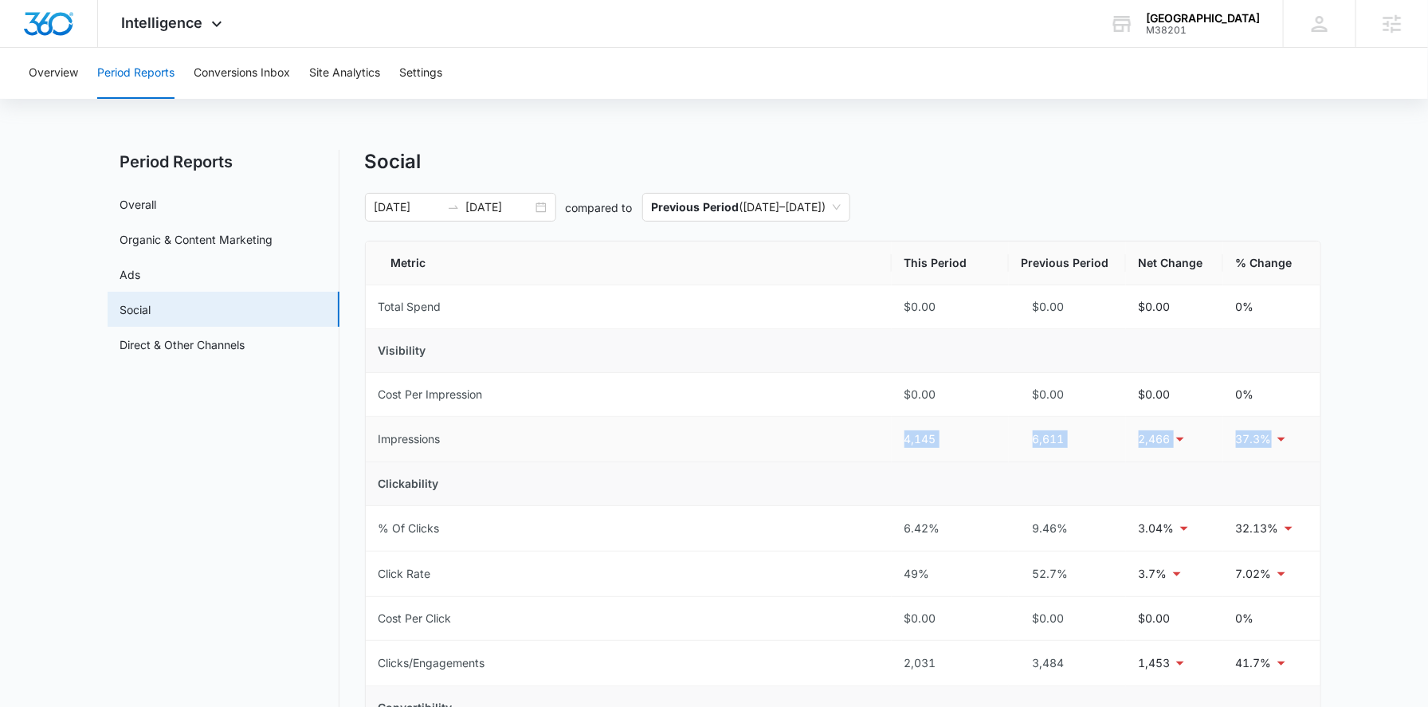
copy tr "4,145 6,611 2,466 37.3%"
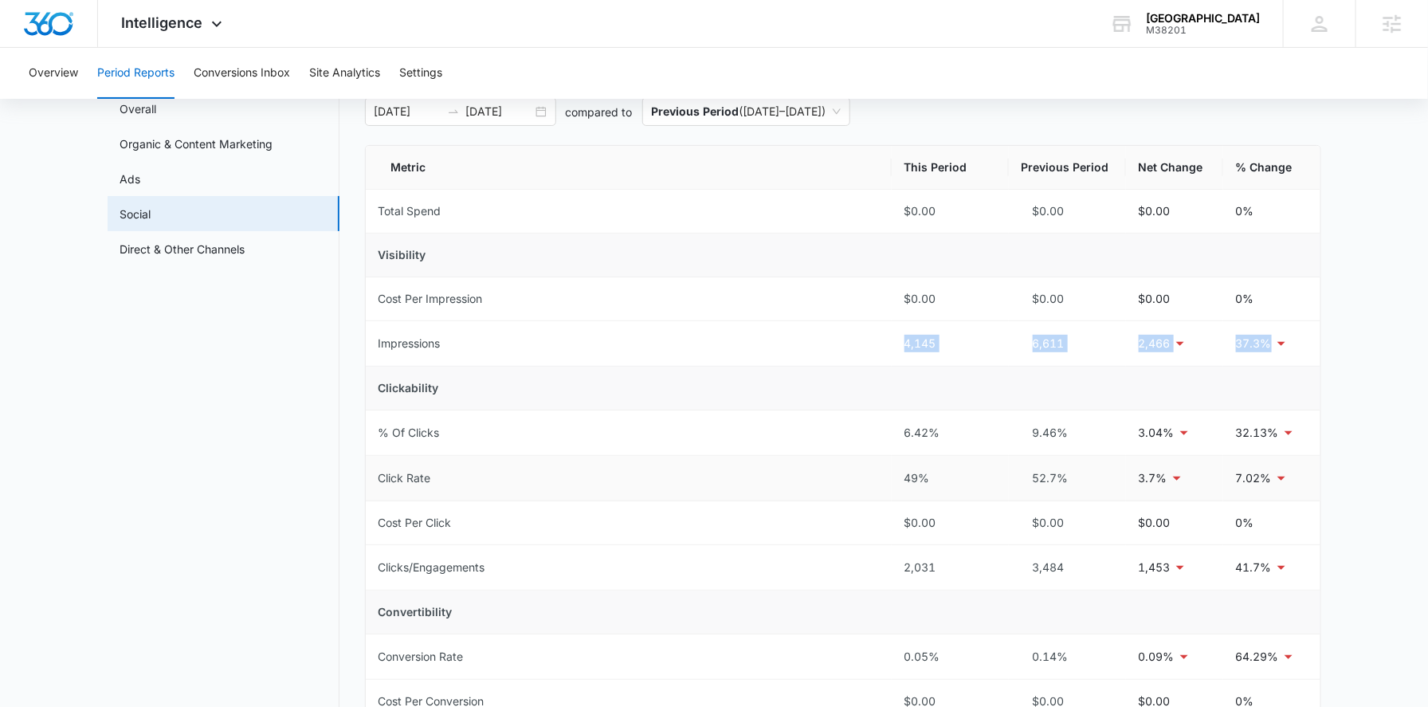
scroll to position [99, 0]
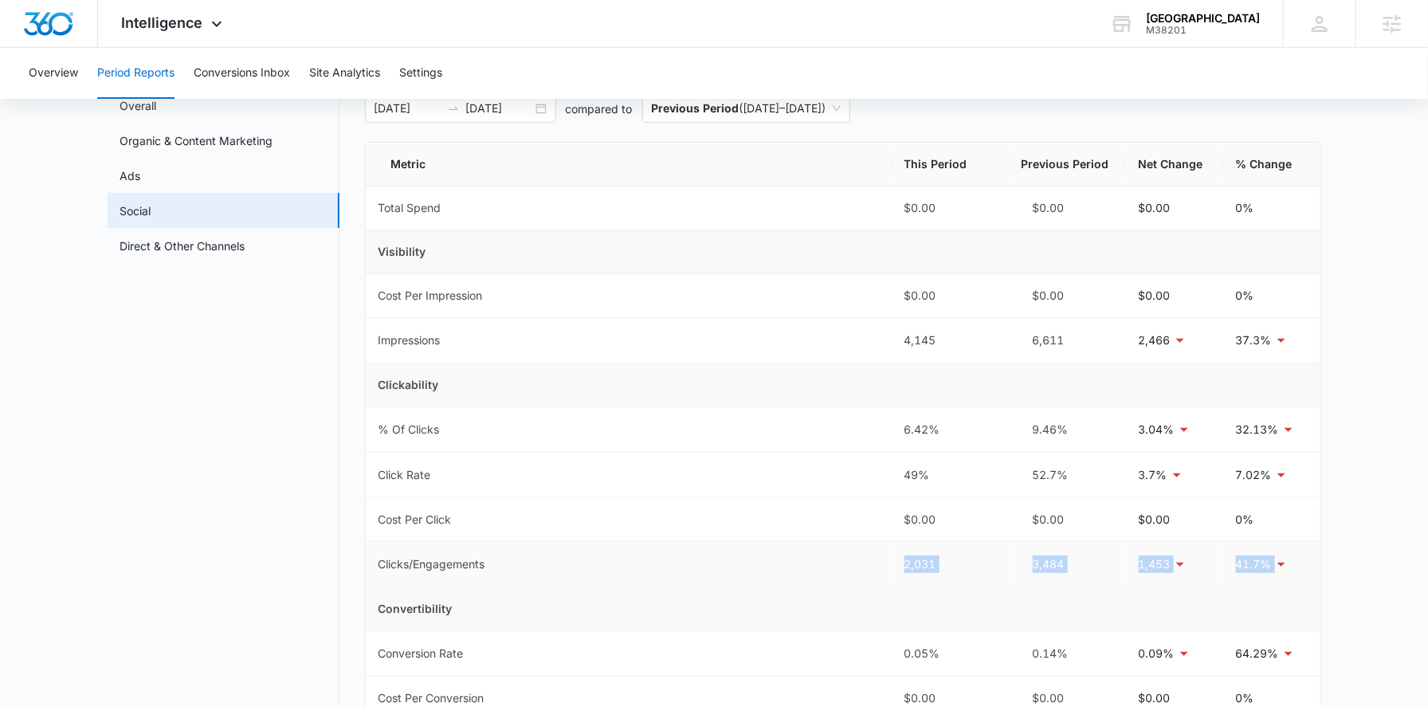
drag, startPoint x: 871, startPoint y: 567, endPoint x: 1299, endPoint y: 569, distance: 428.6
click at [1299, 569] on tr "Clicks/Engagements 2,031 3,484 1,453 41.7%" at bounding box center [843, 564] width 954 height 45
copy tr "2,031 3,484 1,453 41.7%"
click at [786, 563] on td "Clicks/Engagements" at bounding box center [629, 564] width 526 height 45
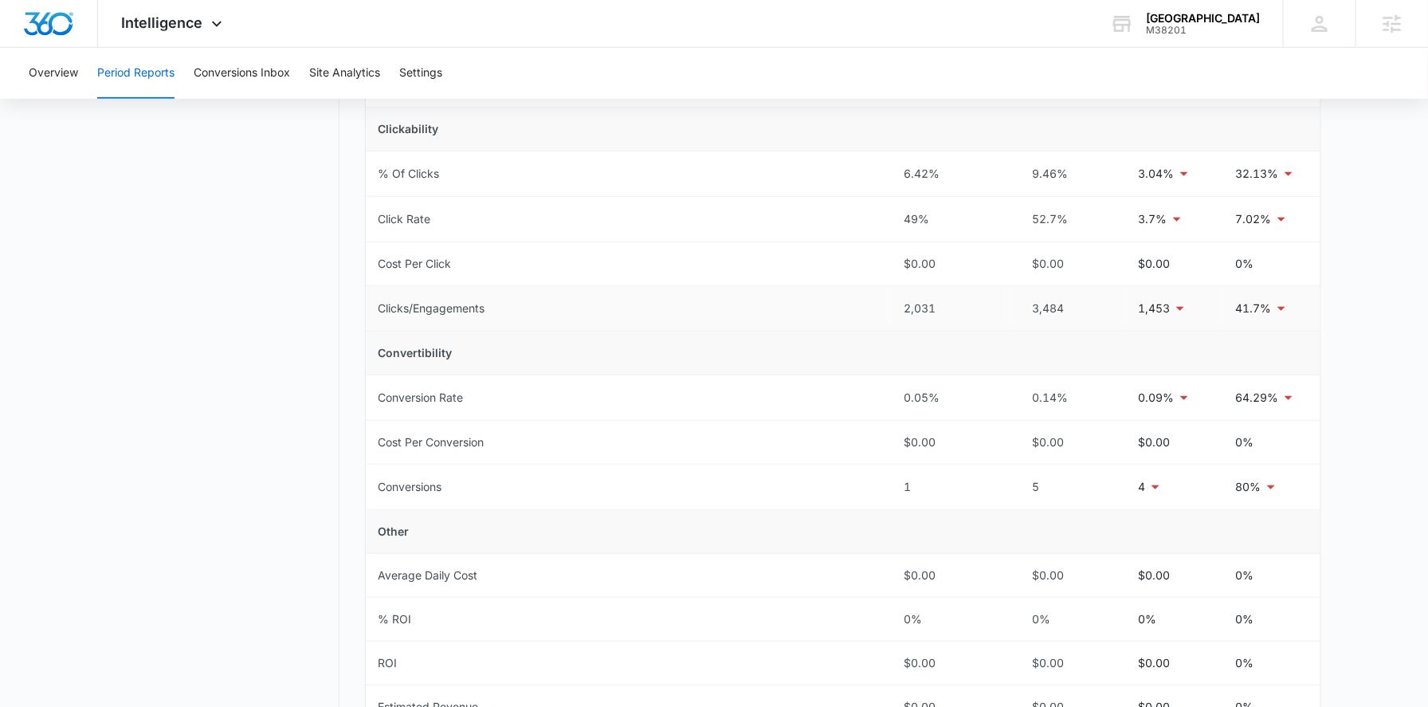
scroll to position [361, 0]
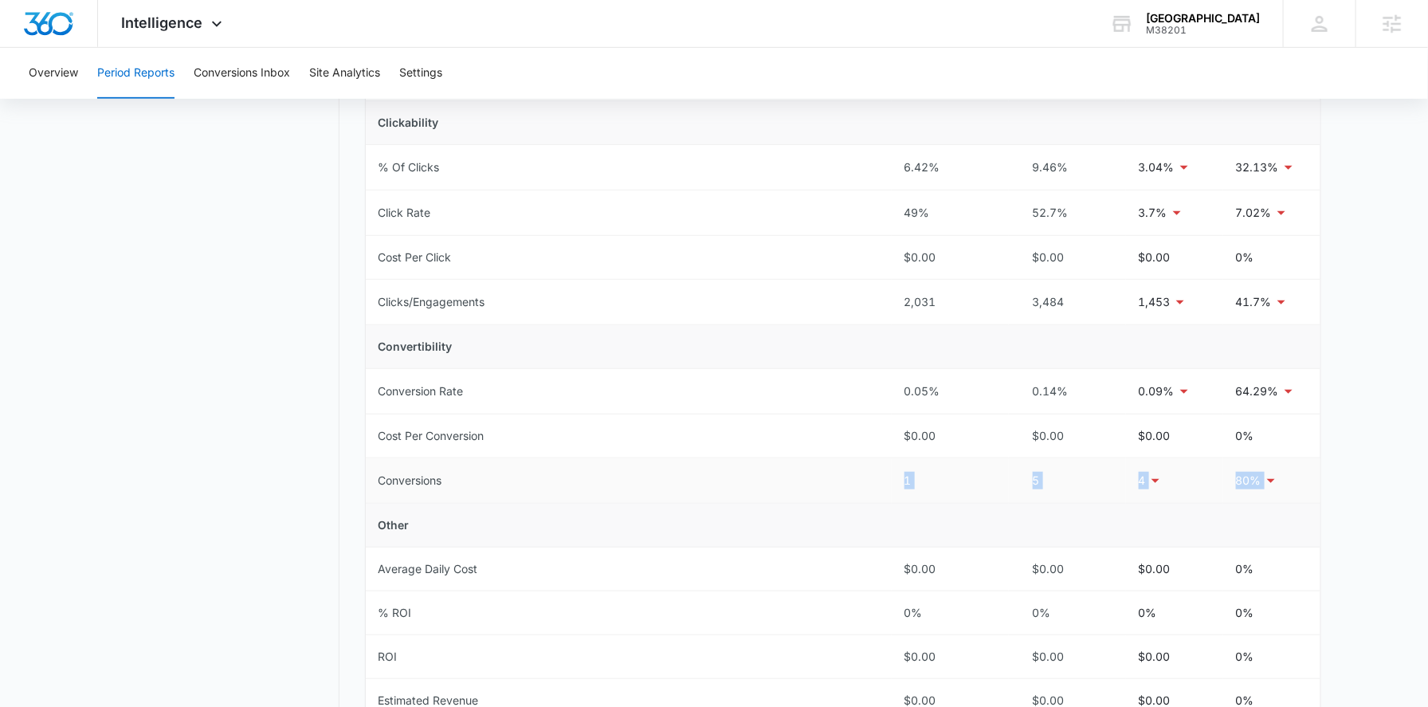
drag, startPoint x: 875, startPoint y: 468, endPoint x: 1267, endPoint y: 476, distance: 392.1
click at [1267, 476] on tr "Conversions 1 5 4 80%" at bounding box center [843, 480] width 954 height 45
copy tr "1 5 4 80%"
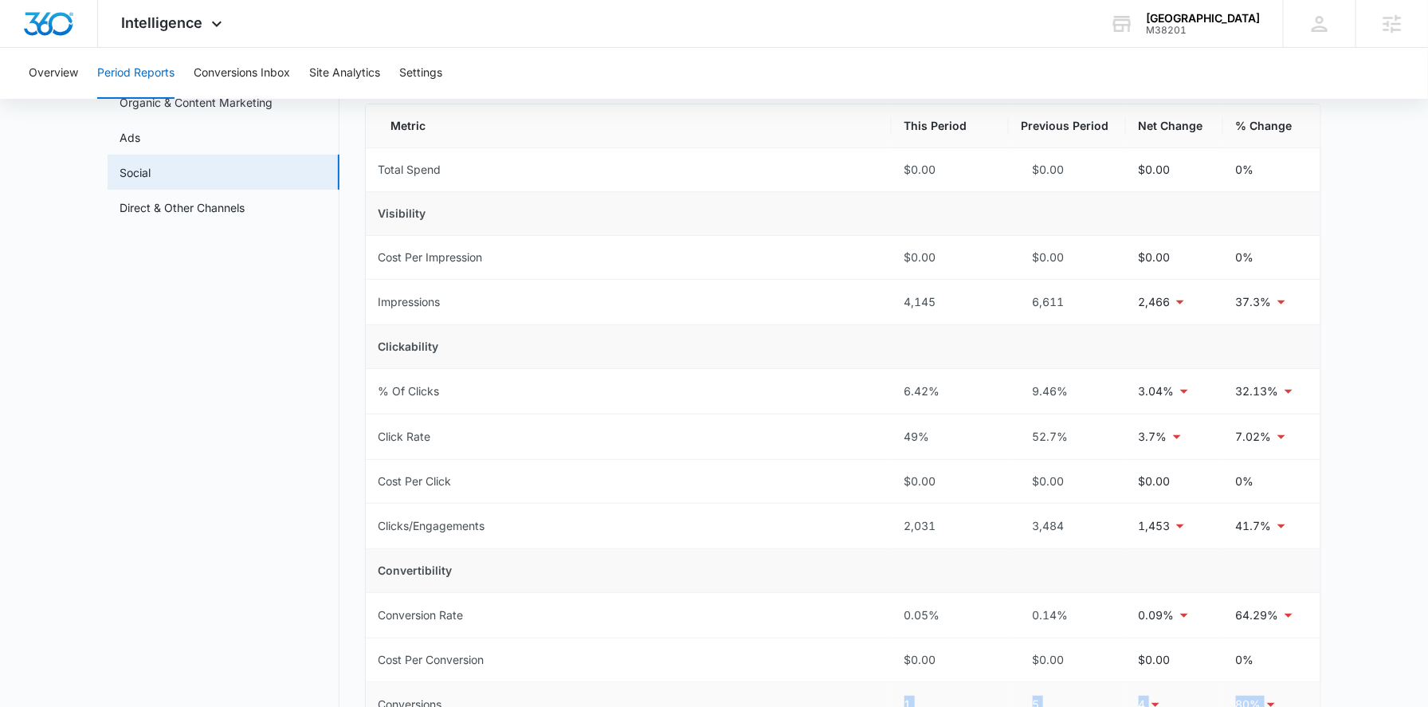
scroll to position [0, 0]
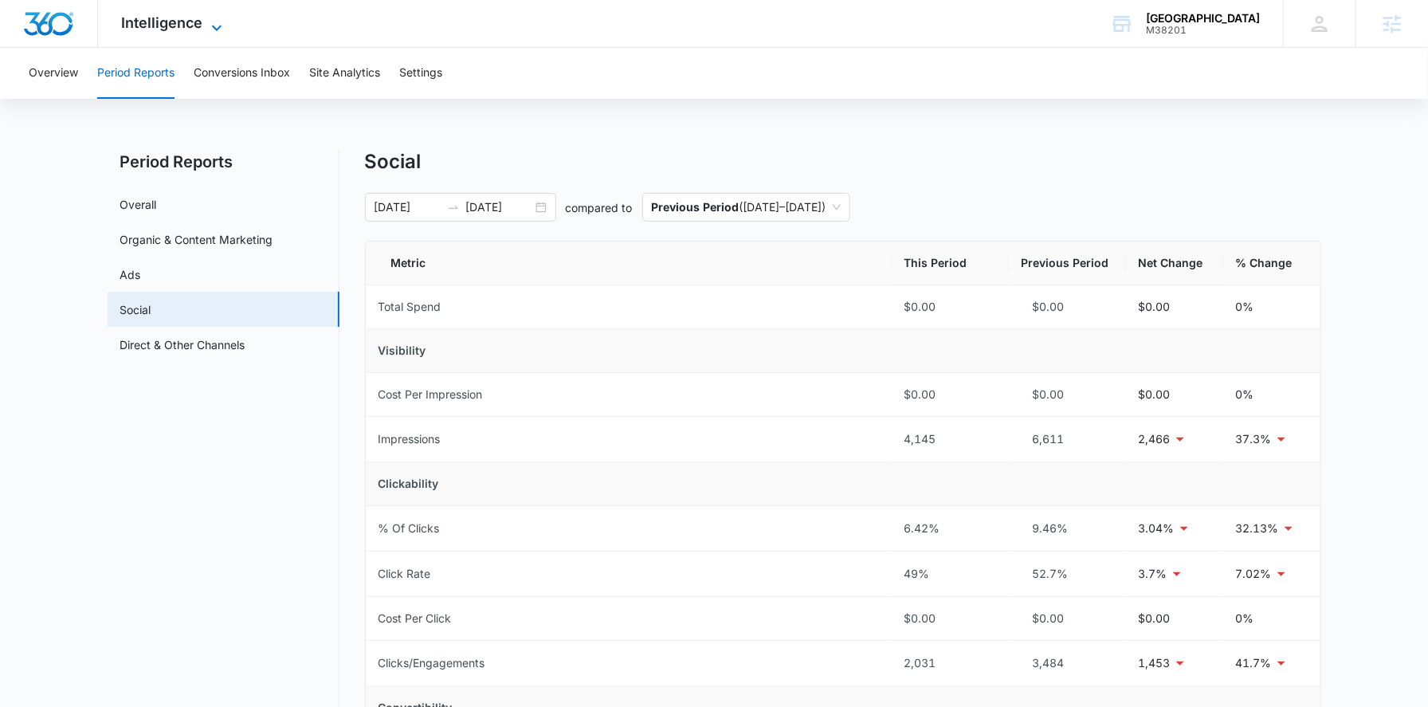
click at [207, 29] on icon at bounding box center [216, 27] width 19 height 19
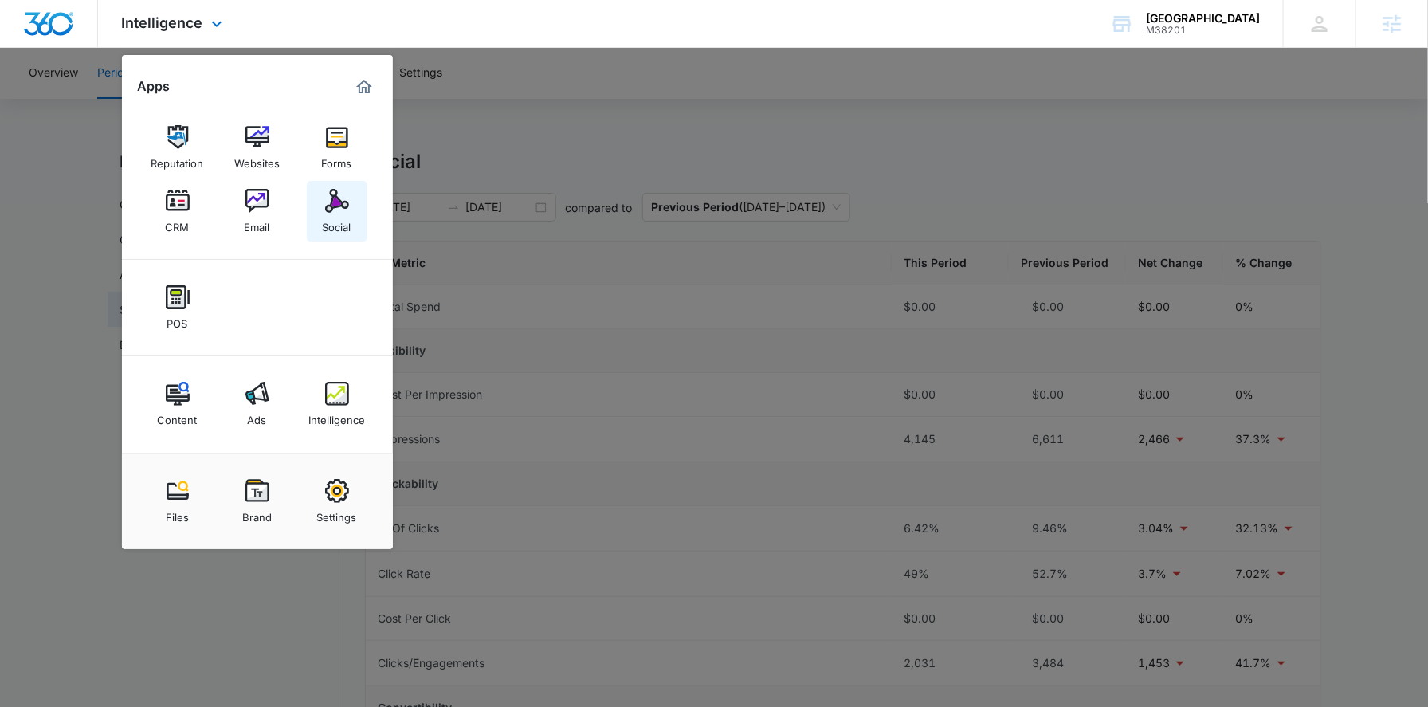
click at [329, 190] on img at bounding box center [337, 201] width 24 height 24
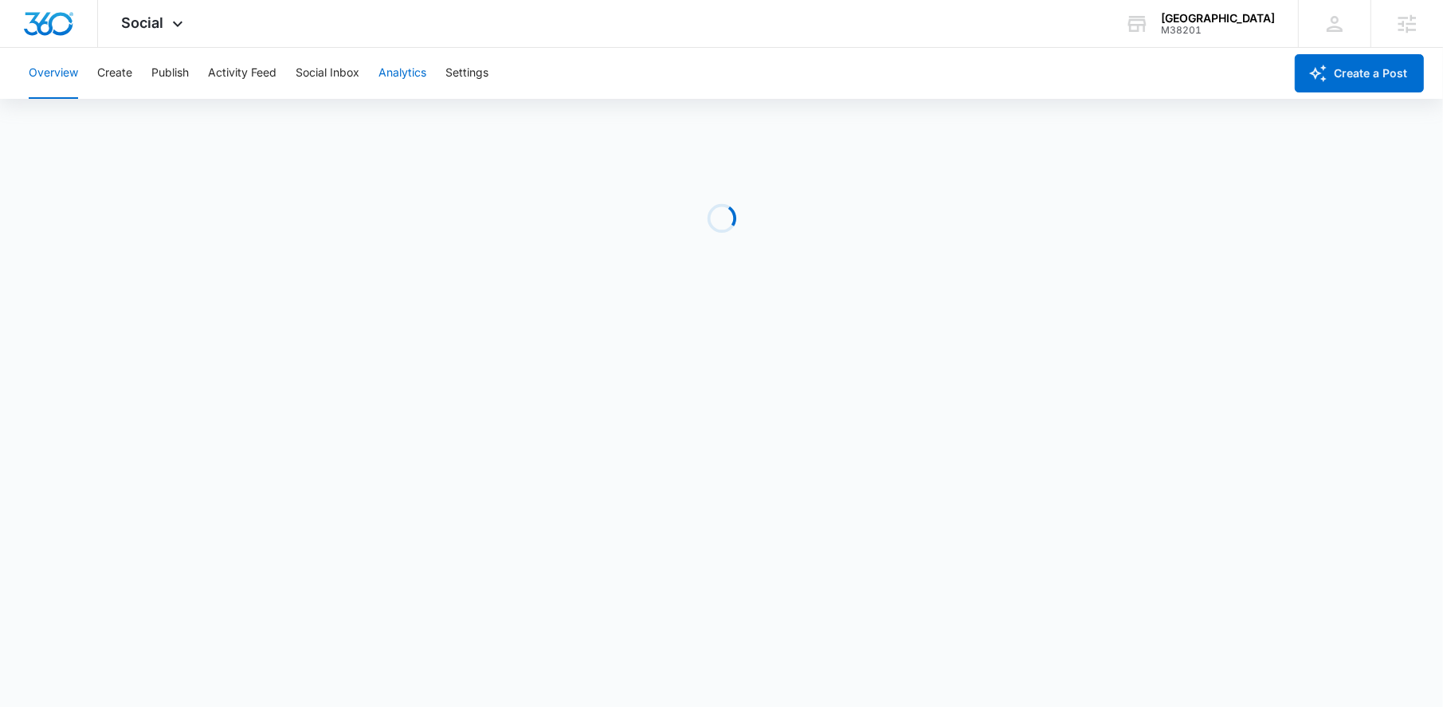
click at [406, 73] on button "Analytics" at bounding box center [402, 73] width 48 height 51
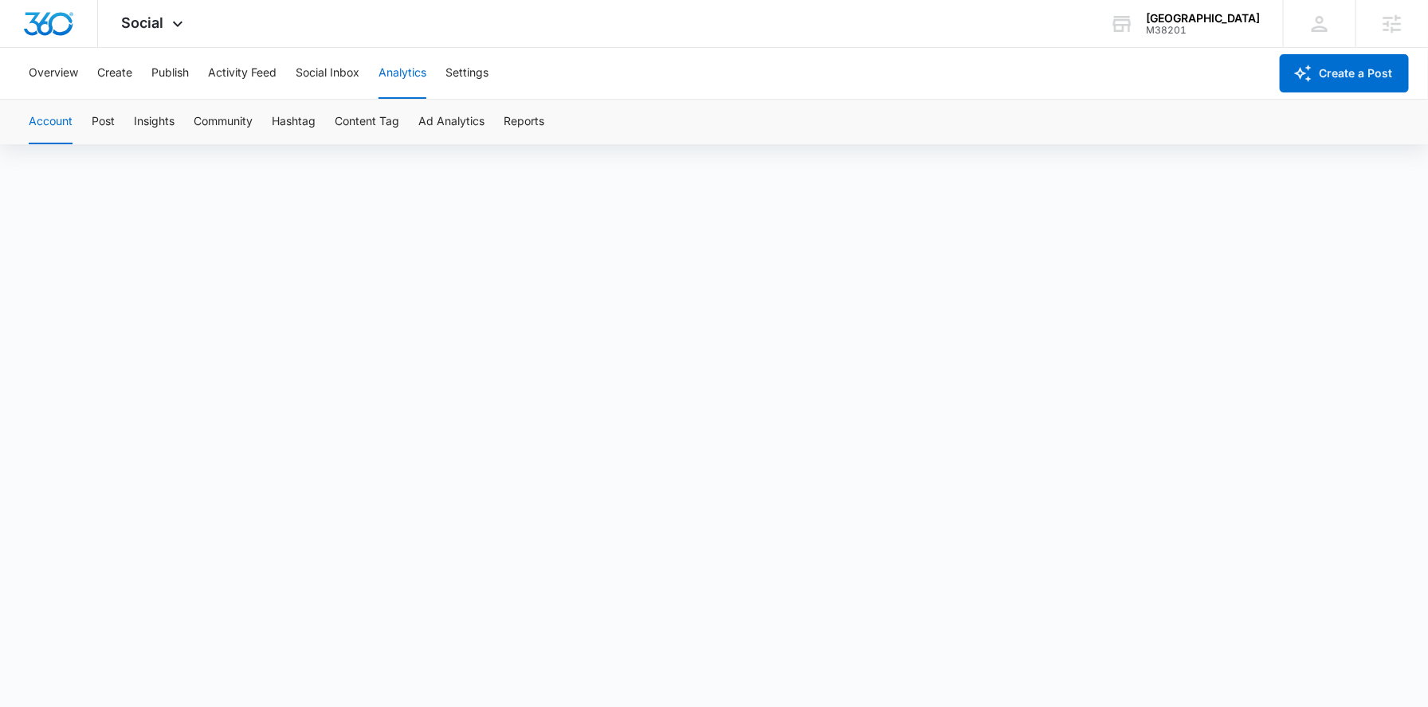
click at [406, 73] on button "Analytics" at bounding box center [402, 73] width 48 height 51
click at [184, 13] on div "Social Apps Reputation Websites Forms CRM Email Social POS Content Ads Intellig…" at bounding box center [154, 23] width 113 height 47
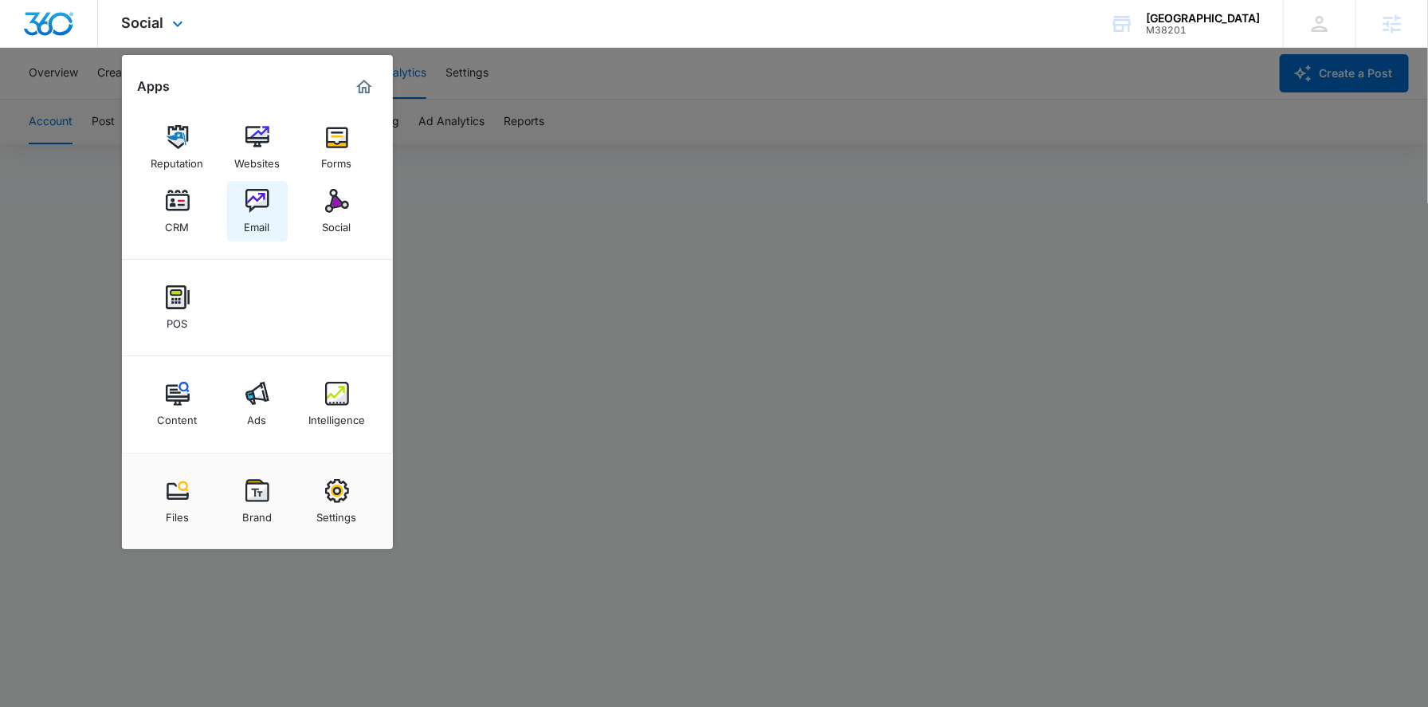
click at [273, 218] on link "Email" at bounding box center [257, 211] width 61 height 61
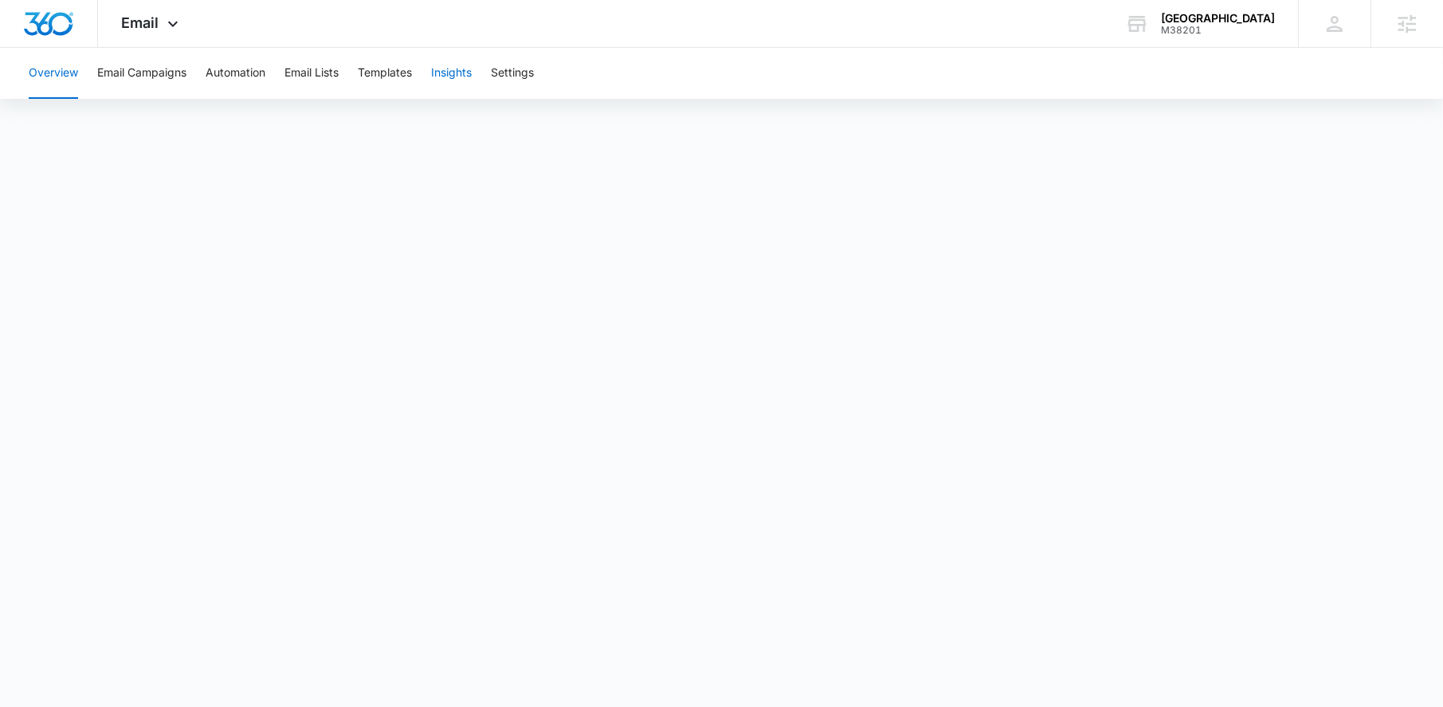
click at [460, 78] on button "Insights" at bounding box center [451, 73] width 41 height 51
click at [1259, 18] on div "[GEOGRAPHIC_DATA]" at bounding box center [1218, 18] width 114 height 13
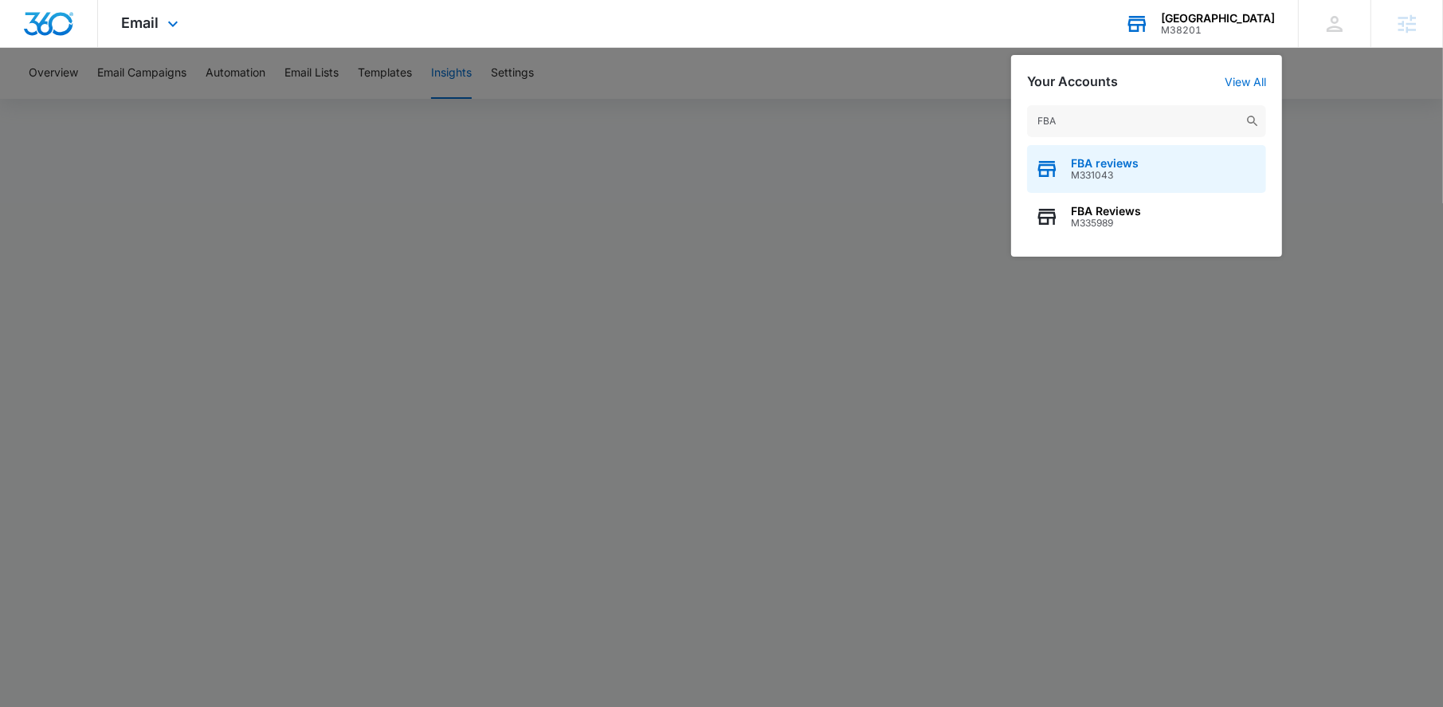
type input "FBA"
click at [1119, 164] on span "FBA reviews" at bounding box center [1105, 163] width 68 height 13
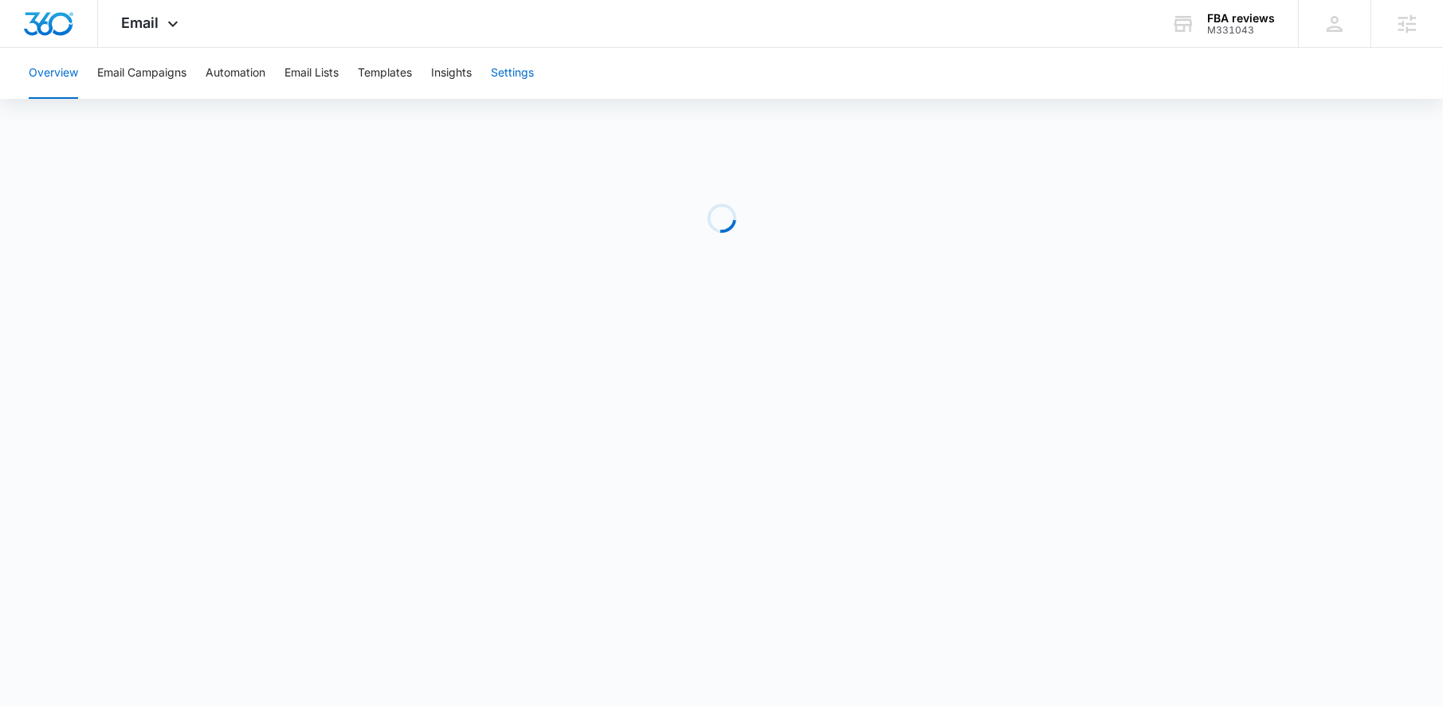
click at [531, 85] on button "Settings" at bounding box center [512, 73] width 43 height 51
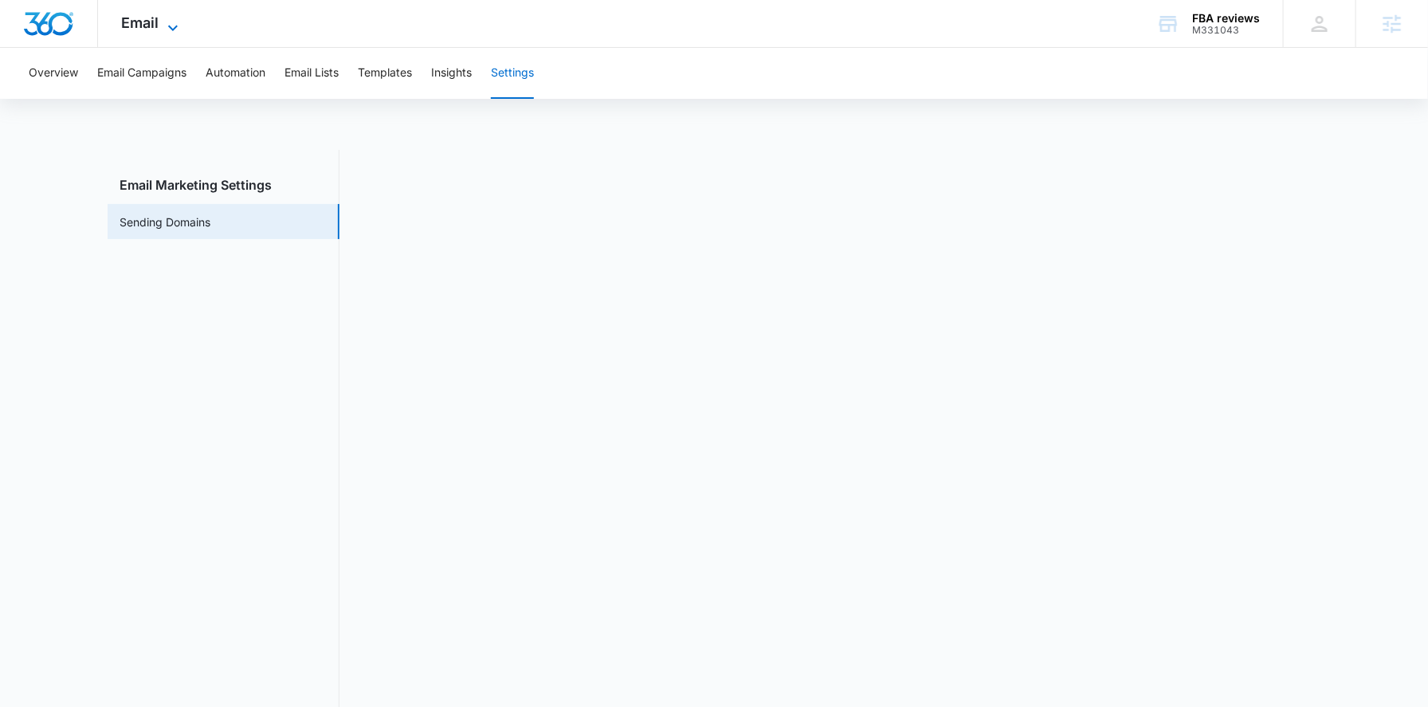
click at [145, 21] on span "Email" at bounding box center [140, 22] width 37 height 17
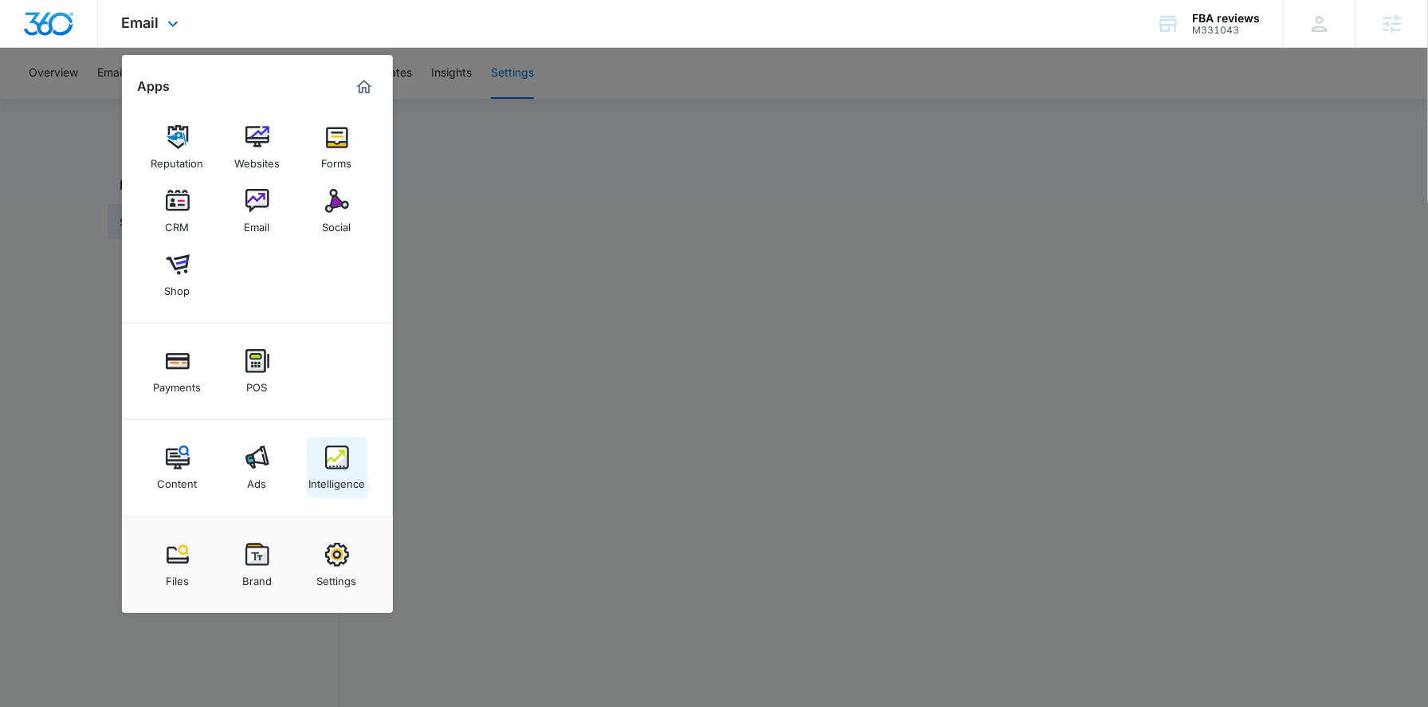
click at [321, 465] on link "Intelligence" at bounding box center [337, 467] width 61 height 61
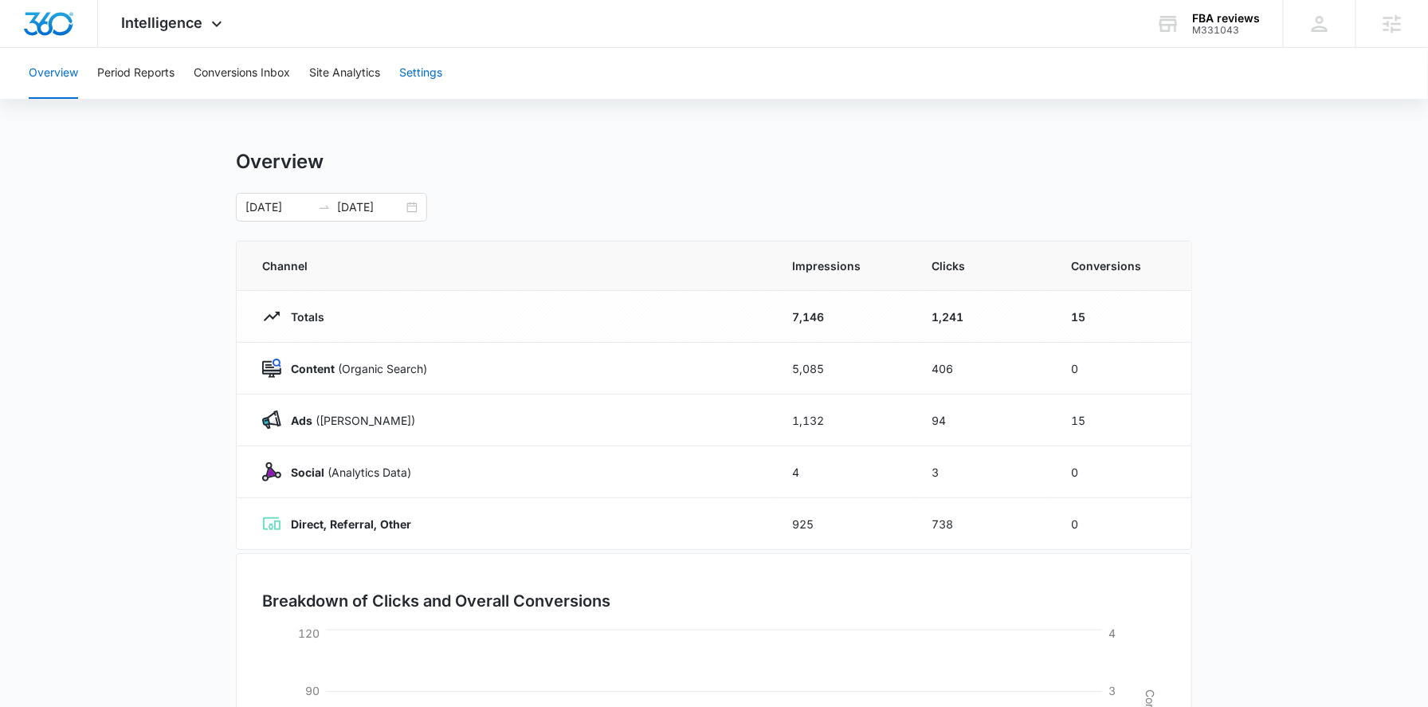
click at [406, 81] on button "Settings" at bounding box center [420, 73] width 43 height 51
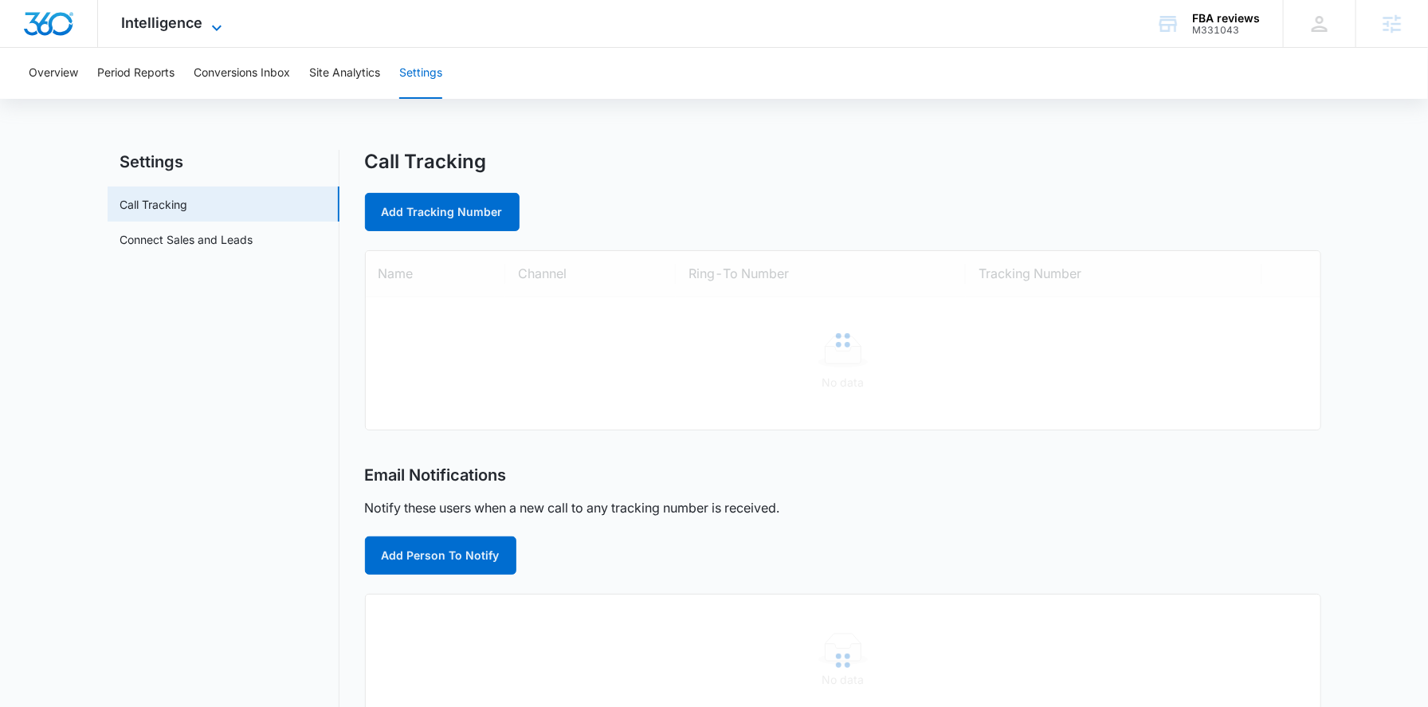
click at [173, 29] on span "Intelligence" at bounding box center [162, 22] width 81 height 17
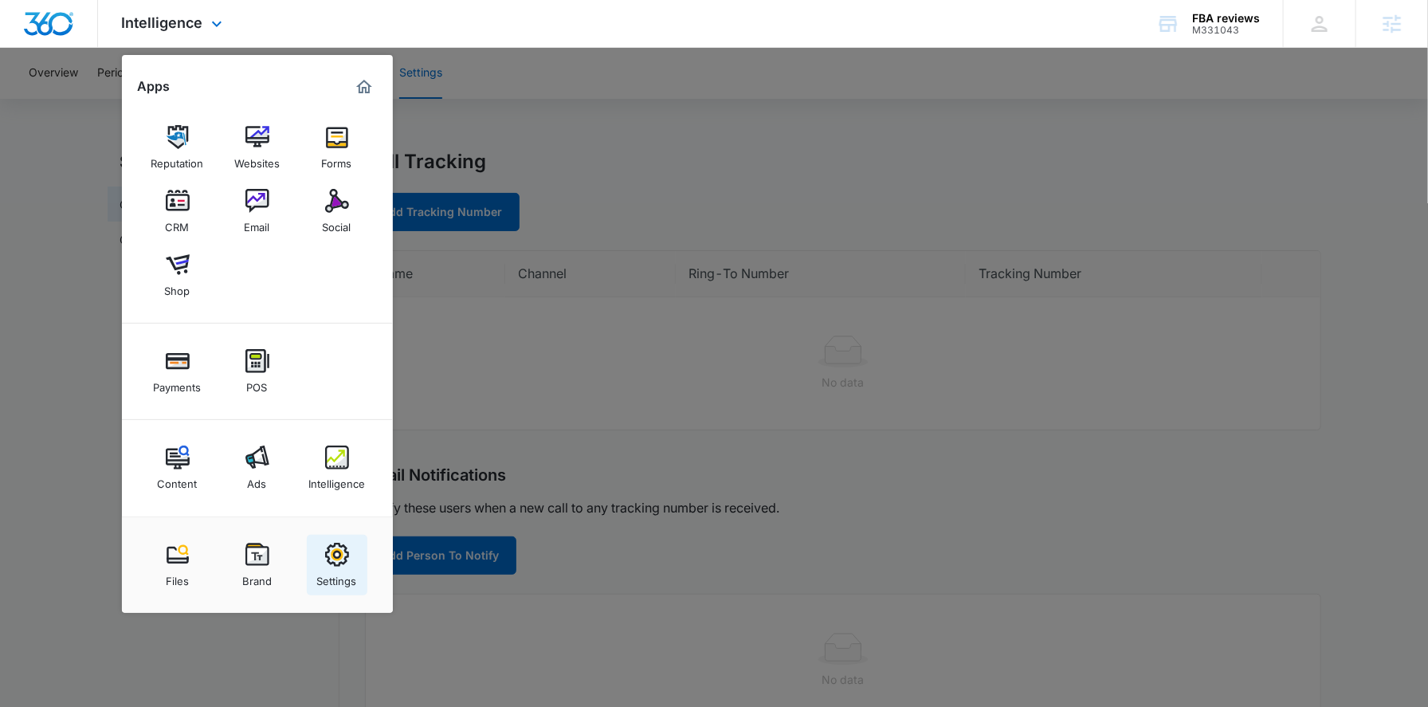
click at [313, 588] on link "Settings" at bounding box center [337, 565] width 61 height 61
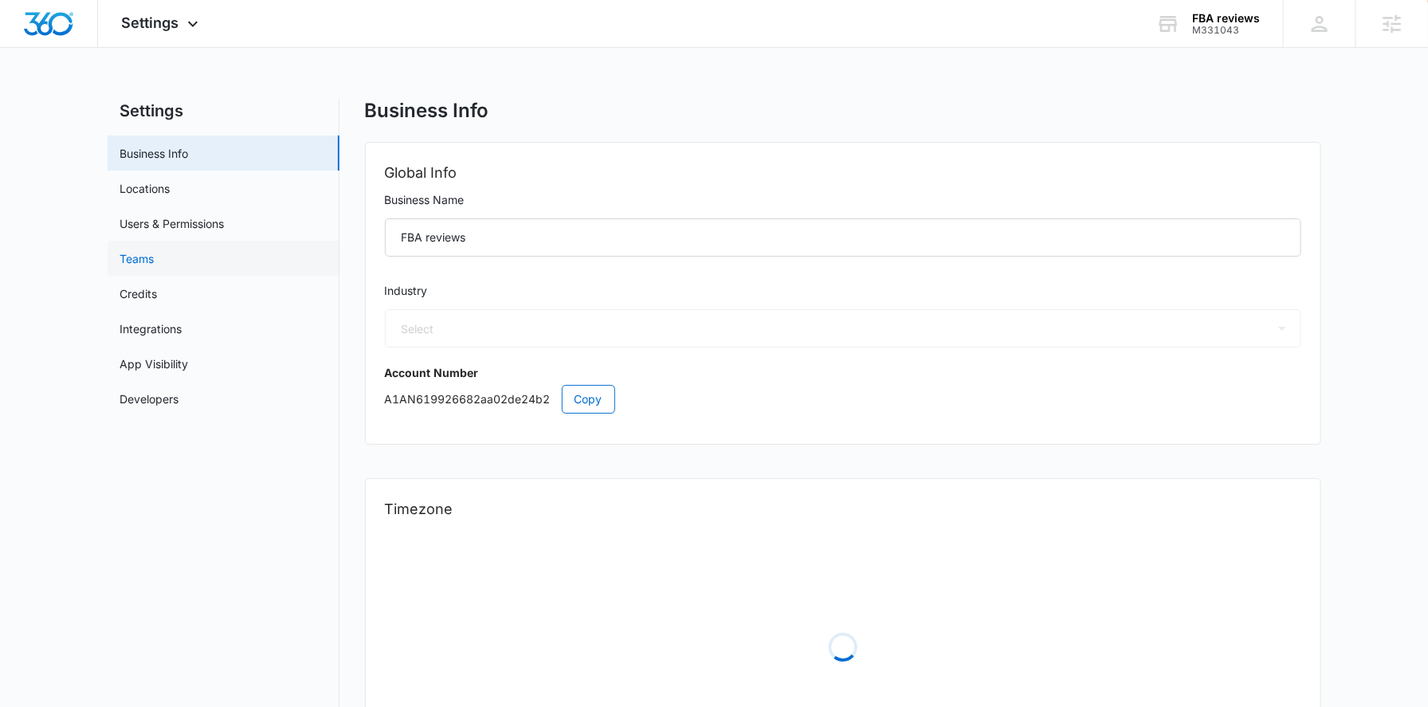
select select "32"
select select "US"
select select "America/[GEOGRAPHIC_DATA]"
click at [202, 215] on link "Users & Permissions" at bounding box center [172, 223] width 104 height 17
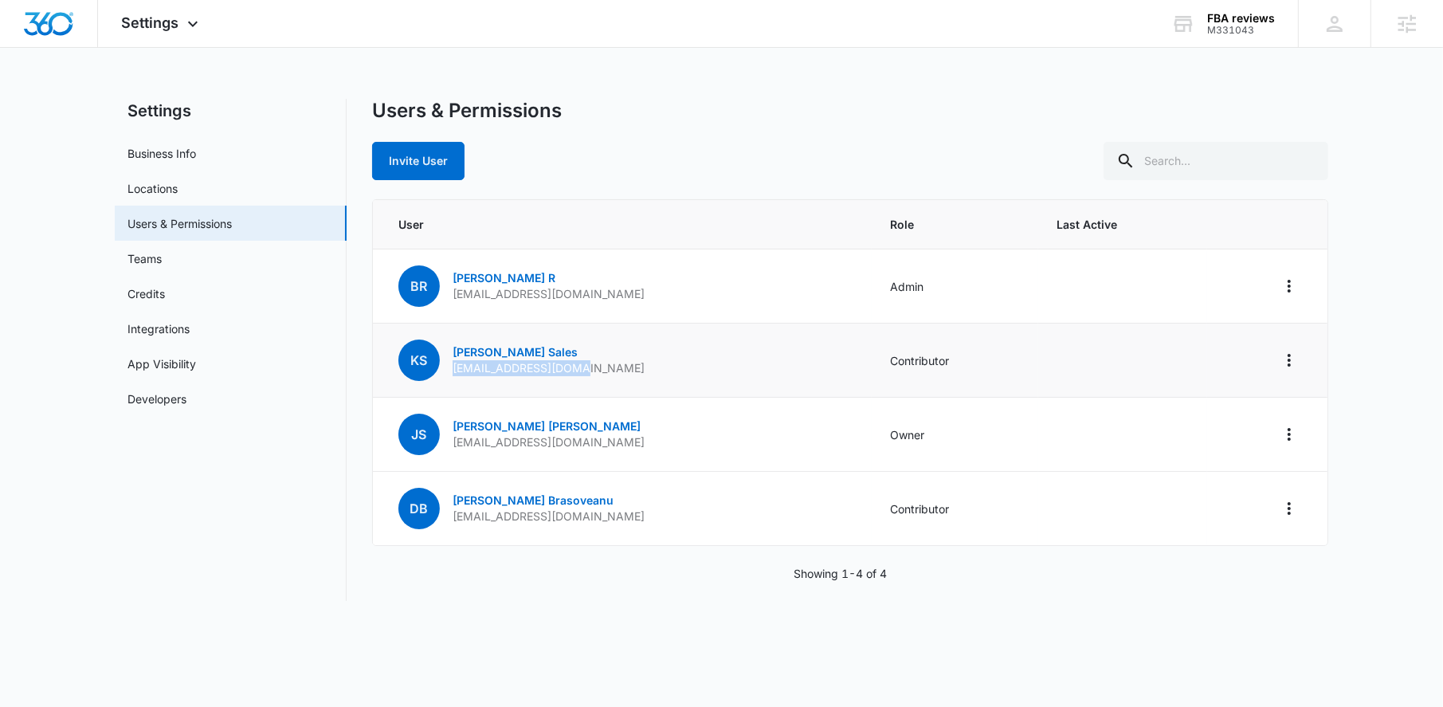
drag, startPoint x: 639, startPoint y: 373, endPoint x: 454, endPoint y: 370, distance: 184.9
click at [454, 370] on td "KS Karla Sales sales@fbareviews.com" at bounding box center [622, 360] width 499 height 74
copy p "[EMAIL_ADDRESS][DOMAIN_NAME]"
click at [655, 378] on td "KS Karla Sales sales@fbareviews.com" at bounding box center [622, 360] width 499 height 74
click at [1288, 354] on icon "Actions" at bounding box center [1288, 360] width 3 height 13
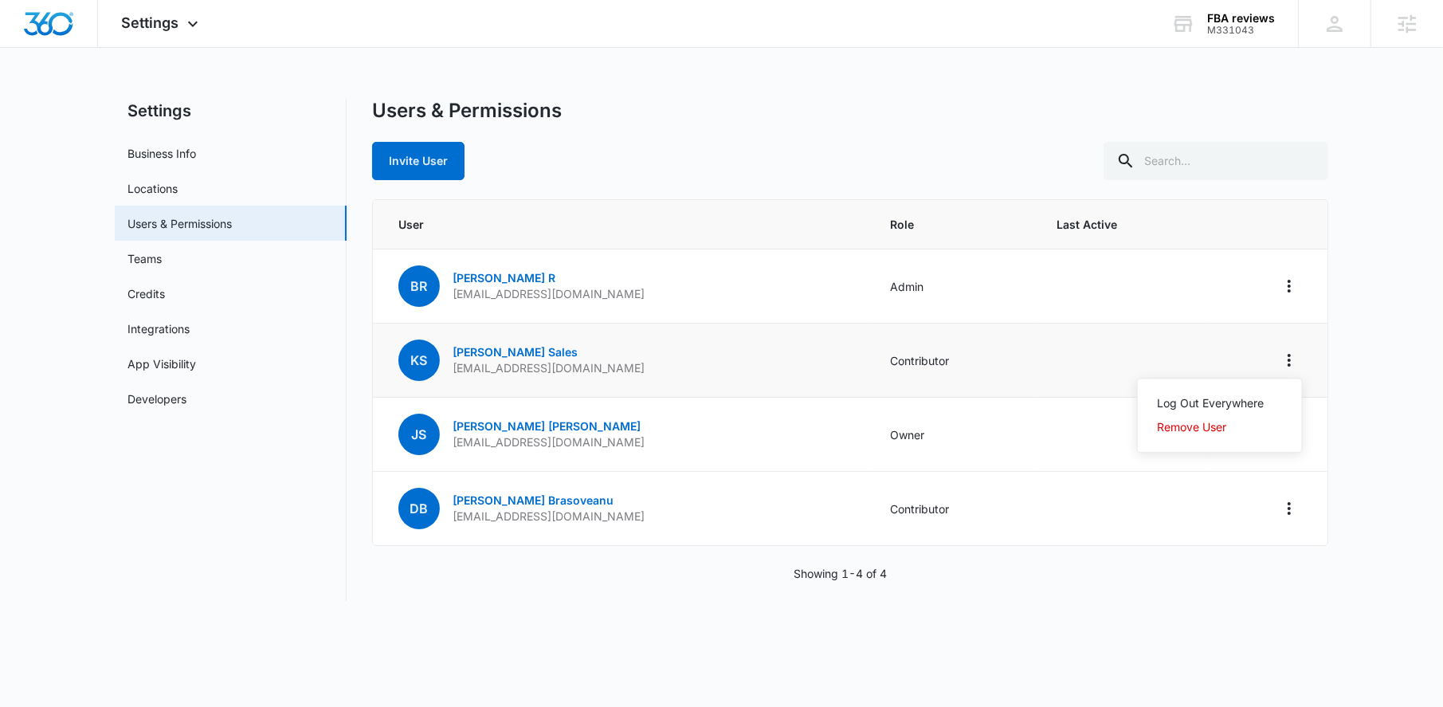
click at [907, 386] on td "Contributor" at bounding box center [955, 360] width 167 height 74
click at [485, 344] on p "Karla Sales" at bounding box center [549, 352] width 192 height 16
click at [487, 349] on link "Karla Sales" at bounding box center [515, 352] width 125 height 14
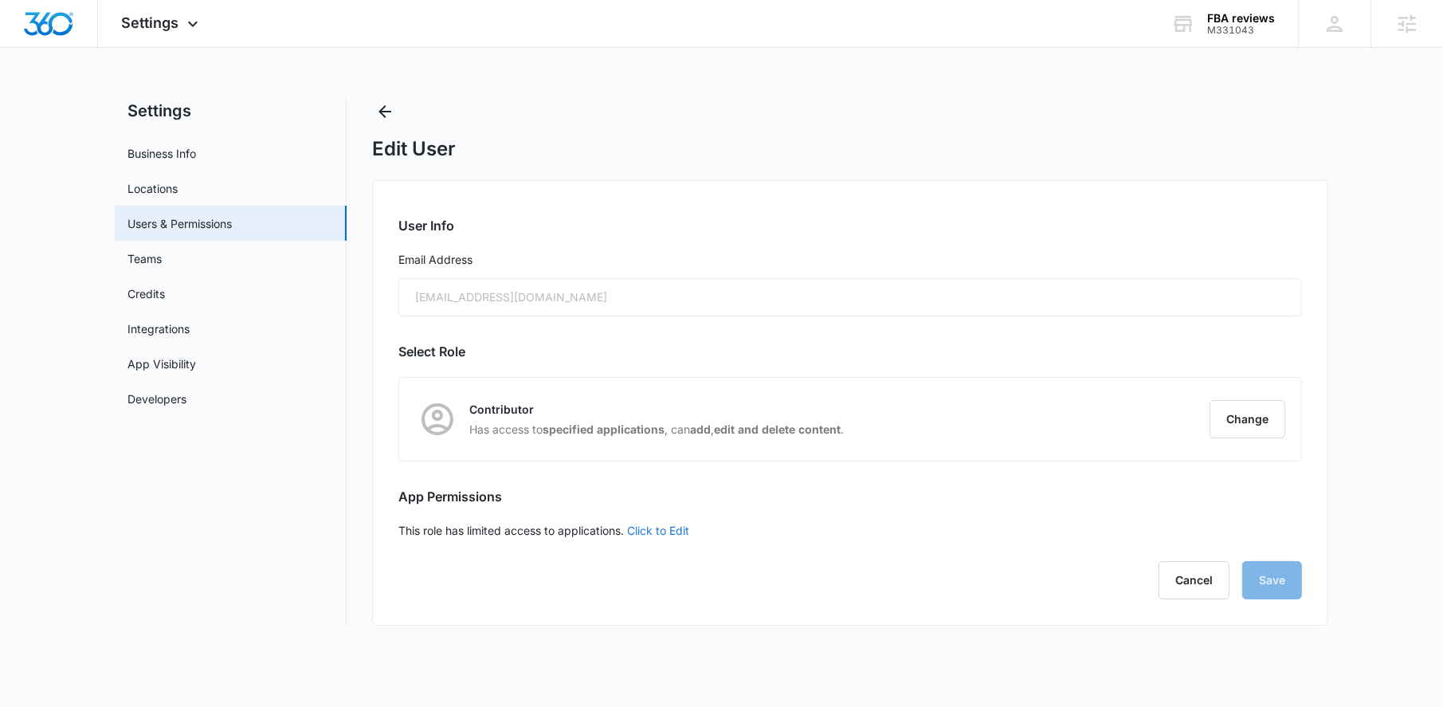
click at [675, 533] on link "Click to Edit" at bounding box center [658, 530] width 62 height 14
click at [1231, 415] on button "Change" at bounding box center [1247, 419] width 76 height 38
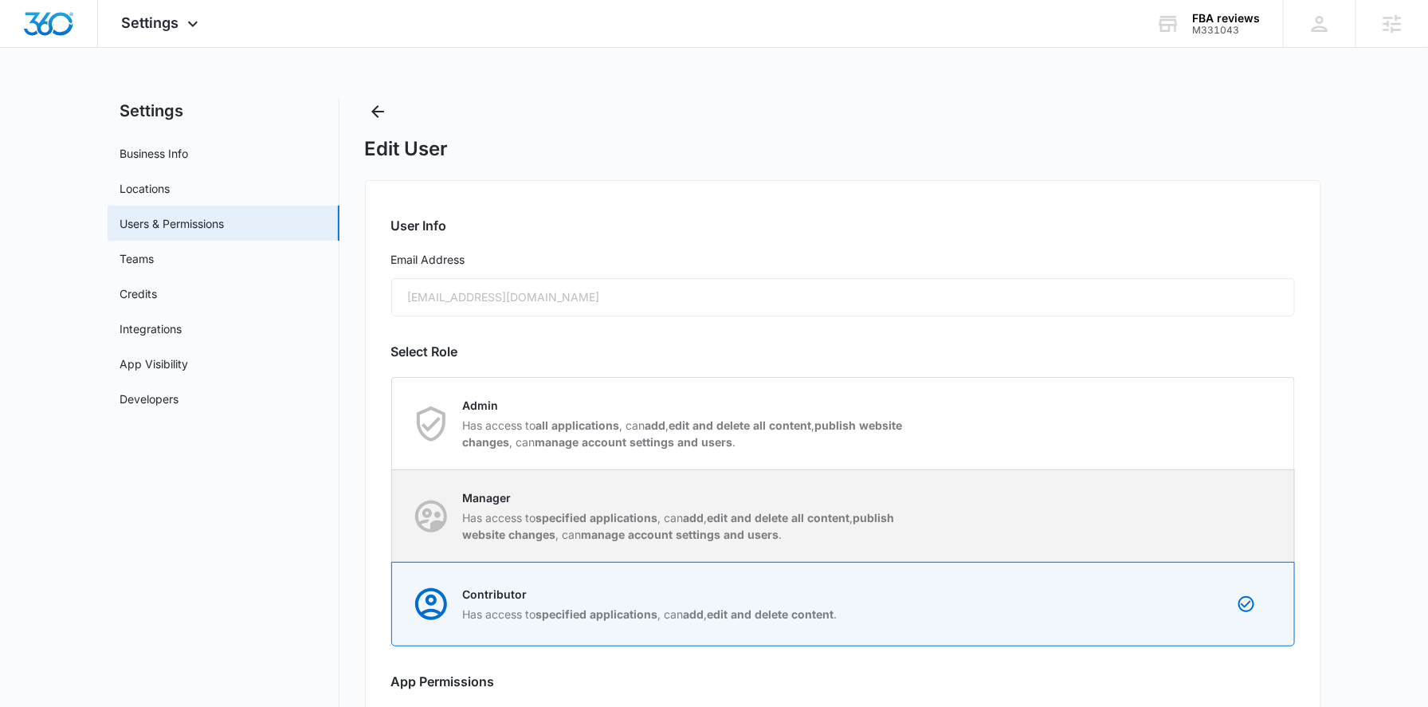
click at [547, 515] on strong "specified applications" at bounding box center [597, 518] width 122 height 14
click at [393, 515] on input "Manager Has access to specified applications , can add , edit and delete all co…" at bounding box center [392, 515] width 1 height 1
radio input "true"
checkbox input "false"
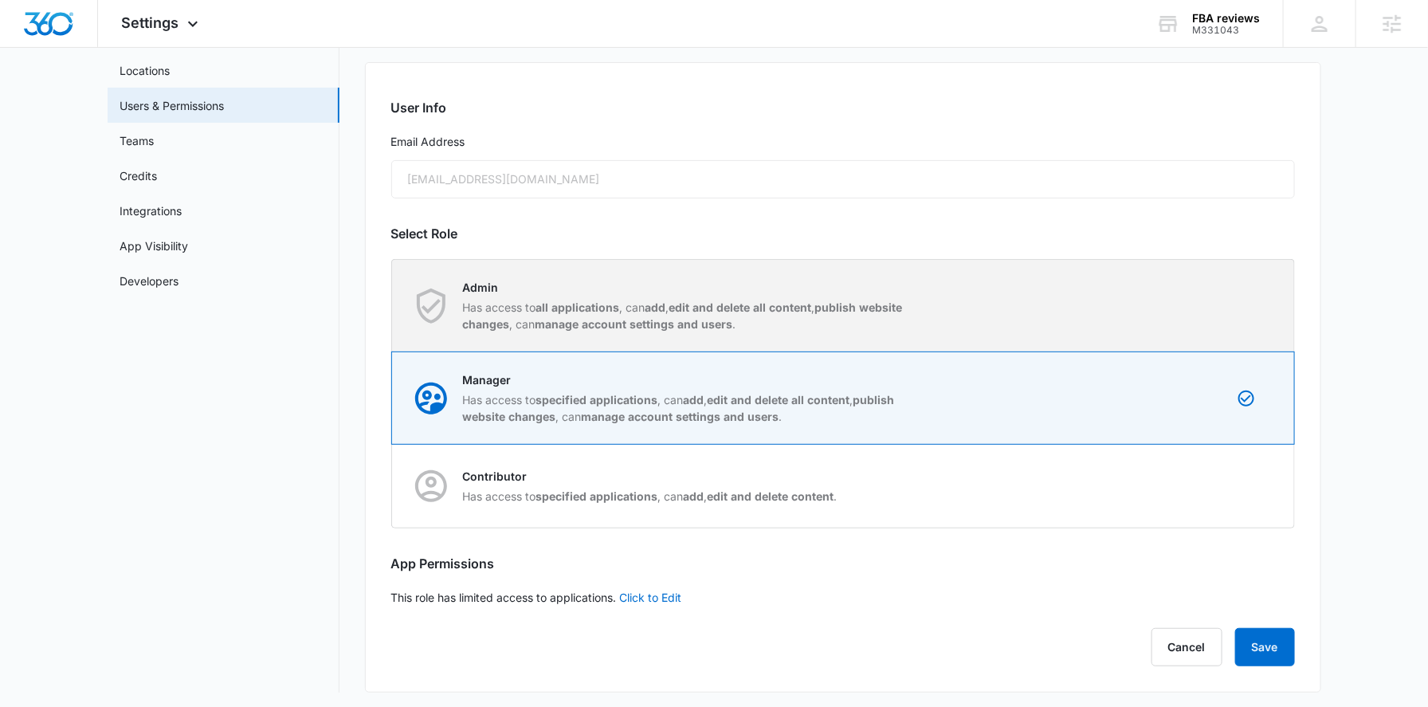
scroll to position [120, 0]
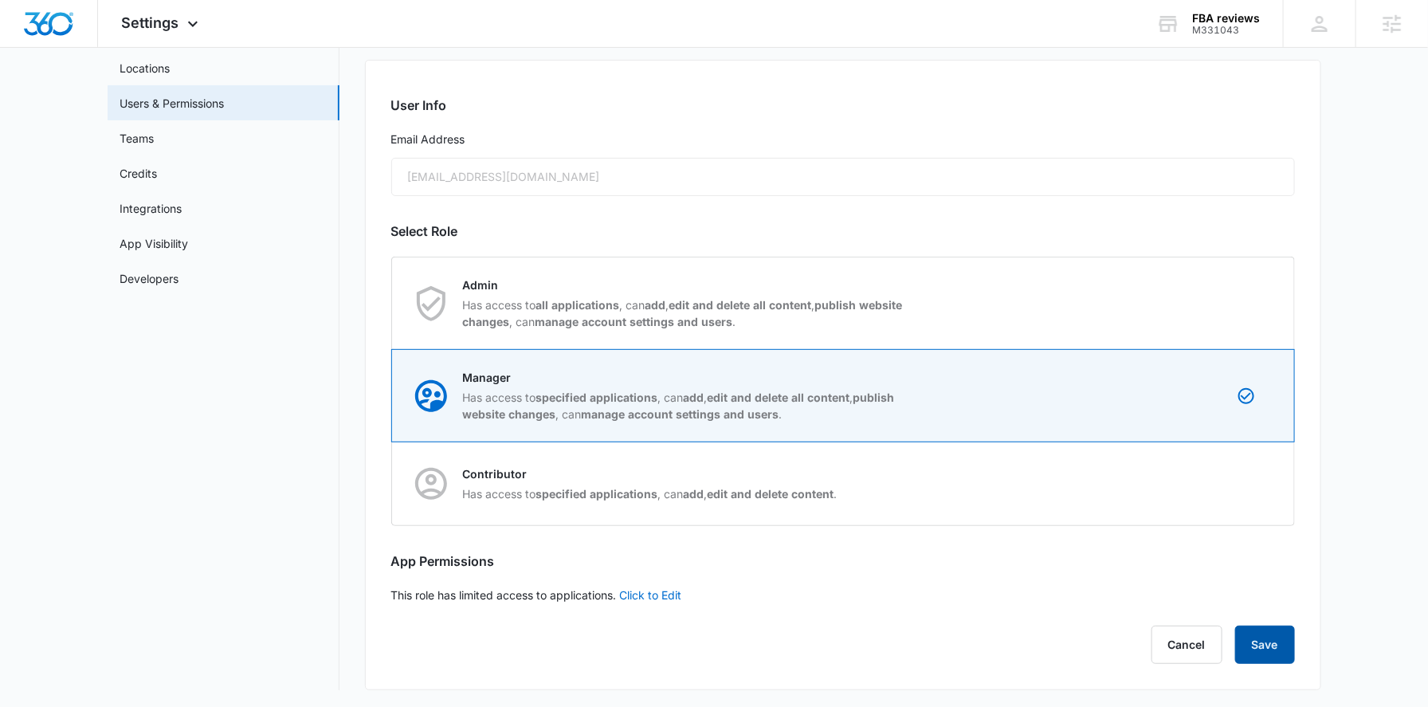
click at [1275, 645] on button "Save" at bounding box center [1265, 644] width 60 height 38
